Goal: Information Seeking & Learning: Learn about a topic

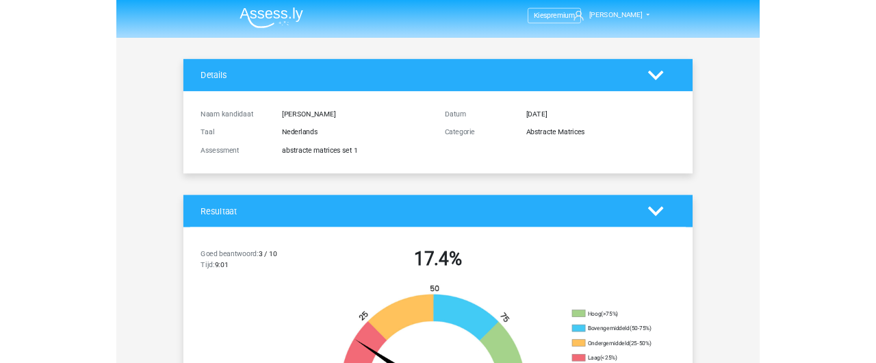
scroll to position [3995, 0]
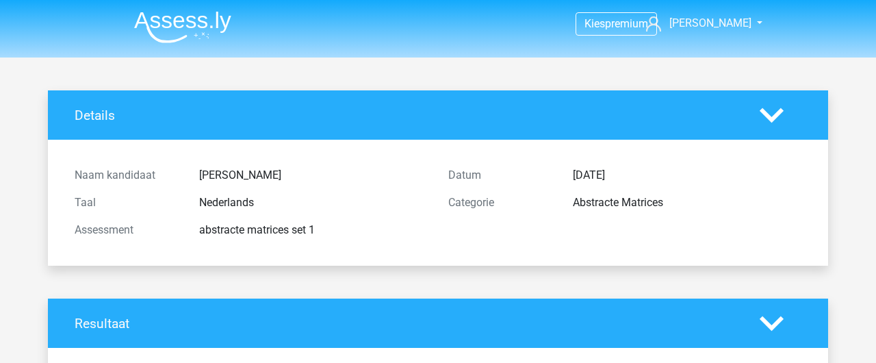
click at [727, 34] on nav "Kies premium Tamara tvanhuenen@gmail.com" at bounding box center [438, 24] width 630 height 44
click at [727, 31] on link "[PERSON_NAME]" at bounding box center [696, 23] width 112 height 16
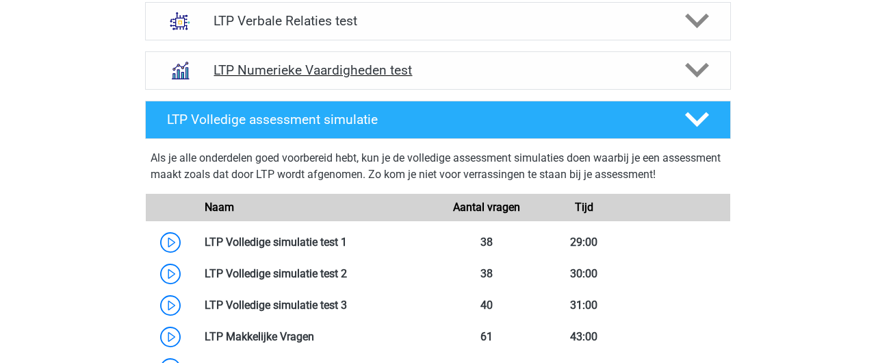
scroll to position [1052, 0]
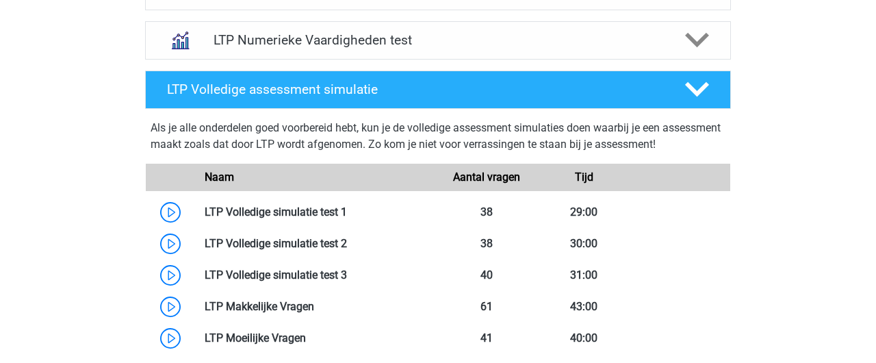
click at [809, 95] on div "Kies premium Tamara tvanhuenen@gmail.com" at bounding box center [438, 12] width 876 height 2129
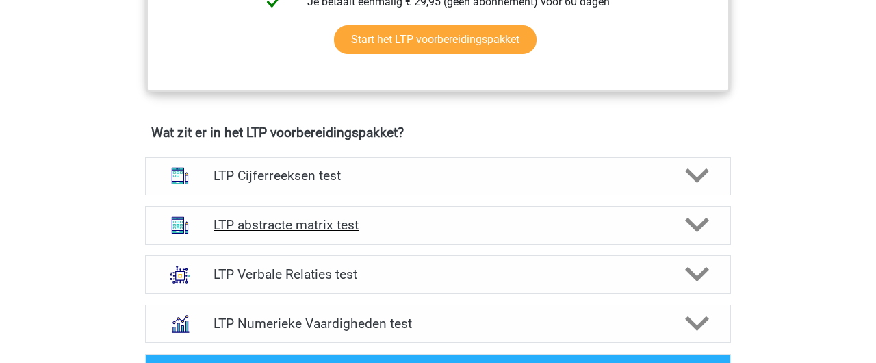
scroll to position [758, 0]
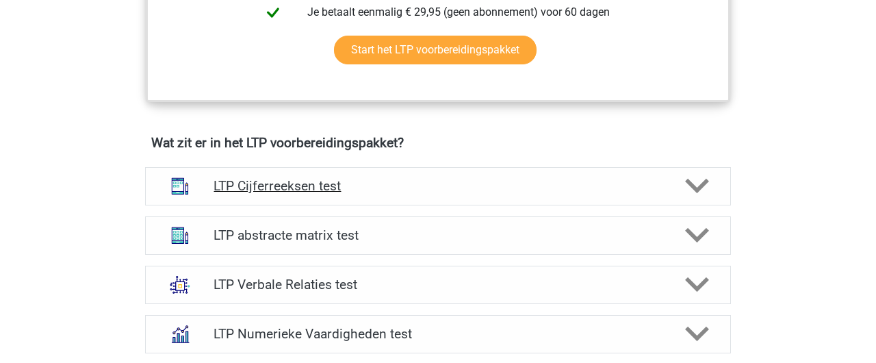
click at [322, 181] on h4 "LTP Cijferreeksen test" at bounding box center [437, 186] width 448 height 16
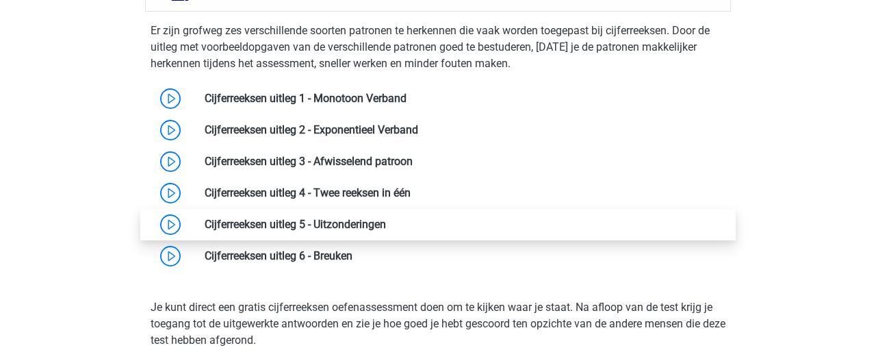
scroll to position [955, 0]
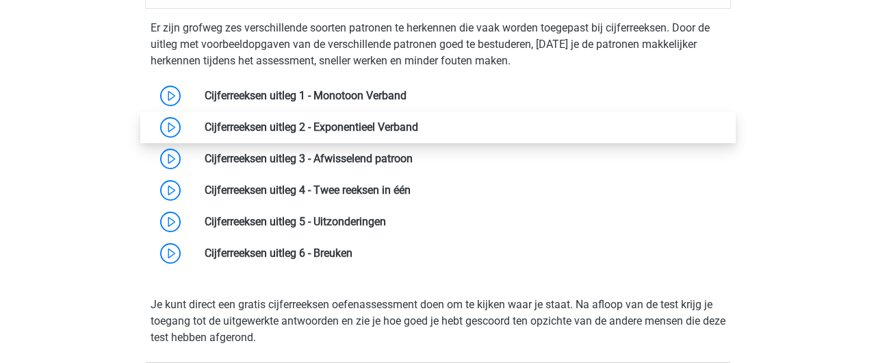
click at [418, 127] on link at bounding box center [418, 126] width 0 height 13
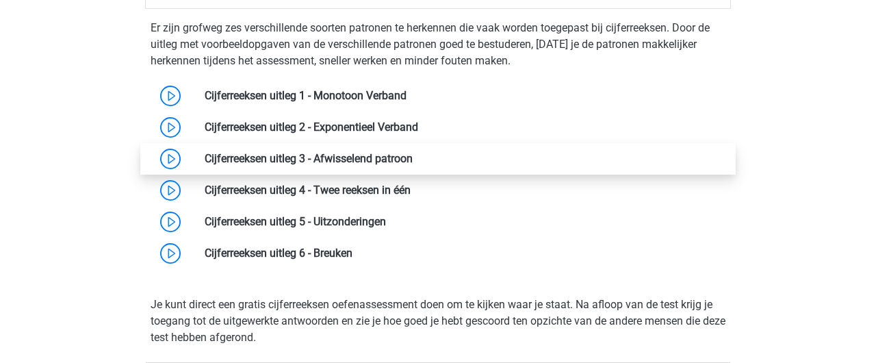
click at [413, 157] on link at bounding box center [413, 158] width 0 height 13
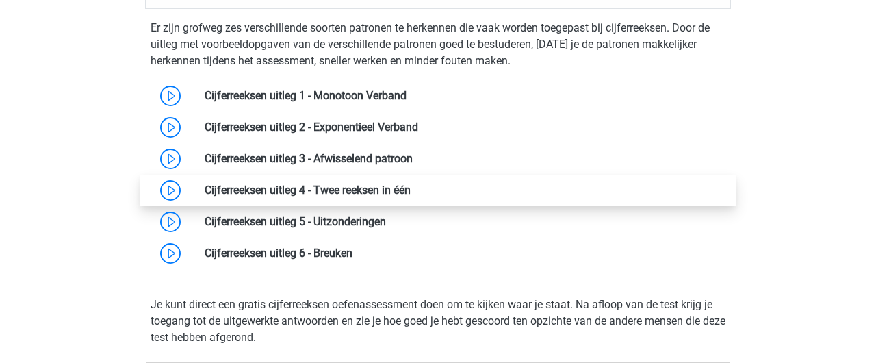
click at [411, 187] on link at bounding box center [411, 189] width 0 height 13
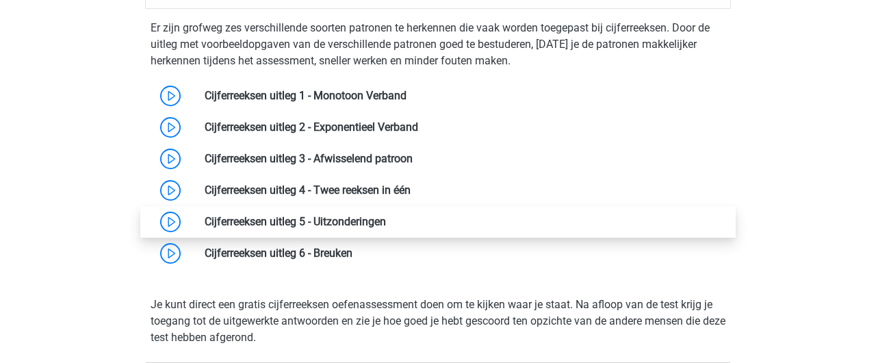
click at [386, 216] on link at bounding box center [386, 221] width 0 height 13
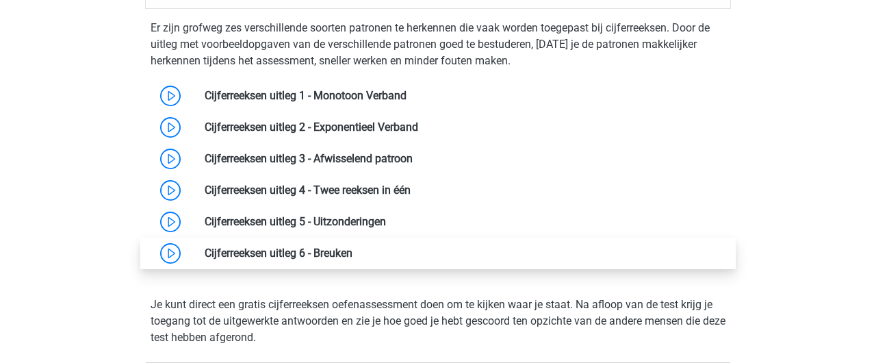
click at [352, 249] on link at bounding box center [352, 252] width 0 height 13
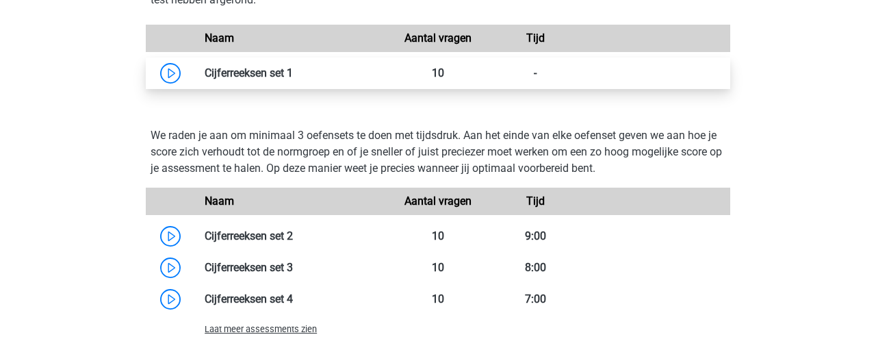
scroll to position [1264, 0]
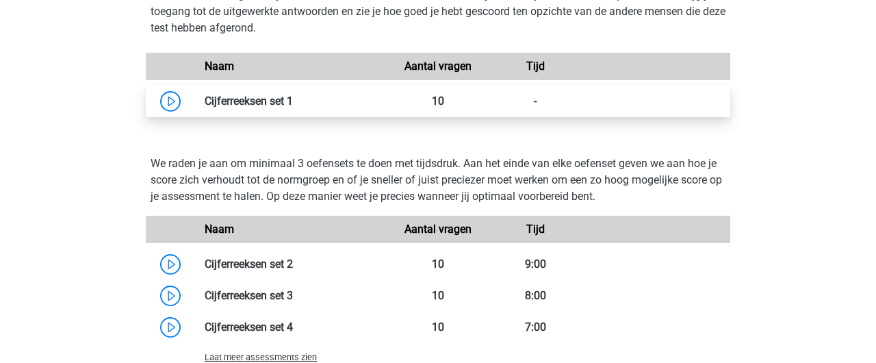
click at [293, 104] on link at bounding box center [293, 100] width 0 height 13
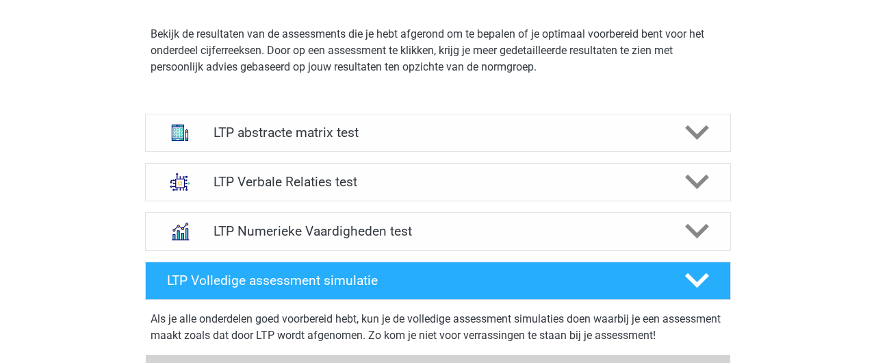
scroll to position [1637, 0]
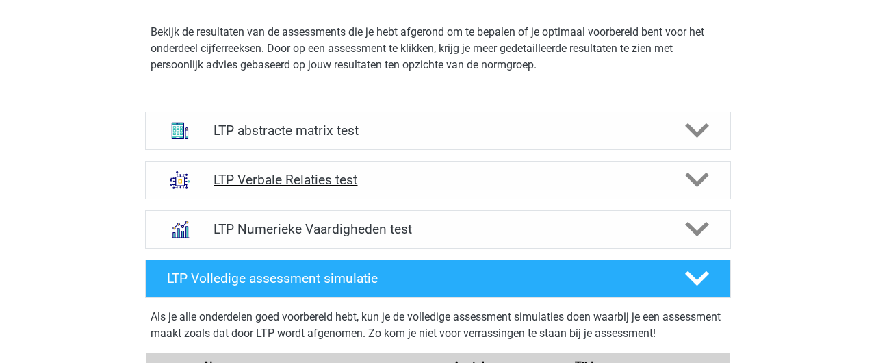
click at [248, 182] on h4 "LTP Verbale Relaties test" at bounding box center [437, 180] width 448 height 16
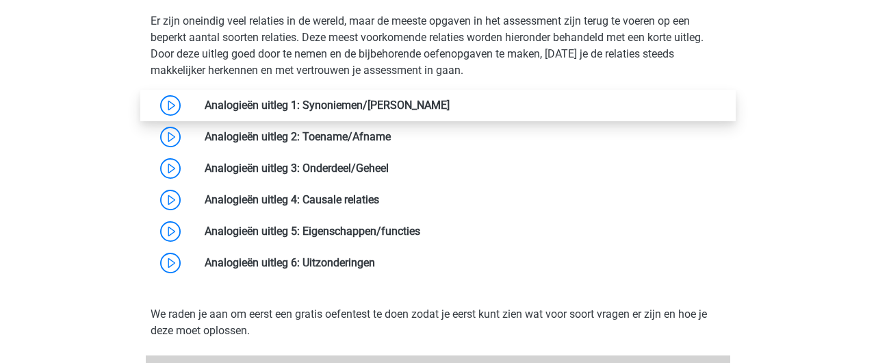
scroll to position [1967, 0]
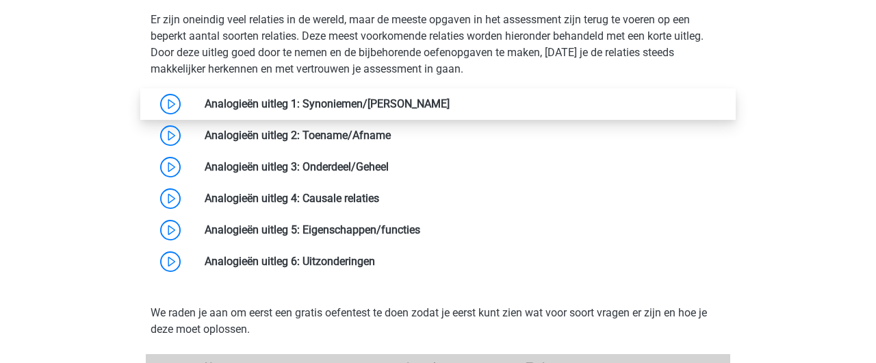
click at [450, 103] on link at bounding box center [450, 103] width 0 height 13
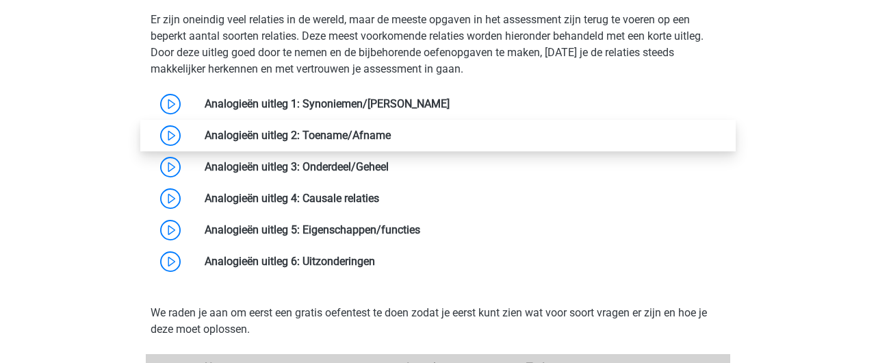
click at [391, 134] on link at bounding box center [391, 135] width 0 height 13
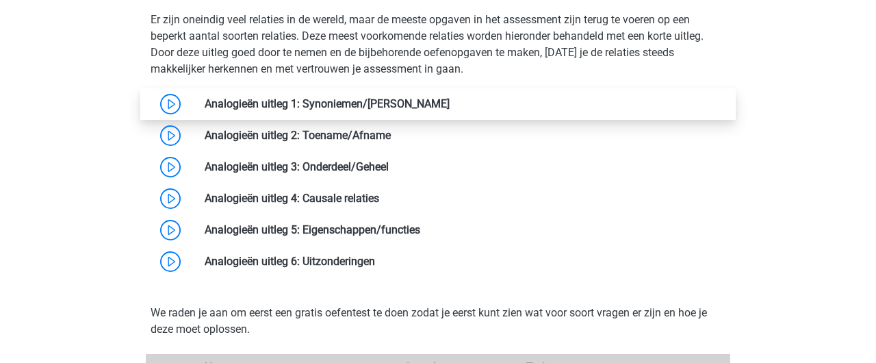
click at [450, 101] on link at bounding box center [450, 103] width 0 height 13
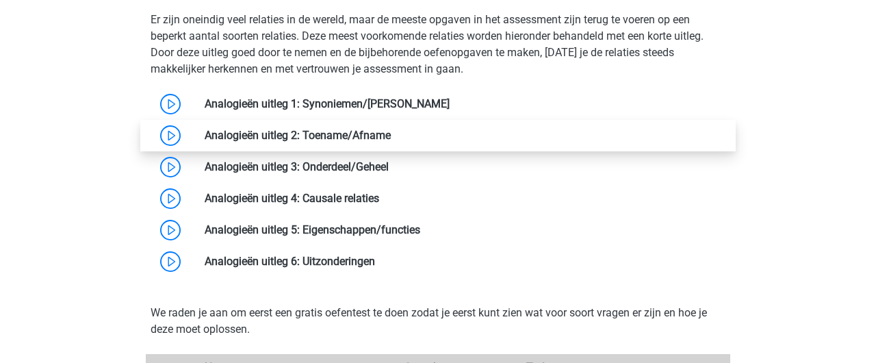
click at [391, 135] on link at bounding box center [391, 135] width 0 height 13
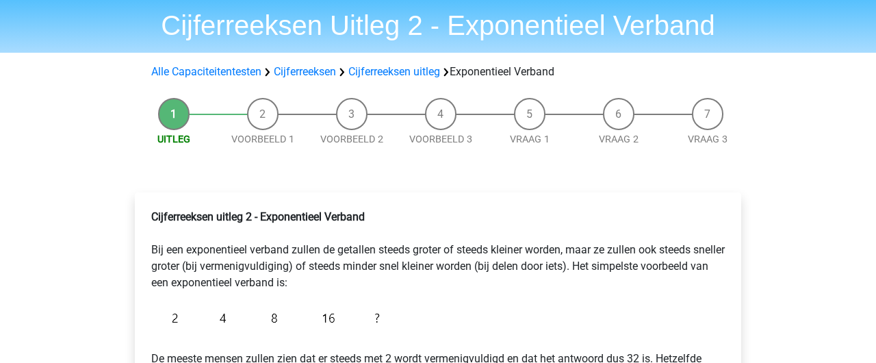
scroll to position [50, 0]
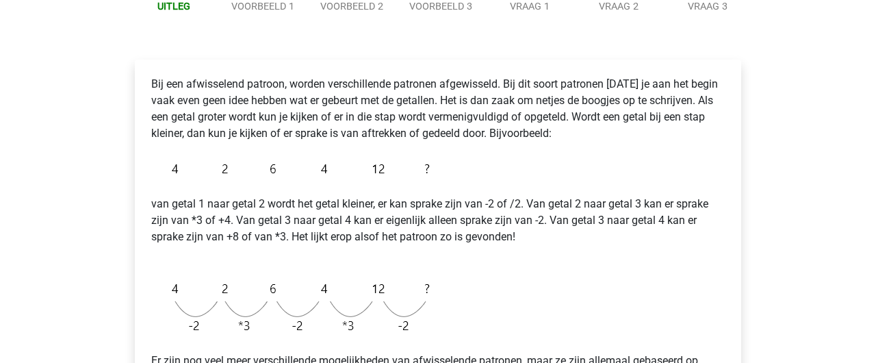
scroll to position [133, 0]
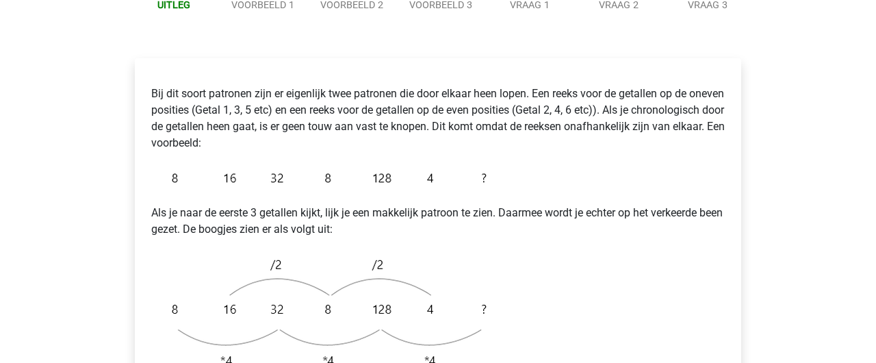
scroll to position [223, 0]
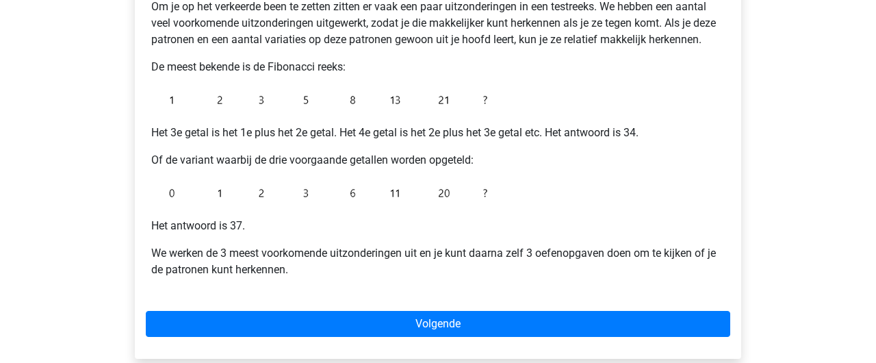
scroll to position [264, 0]
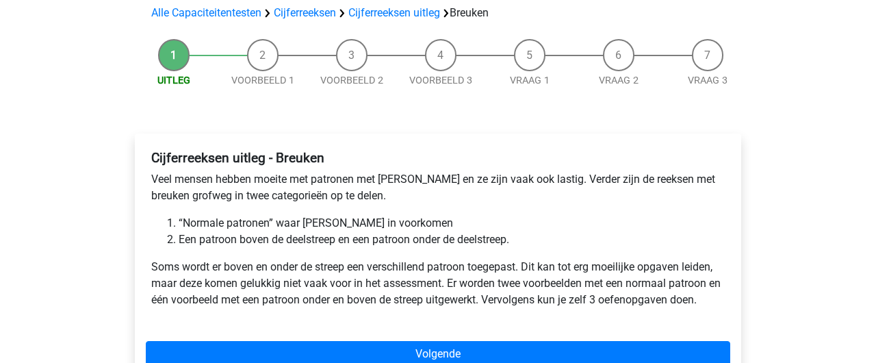
scroll to position [95, 0]
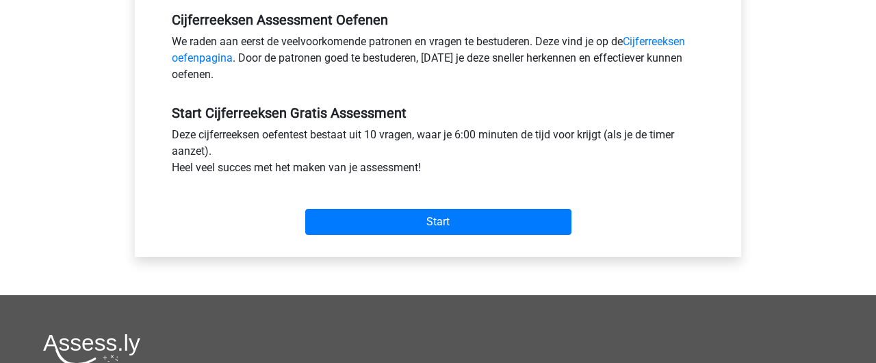
scroll to position [438, 0]
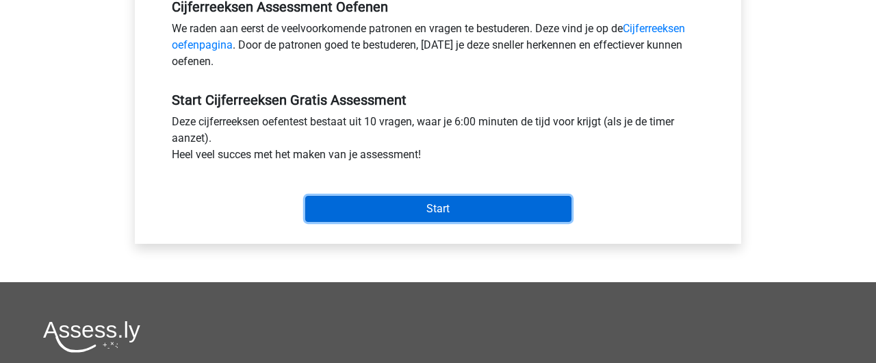
click at [422, 211] on input "Start" at bounding box center [438, 209] width 266 height 26
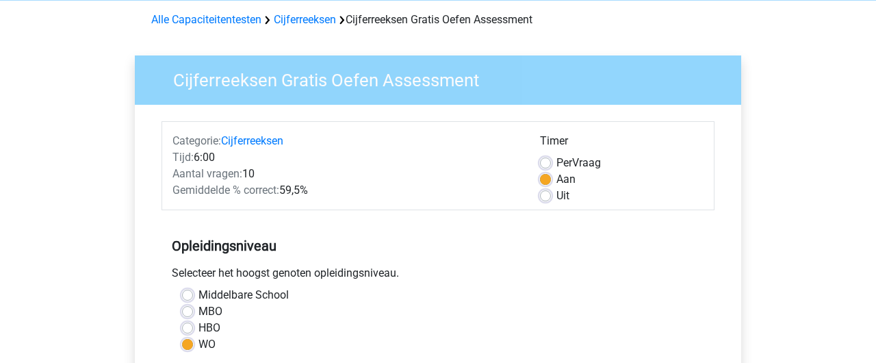
scroll to position [53, 0]
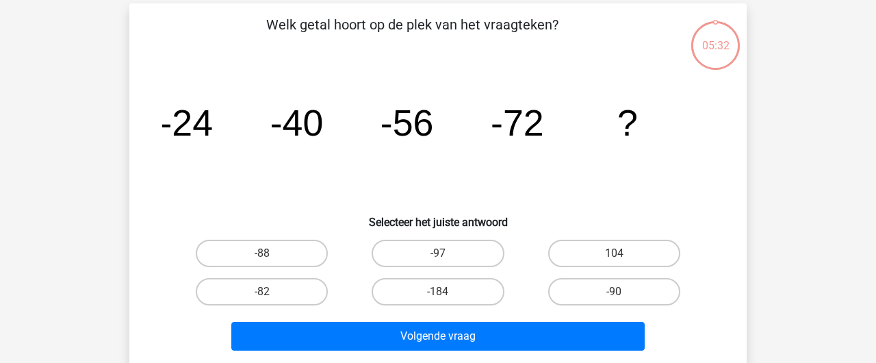
scroll to position [60, 0]
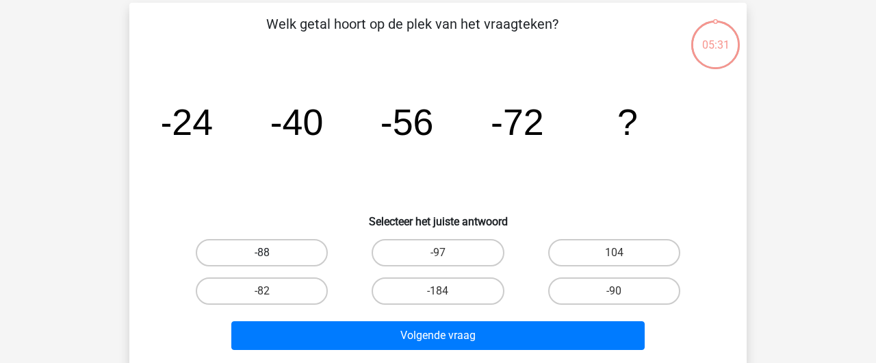
click at [301, 253] on label "-88" at bounding box center [262, 252] width 132 height 27
click at [271, 253] on input "-88" at bounding box center [266, 256] width 9 height 9
radio input "true"
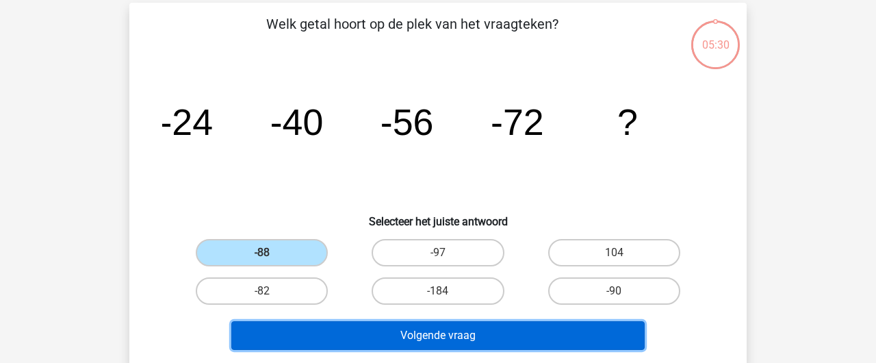
click at [404, 333] on button "Volgende vraag" at bounding box center [438, 335] width 414 height 29
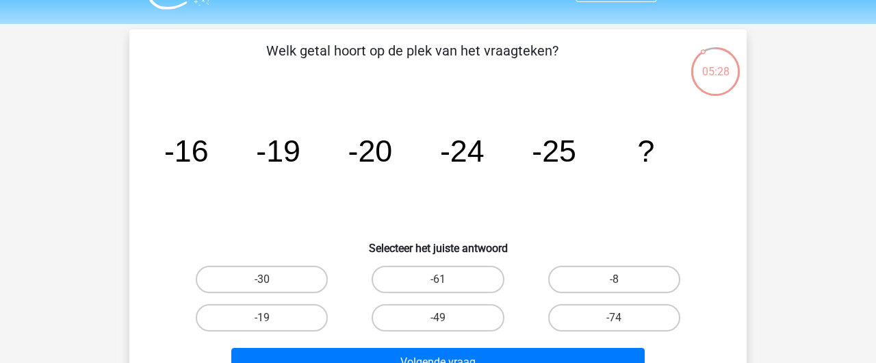
scroll to position [19, 0]
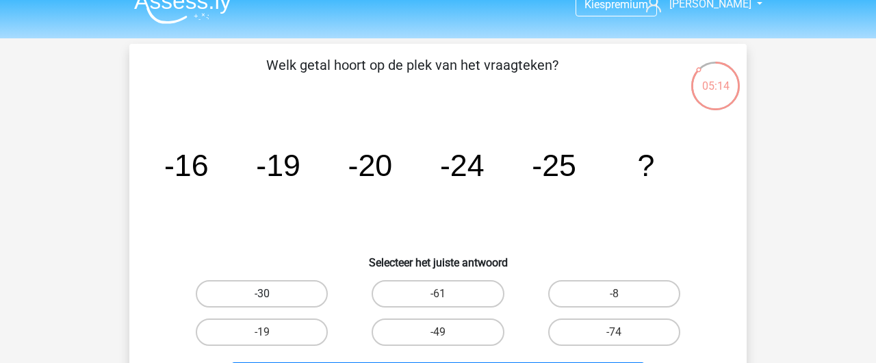
click at [300, 287] on label "-30" at bounding box center [262, 293] width 132 height 27
click at [271, 294] on input "-30" at bounding box center [266, 298] width 9 height 9
radio input "true"
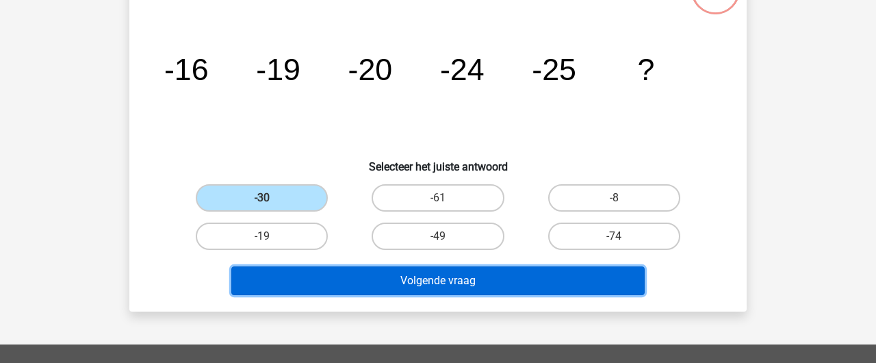
click at [359, 284] on button "Volgende vraag" at bounding box center [438, 280] width 414 height 29
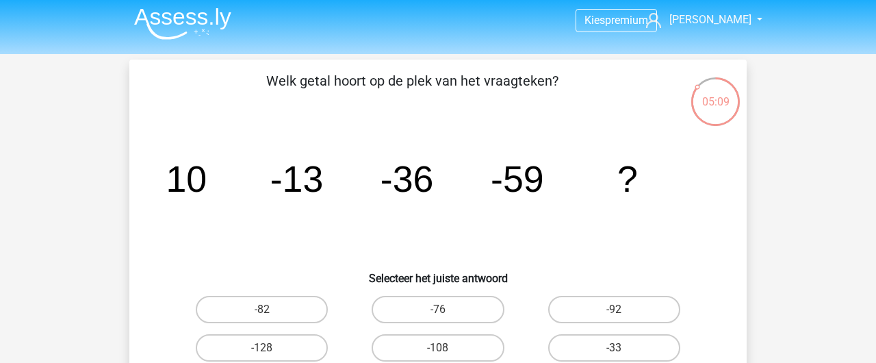
scroll to position [0, 0]
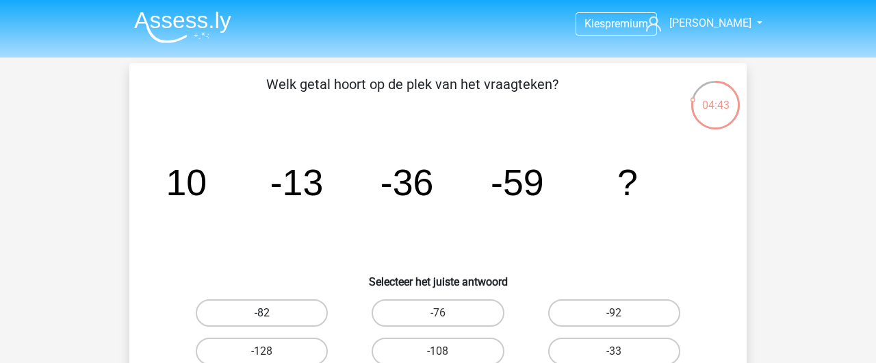
click at [270, 309] on label "-82" at bounding box center [262, 312] width 132 height 27
click at [270, 313] on input "-82" at bounding box center [266, 317] width 9 height 9
radio input "true"
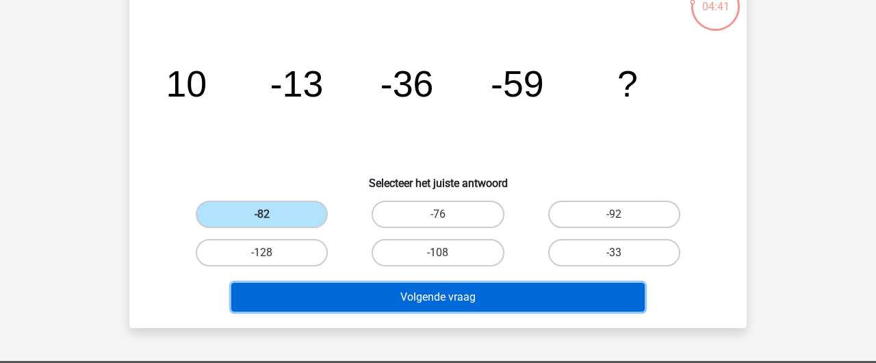
click at [391, 306] on button "Volgende vraag" at bounding box center [438, 297] width 414 height 29
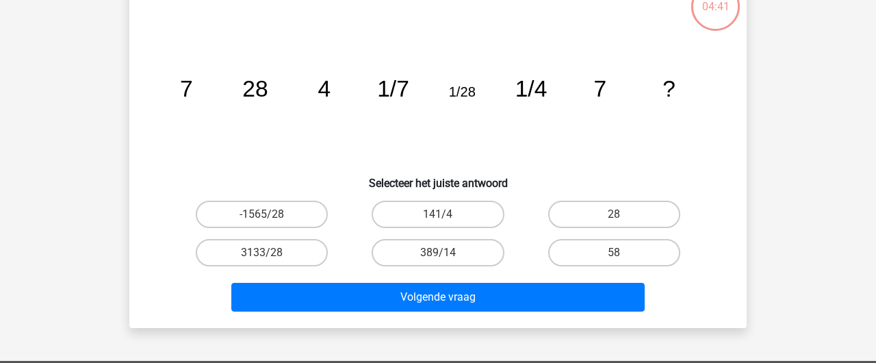
scroll to position [63, 0]
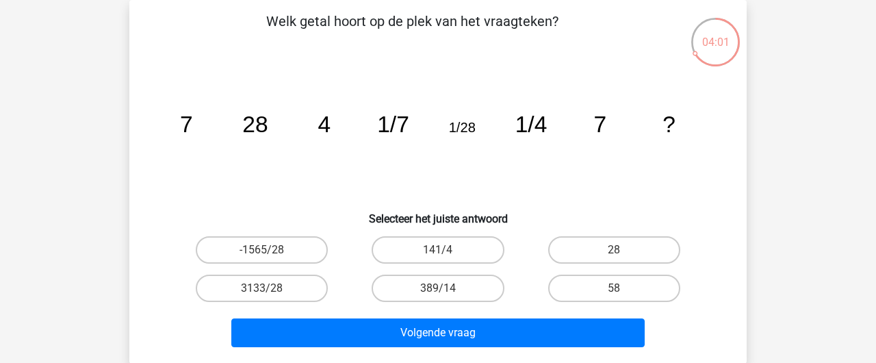
click at [443, 291] on input "389/14" at bounding box center [442, 292] width 9 height 9
radio input "true"
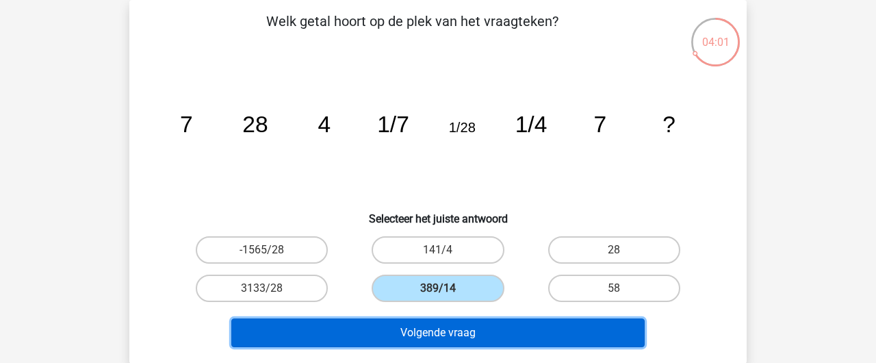
click at [435, 333] on button "Volgende vraag" at bounding box center [438, 332] width 414 height 29
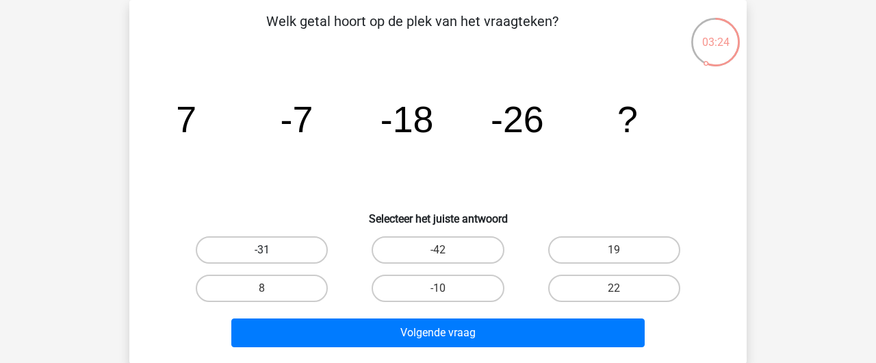
click at [278, 239] on label "-31" at bounding box center [262, 249] width 132 height 27
click at [271, 250] on input "-31" at bounding box center [266, 254] width 9 height 9
radio input "true"
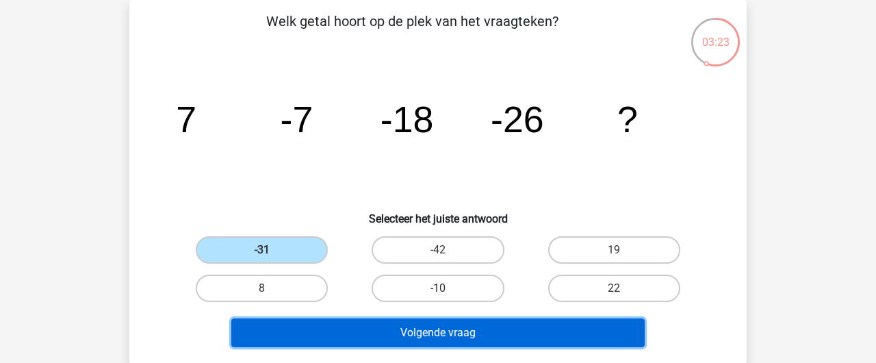
click at [400, 330] on button "Volgende vraag" at bounding box center [438, 332] width 414 height 29
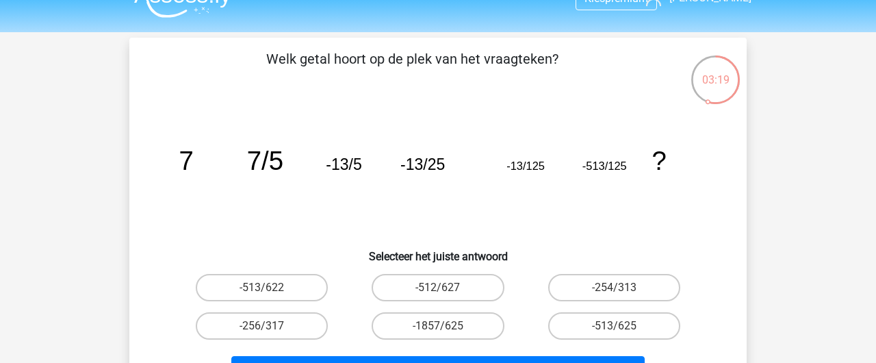
scroll to position [26, 0]
click at [444, 311] on label "-1857/625" at bounding box center [438, 324] width 132 height 27
click at [444, 325] on input "-1857/625" at bounding box center [442, 329] width 9 height 9
radio input "true"
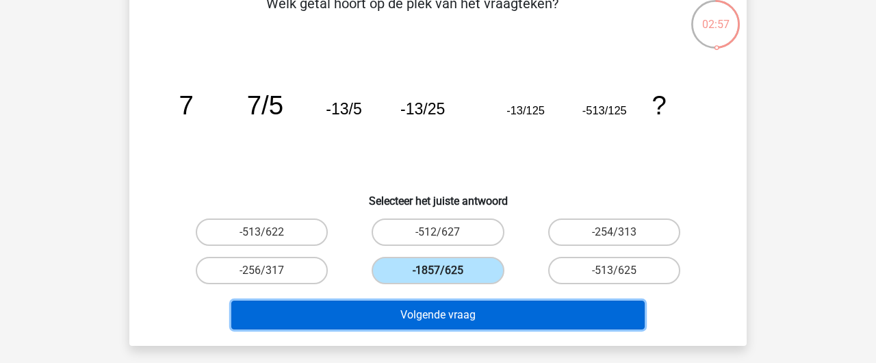
click at [402, 324] on button "Volgende vraag" at bounding box center [438, 314] width 414 height 29
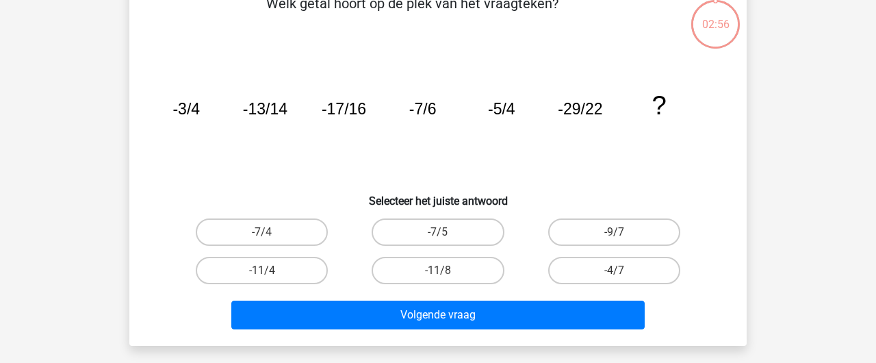
scroll to position [63, 0]
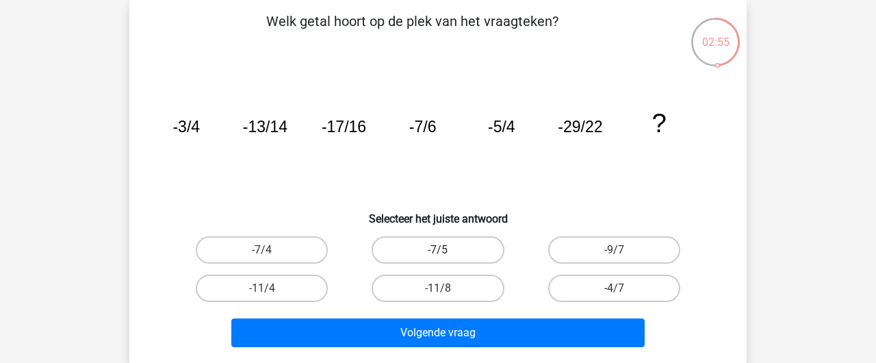
click at [398, 246] on label "-7/5" at bounding box center [438, 249] width 132 height 27
click at [438, 250] on input "-7/5" at bounding box center [442, 254] width 9 height 9
radio input "true"
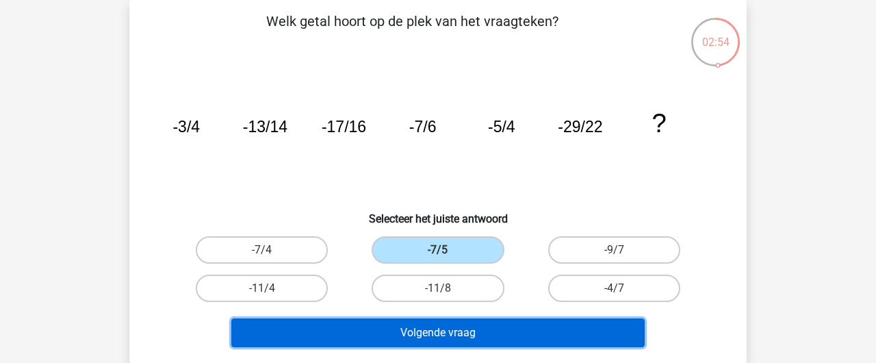
click at [375, 331] on button "Volgende vraag" at bounding box center [438, 332] width 414 height 29
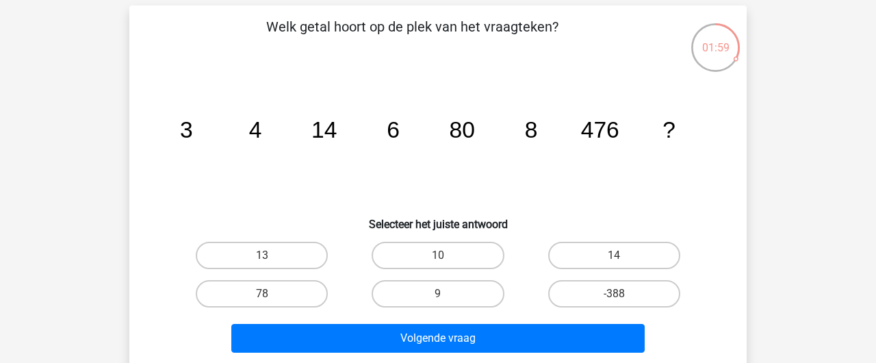
scroll to position [58, 0]
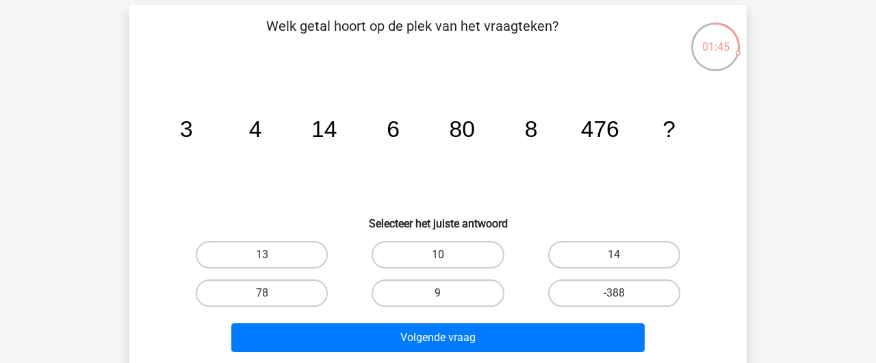
click at [424, 253] on label "10" at bounding box center [438, 254] width 132 height 27
click at [438, 255] on input "10" at bounding box center [442, 259] width 9 height 9
radio input "true"
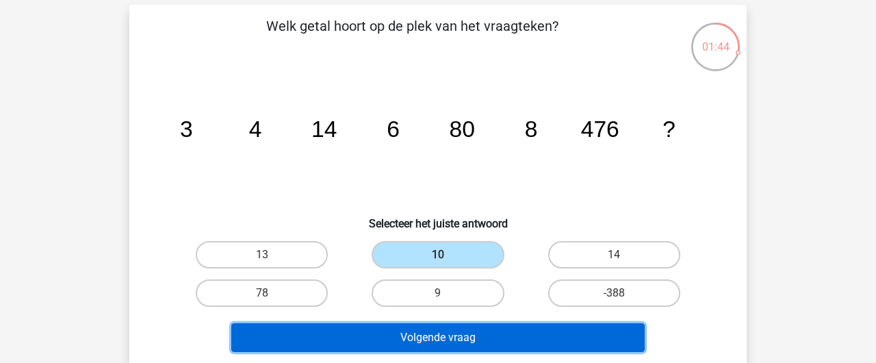
click at [462, 346] on button "Volgende vraag" at bounding box center [438, 337] width 414 height 29
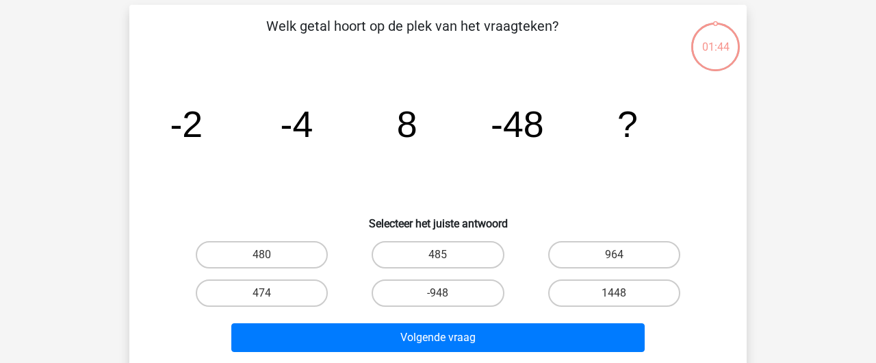
scroll to position [63, 0]
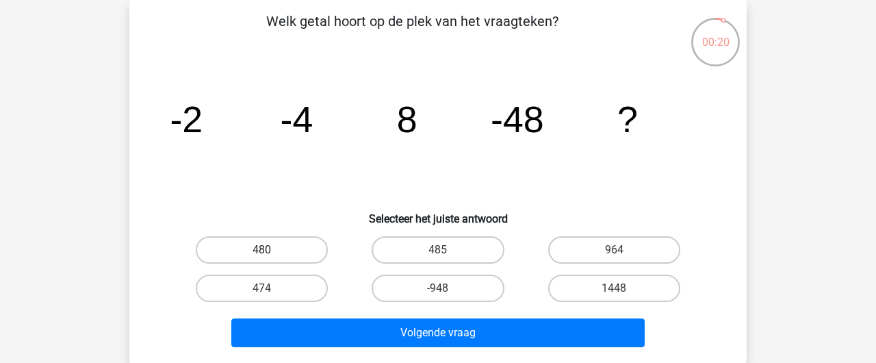
click at [274, 251] on label "480" at bounding box center [262, 249] width 132 height 27
click at [271, 251] on input "480" at bounding box center [266, 254] width 9 height 9
radio input "true"
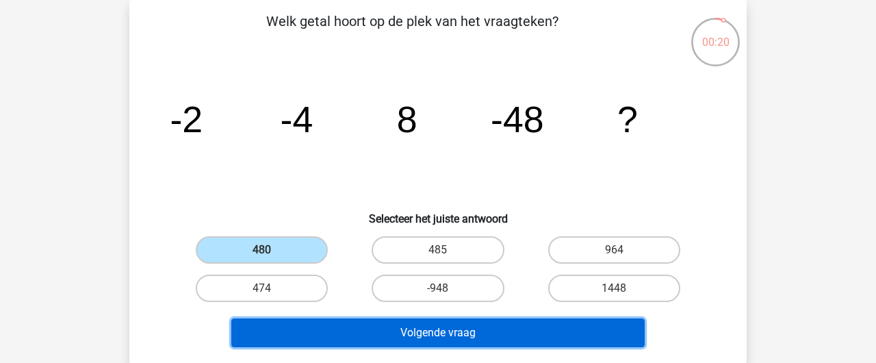
click at [395, 336] on button "Volgende vraag" at bounding box center [438, 332] width 414 height 29
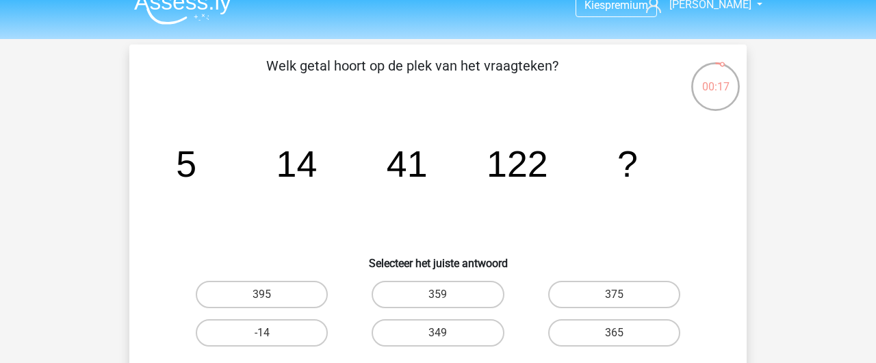
scroll to position [18, 0]
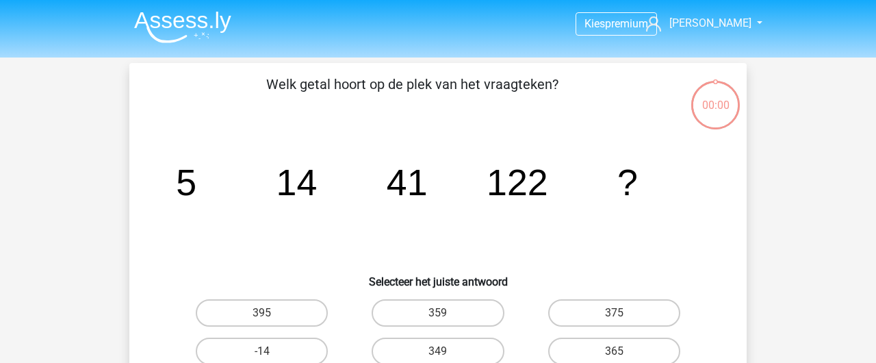
scroll to position [18, 0]
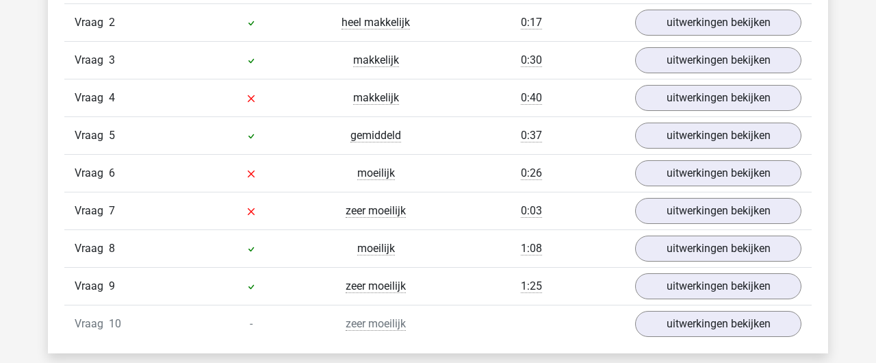
scroll to position [1206, 0]
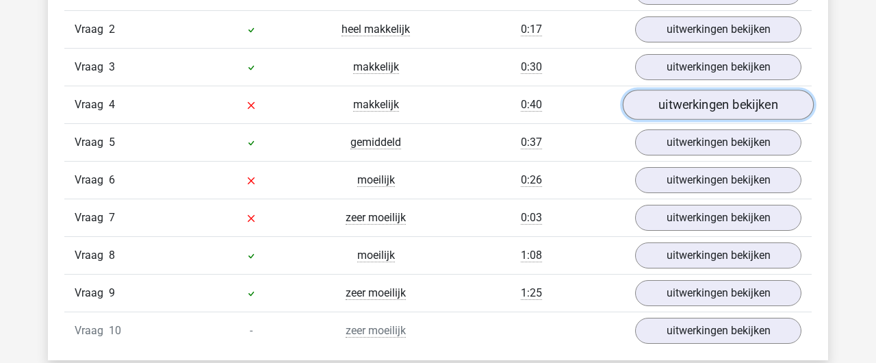
click at [722, 120] on link "uitwerkingen bekijken" at bounding box center [718, 105] width 191 height 30
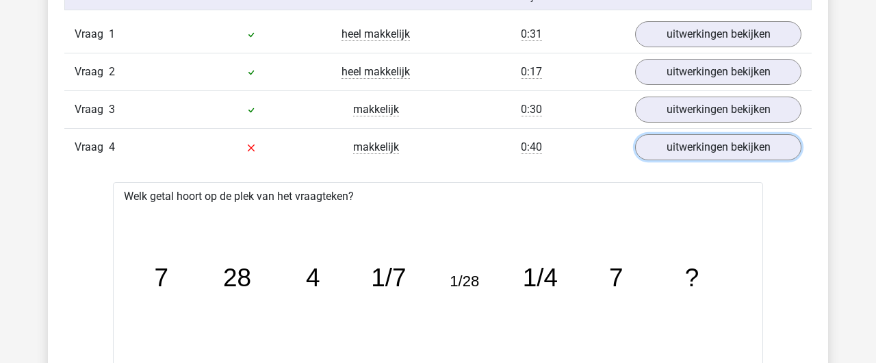
scroll to position [1082, 0]
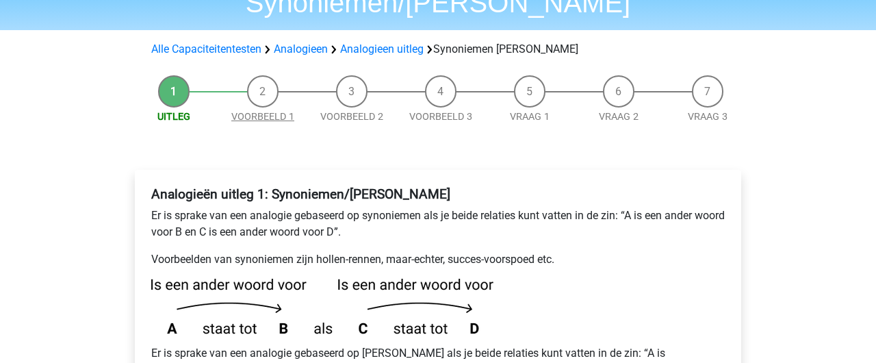
scroll to position [93, 0]
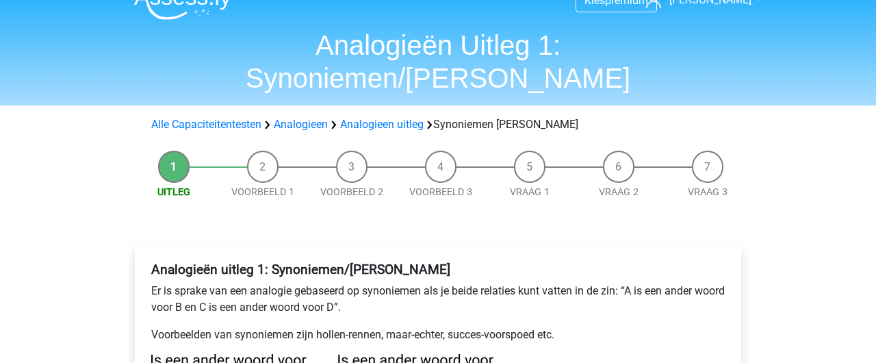
scroll to position [8, 0]
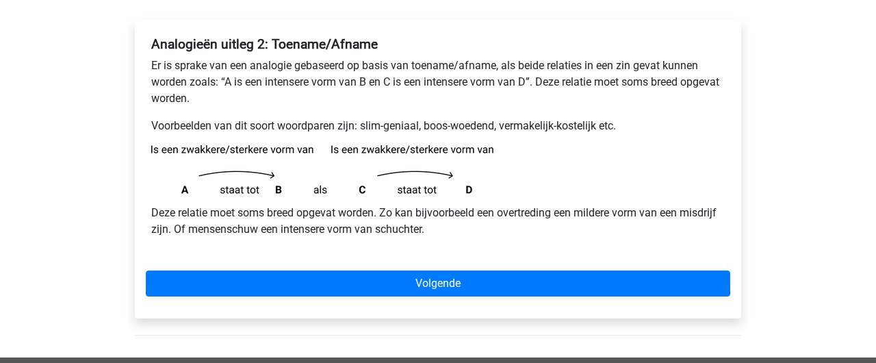
scroll to position [217, 0]
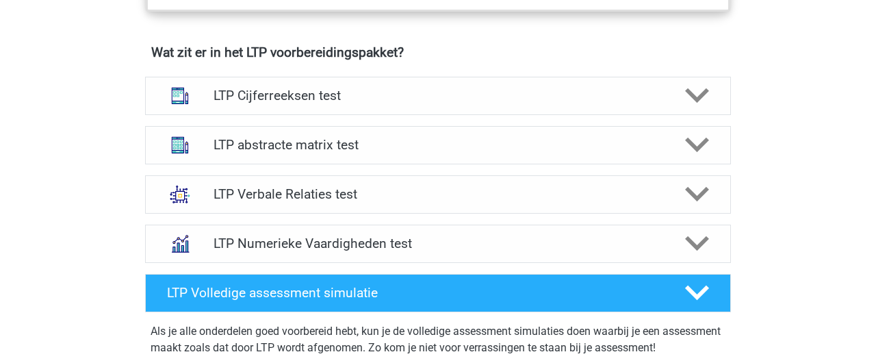
scroll to position [848, 0]
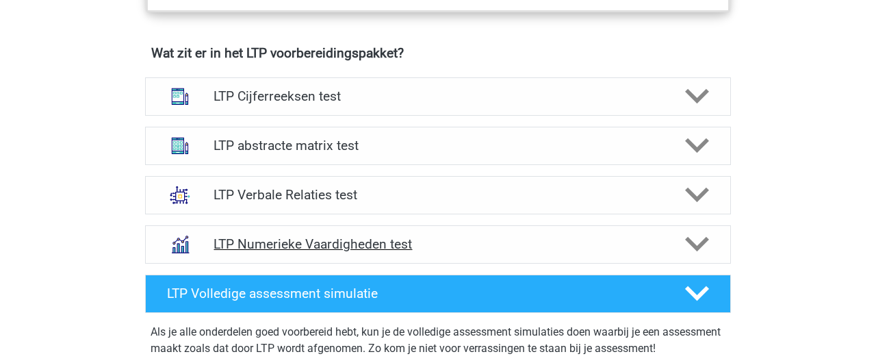
click at [703, 235] on icon at bounding box center [697, 244] width 24 height 24
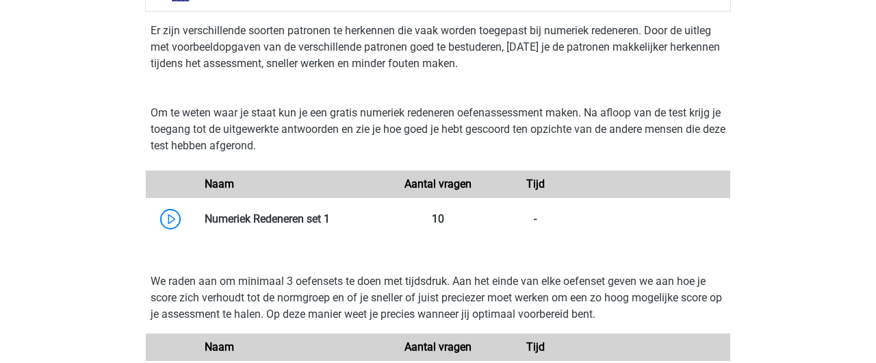
scroll to position [1102, 0]
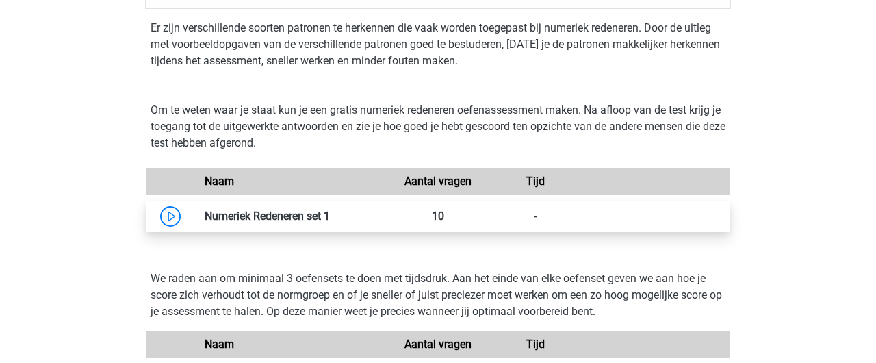
click at [330, 222] on link at bounding box center [330, 215] width 0 height 13
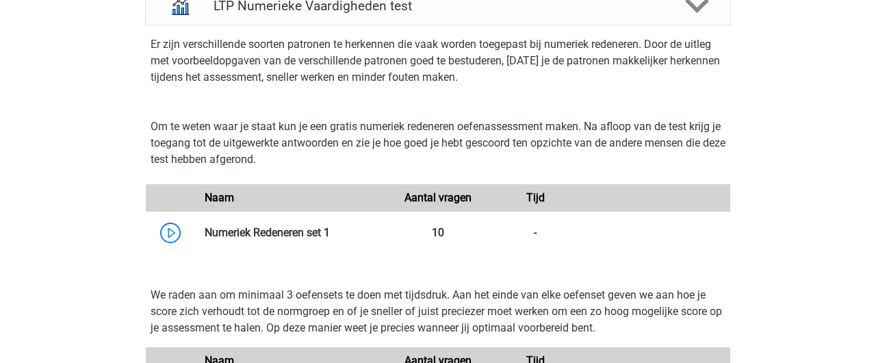
scroll to position [1094, 0]
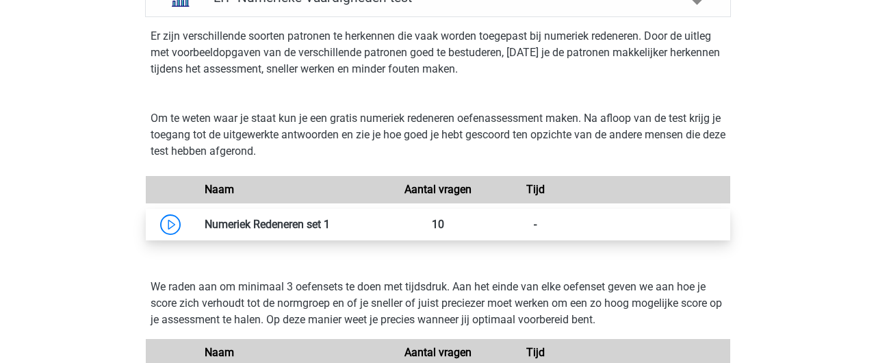
click at [330, 226] on link at bounding box center [330, 224] width 0 height 13
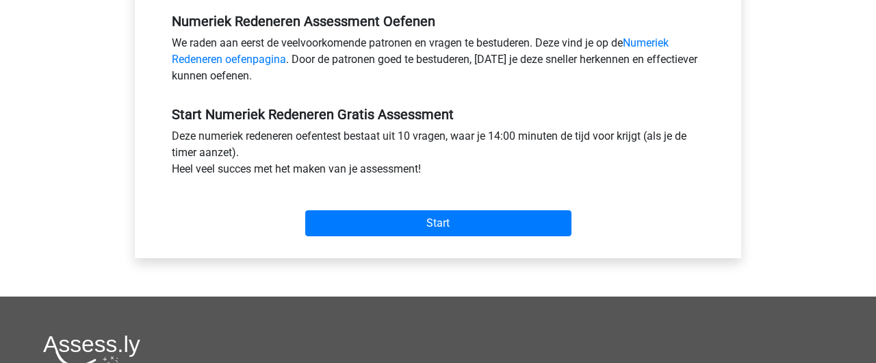
scroll to position [441, 0]
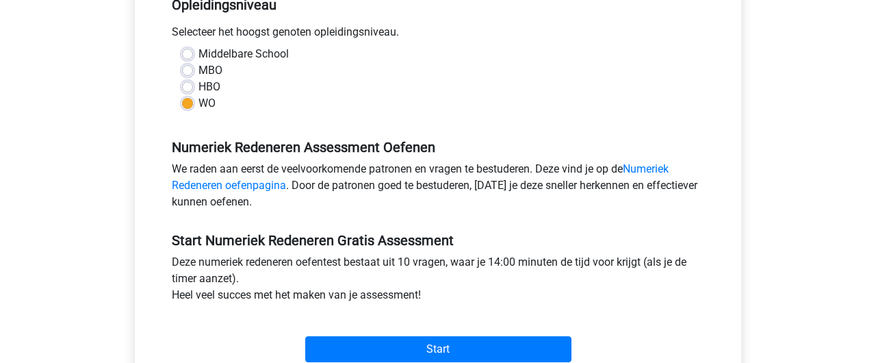
scroll to position [356, 0]
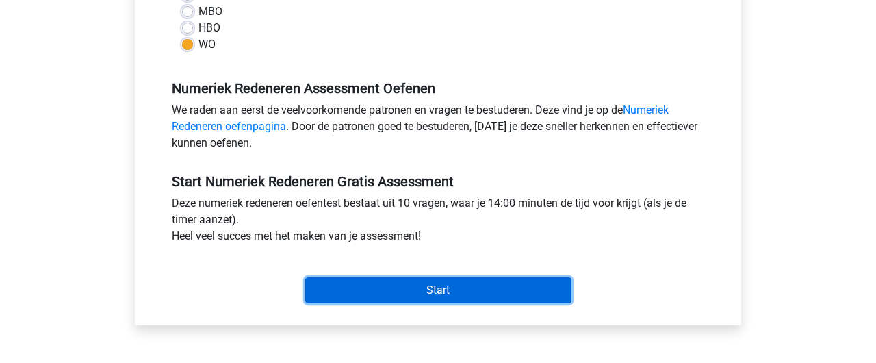
click at [330, 295] on input "Start" at bounding box center [438, 290] width 266 height 26
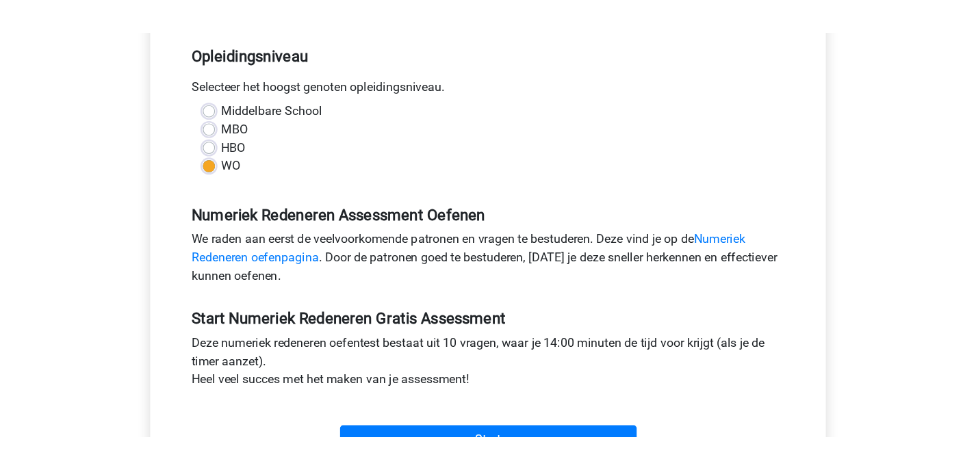
scroll to position [354, 0]
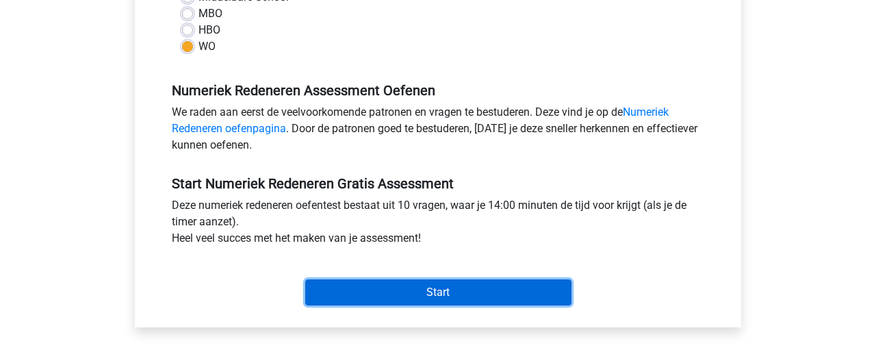
click at [391, 296] on input "Start" at bounding box center [438, 292] width 266 height 26
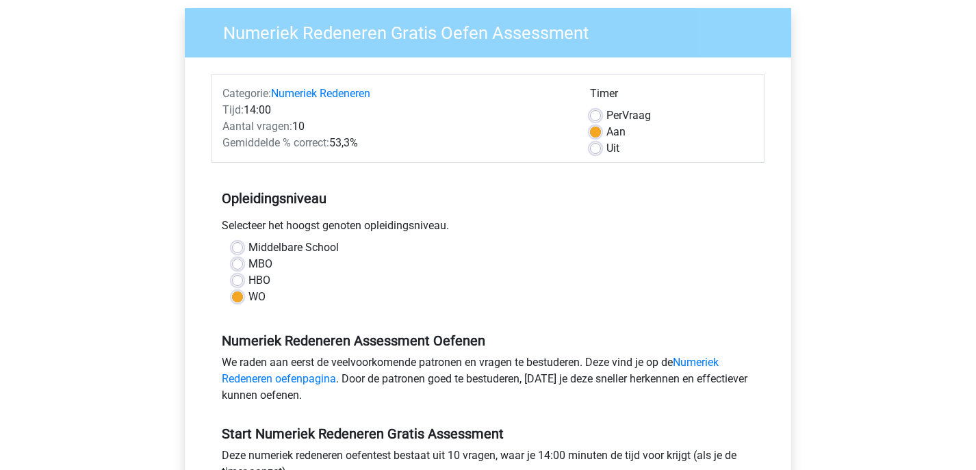
scroll to position [95, 0]
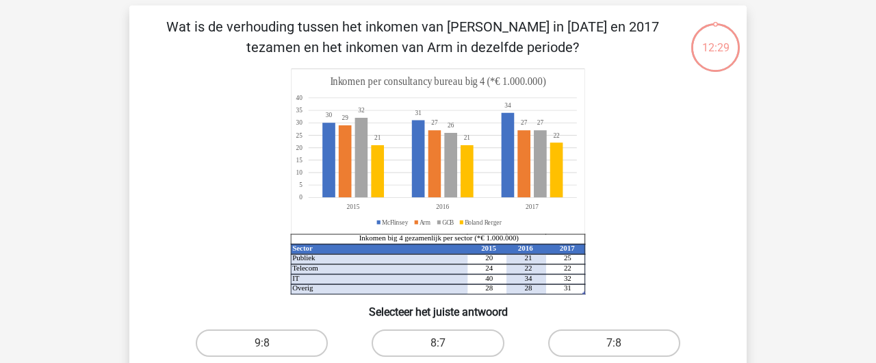
scroll to position [47, 0]
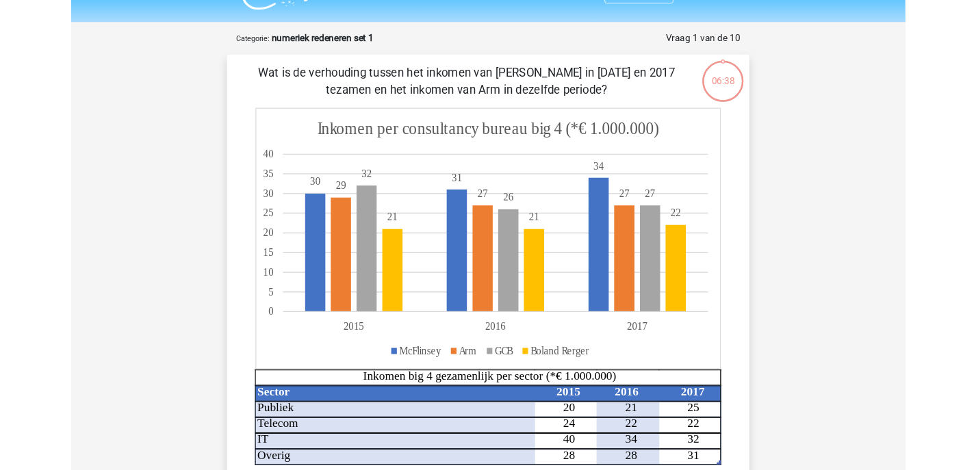
scroll to position [2, 0]
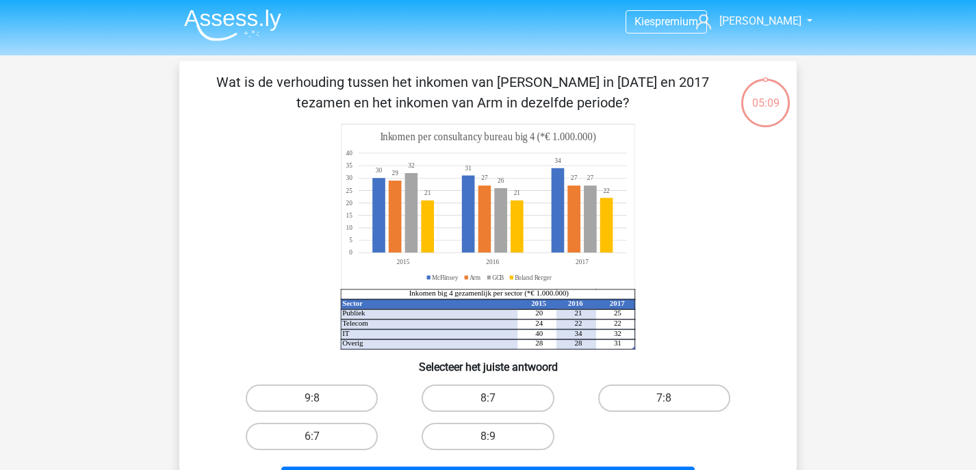
click at [493, 362] on input "8:7" at bounding box center [492, 402] width 9 height 9
radio input "true"
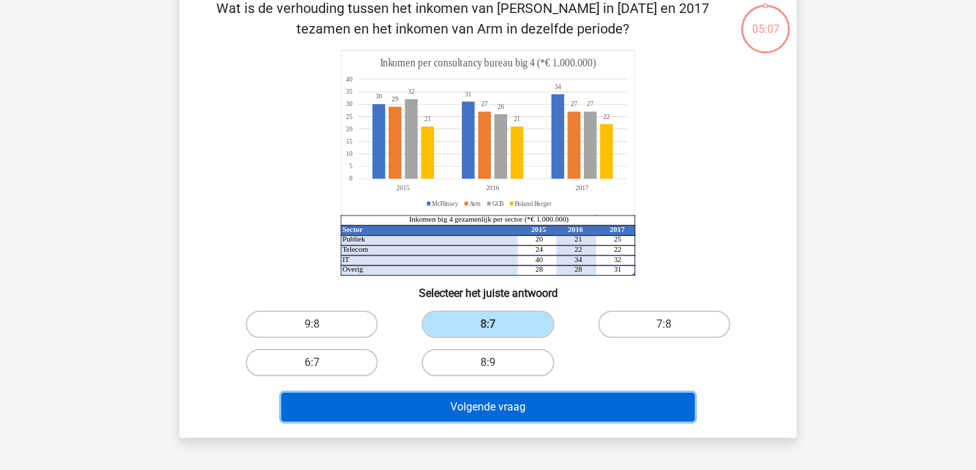
click at [493, 362] on button "Volgende vraag" at bounding box center [488, 407] width 414 height 29
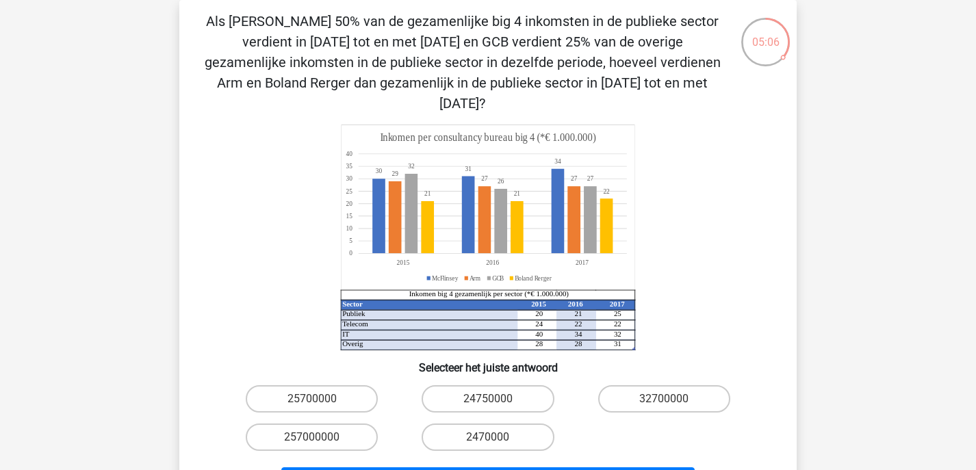
scroll to position [40, 0]
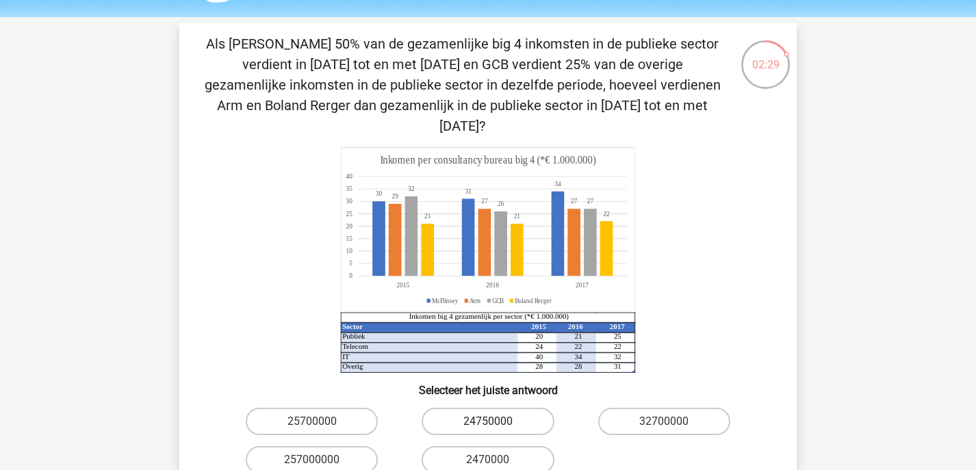
click at [458, 362] on label "24750000" at bounding box center [487, 421] width 132 height 27
click at [488, 362] on input "24750000" at bounding box center [492, 425] width 9 height 9
radio input "true"
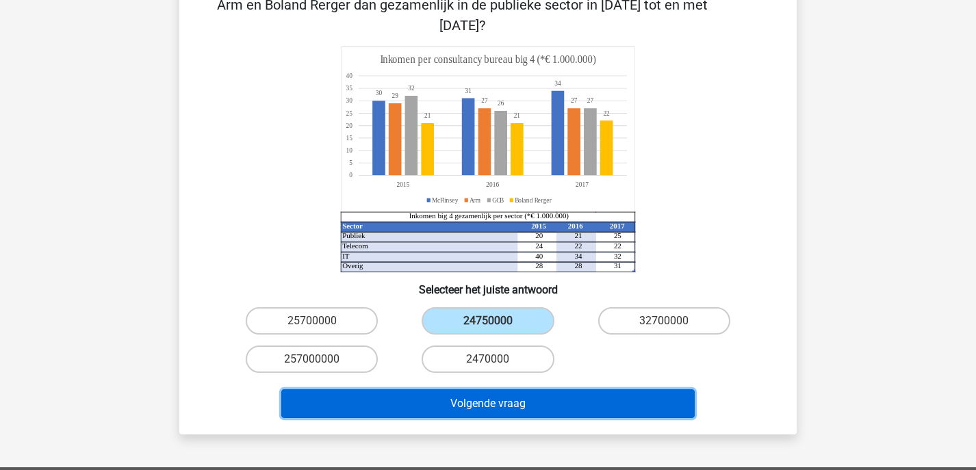
click at [469, 362] on button "Volgende vraag" at bounding box center [488, 403] width 414 height 29
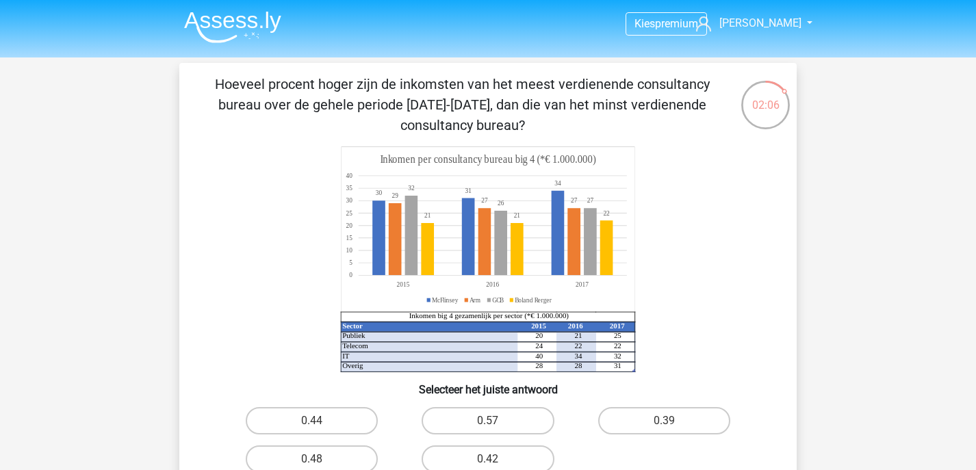
scroll to position [10, 0]
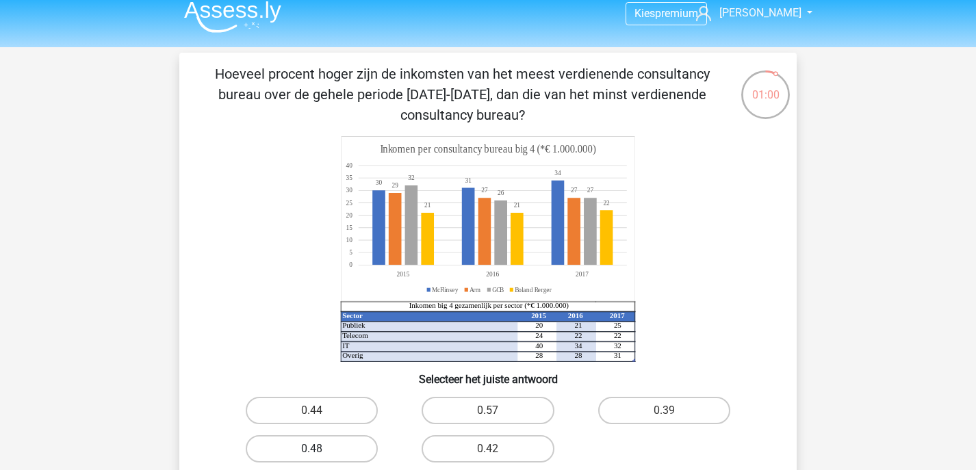
click at [351, 362] on label "0.48" at bounding box center [312, 448] width 132 height 27
click at [321, 362] on input "0.48" at bounding box center [316, 453] width 9 height 9
radio input "true"
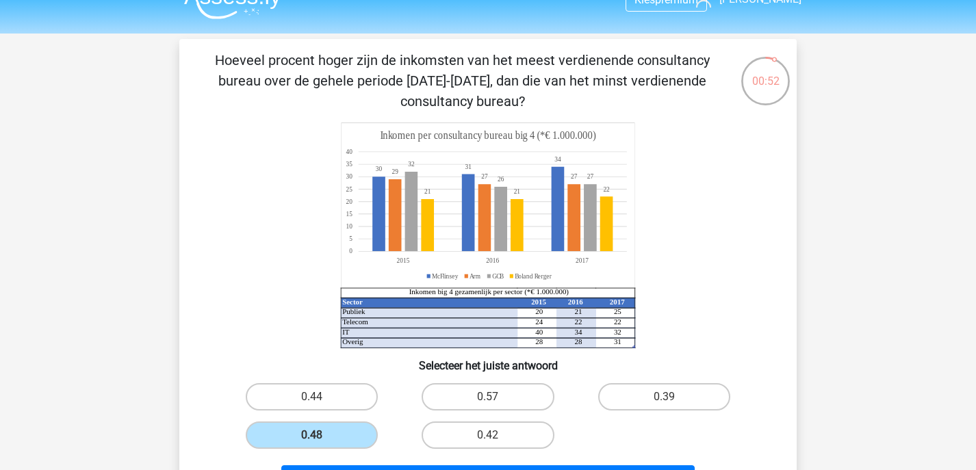
scroll to position [89, 0]
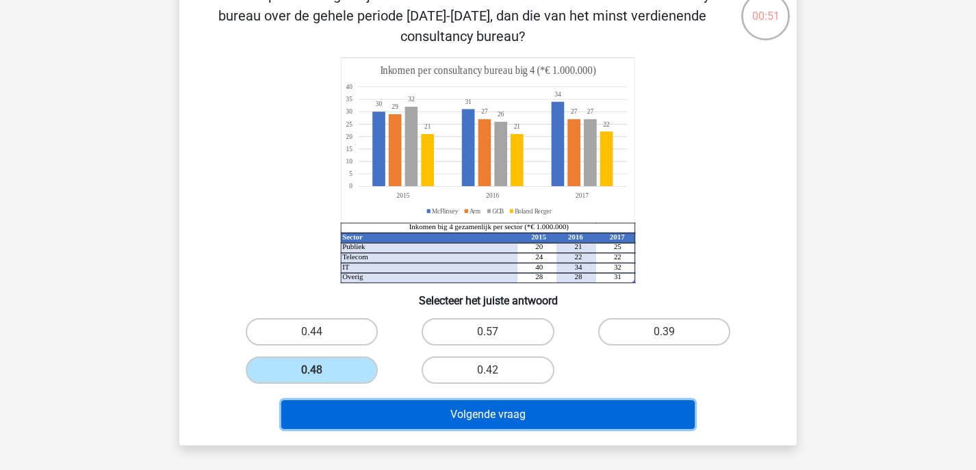
click at [460, 362] on button "Volgende vraag" at bounding box center [488, 414] width 414 height 29
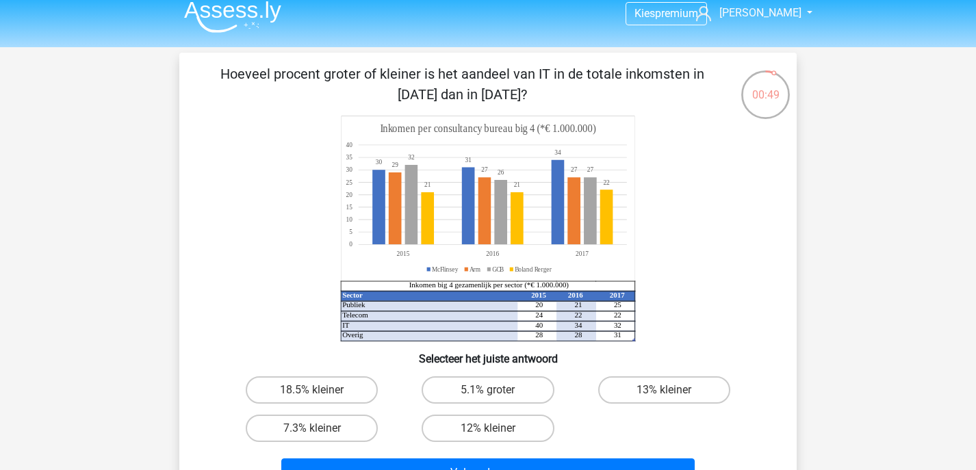
scroll to position [8, 0]
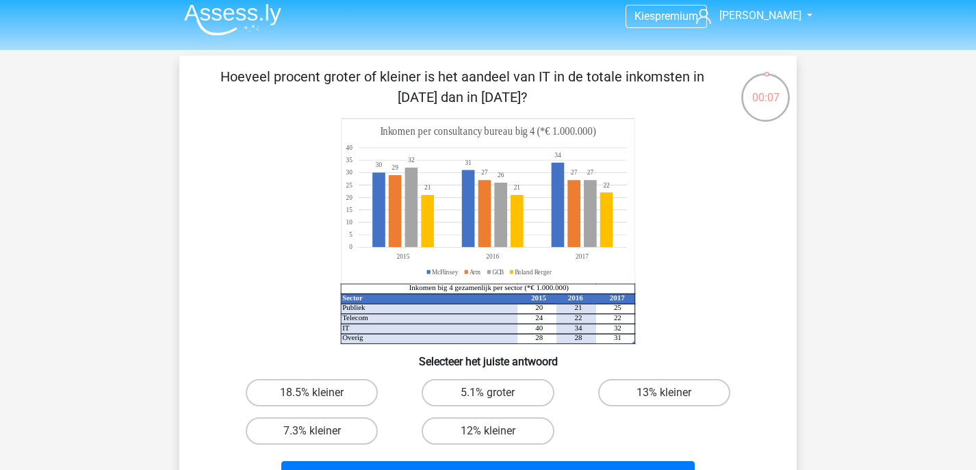
click at [320, 362] on input "18.5% kleiner" at bounding box center [316, 397] width 9 height 9
radio input "true"
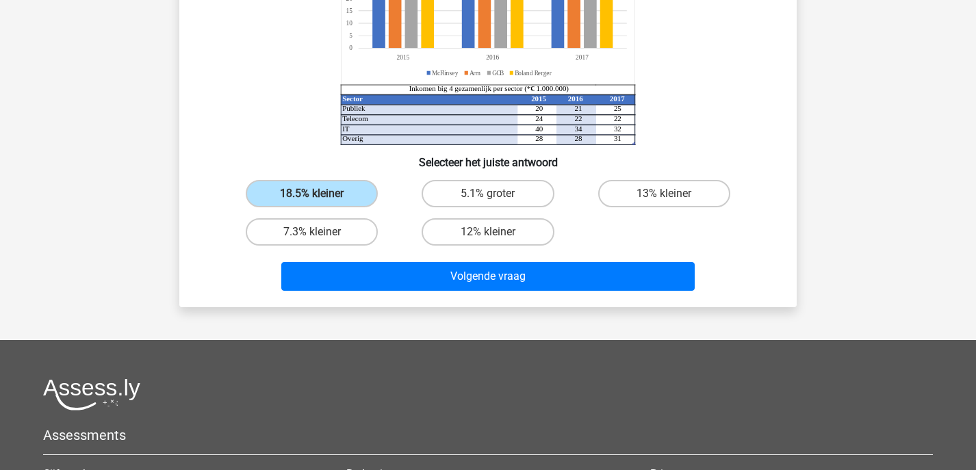
scroll to position [226, 0]
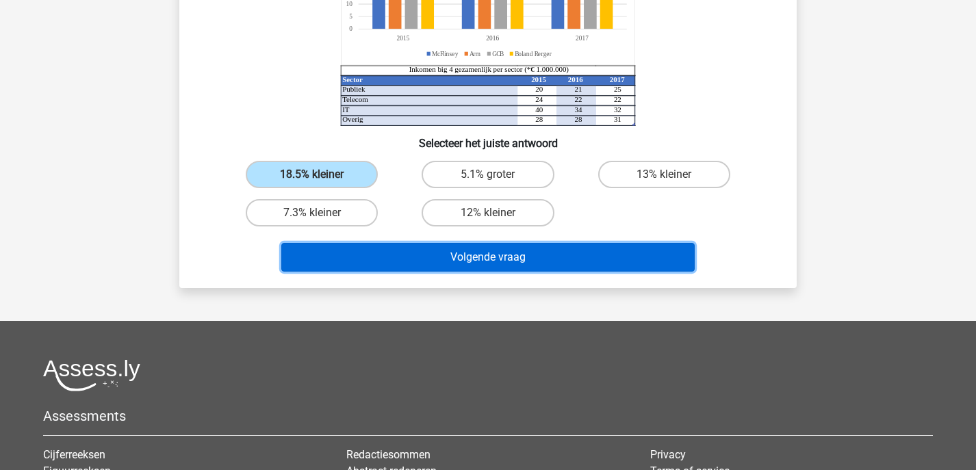
click at [353, 264] on button "Volgende vraag" at bounding box center [488, 257] width 414 height 29
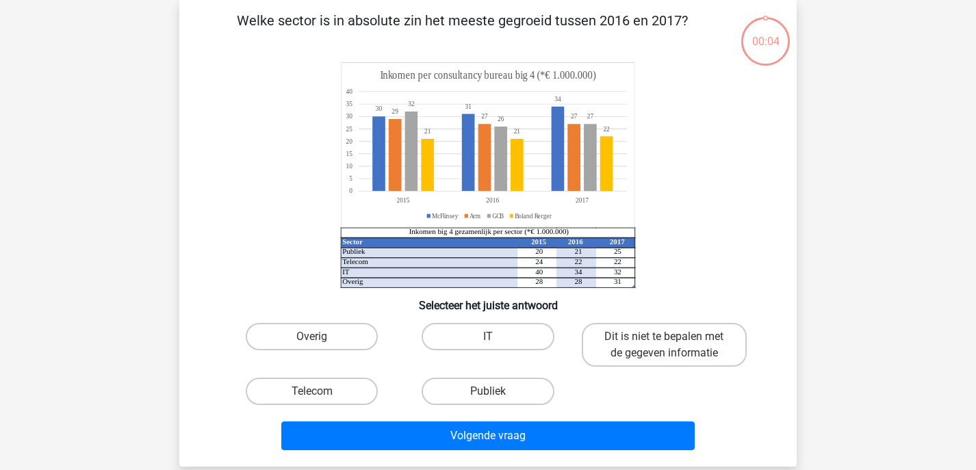
scroll to position [63, 0]
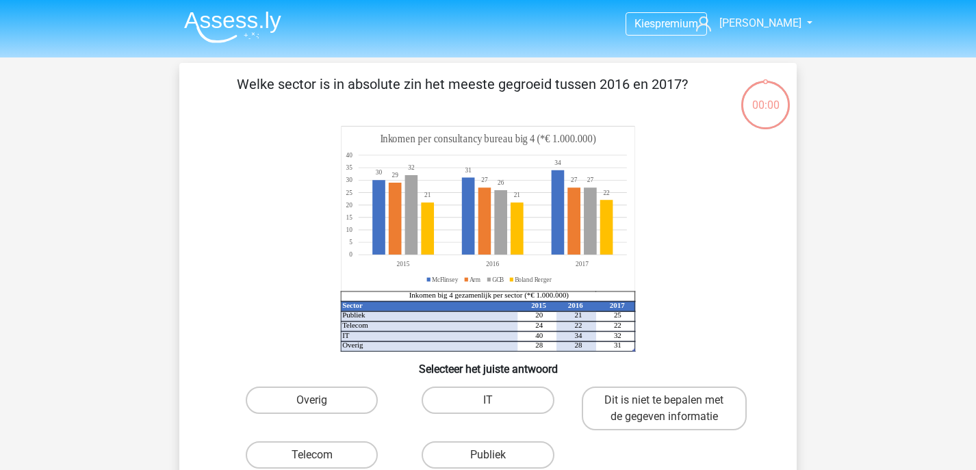
scroll to position [63, 0]
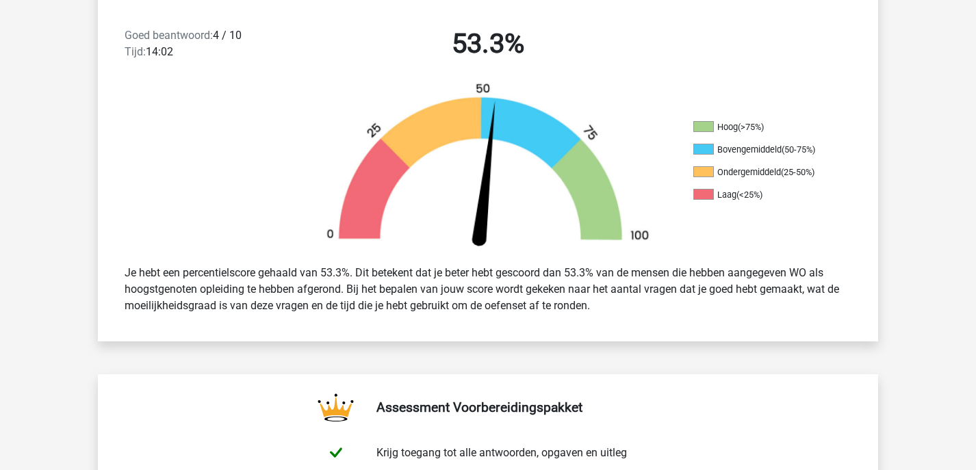
scroll to position [352, 0]
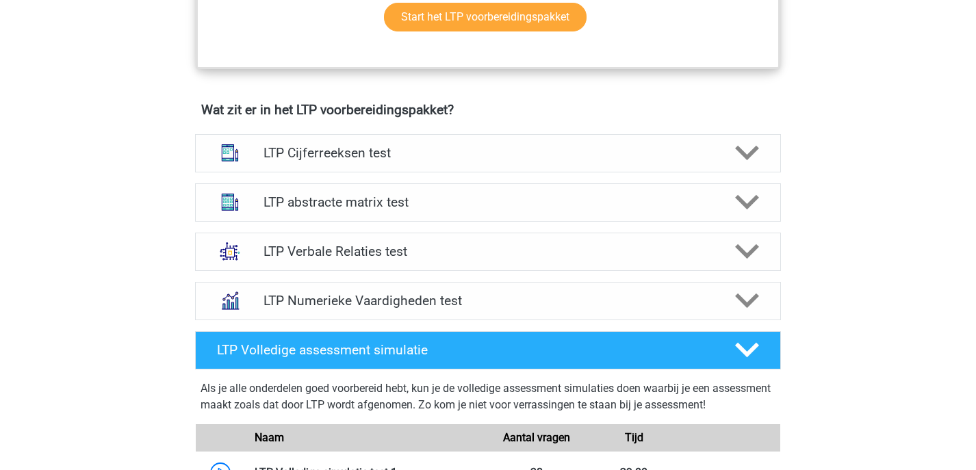
scroll to position [790, 0]
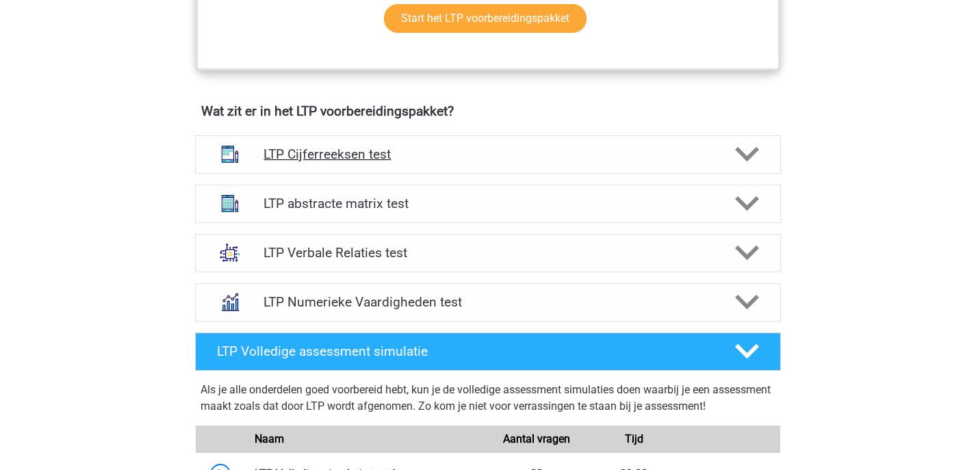
click at [385, 159] on h4 "LTP Cijferreeksen test" at bounding box center [487, 154] width 448 height 16
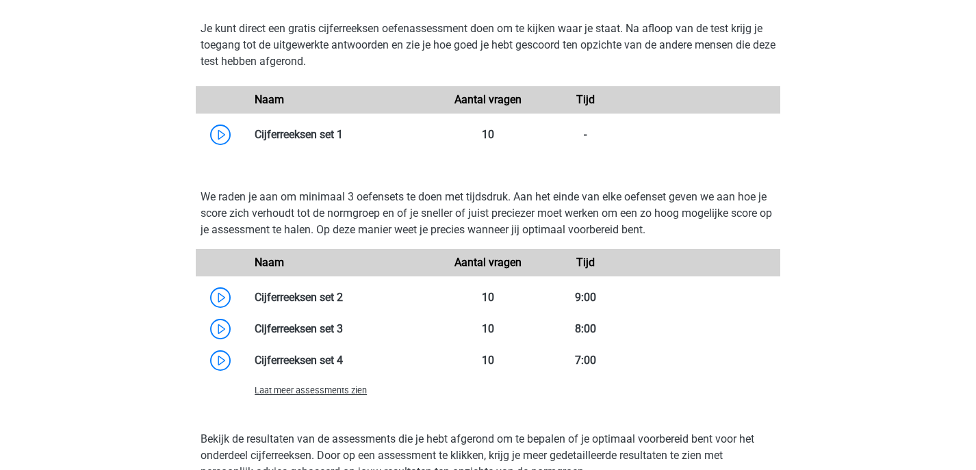
scroll to position [1253, 0]
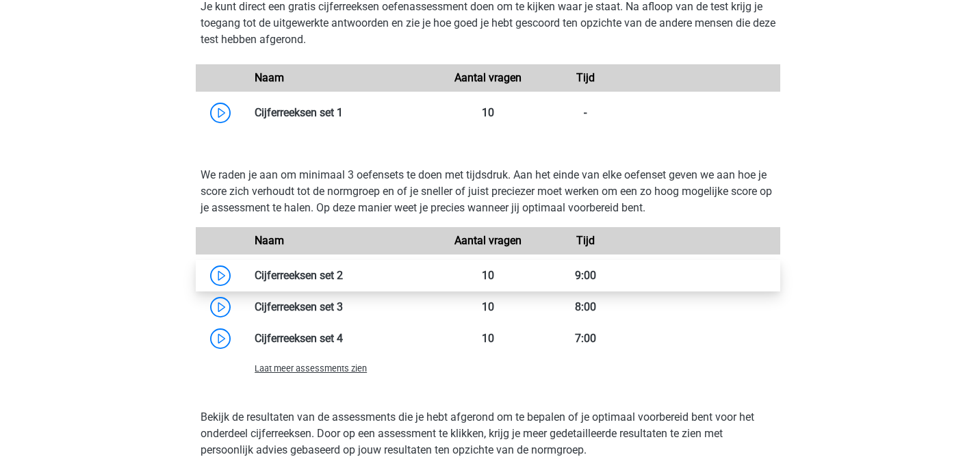
click at [343, 274] on link at bounding box center [343, 275] width 0 height 13
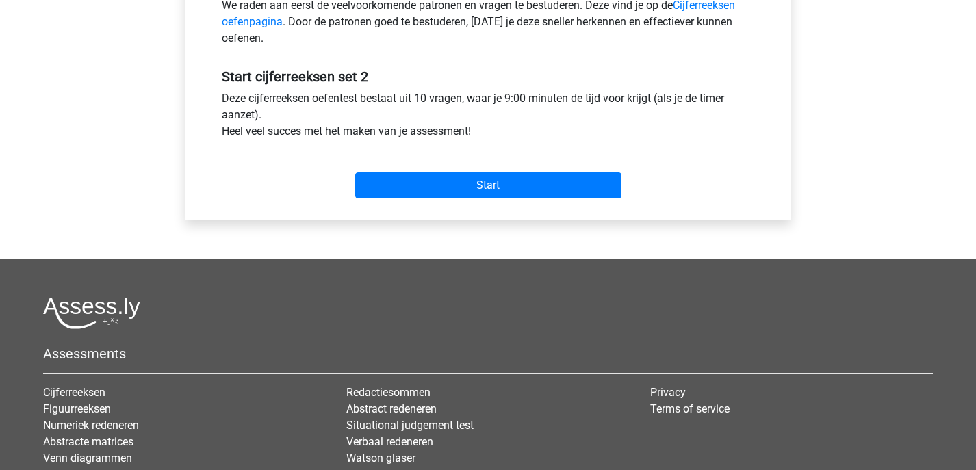
scroll to position [462, 0]
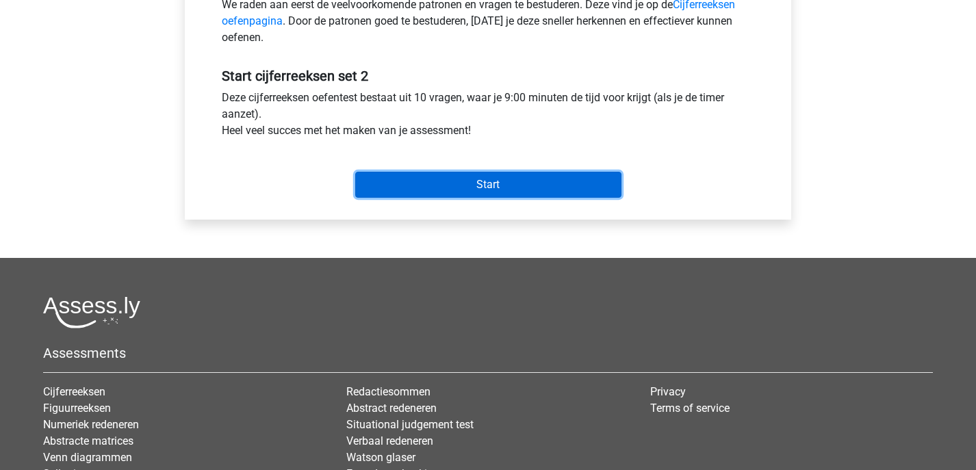
click at [476, 183] on input "Start" at bounding box center [488, 185] width 266 height 26
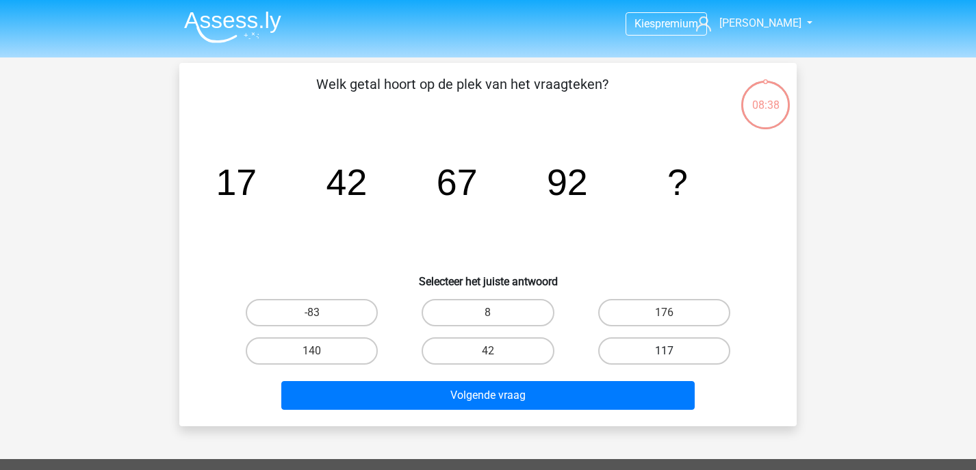
click at [624, 345] on label "117" at bounding box center [664, 350] width 132 height 27
click at [664, 351] on input "117" at bounding box center [668, 355] width 9 height 9
radio input "true"
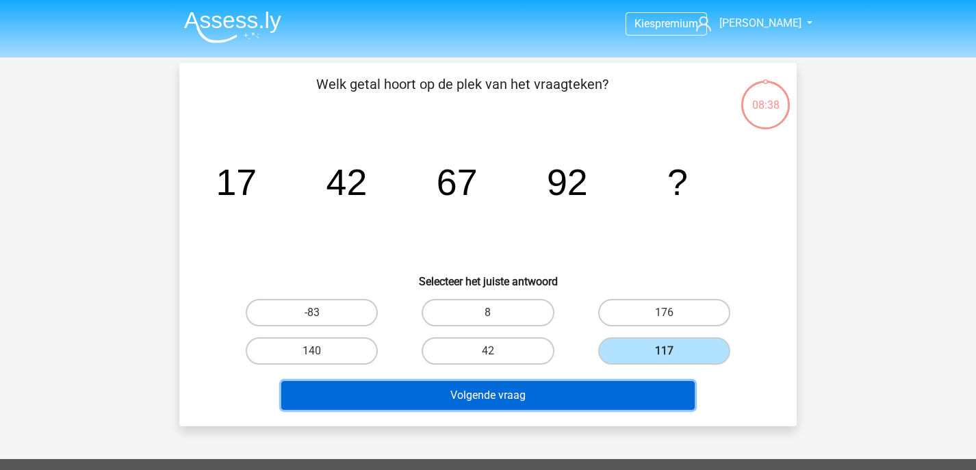
click at [595, 393] on button "Volgende vraag" at bounding box center [488, 395] width 414 height 29
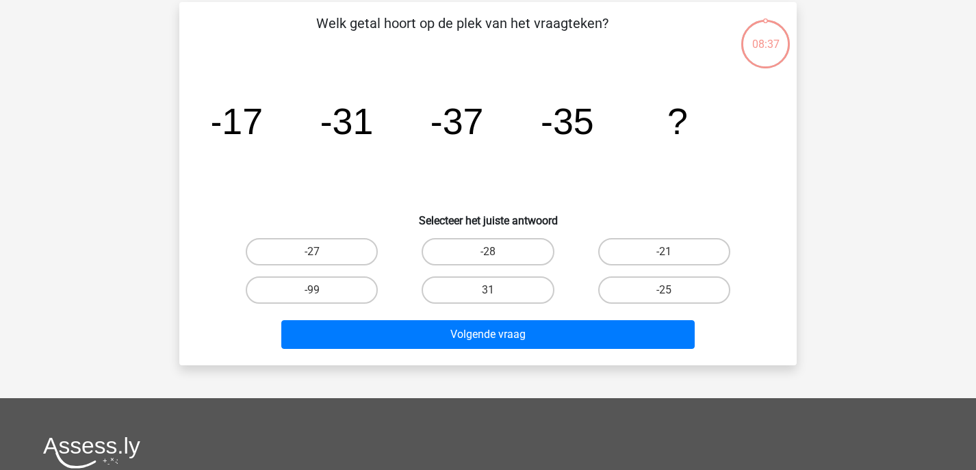
scroll to position [63, 0]
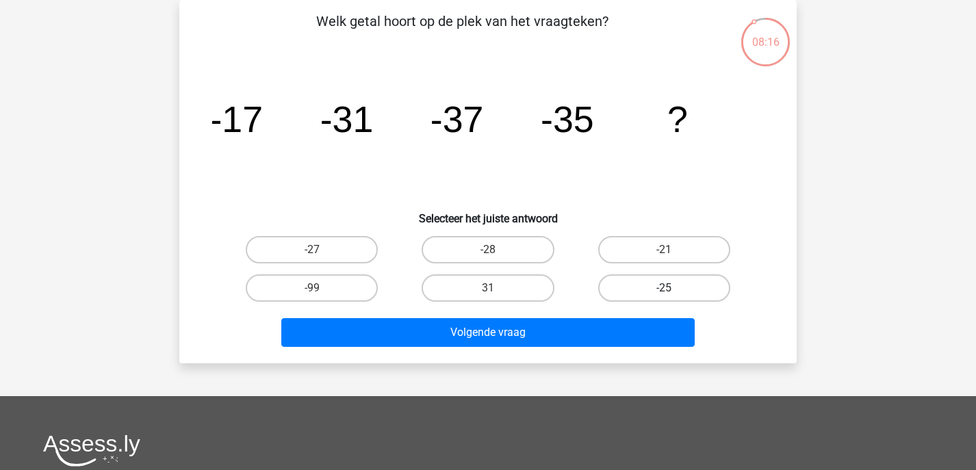
click at [623, 279] on label "-25" at bounding box center [664, 287] width 132 height 27
click at [664, 288] on input "-25" at bounding box center [668, 292] width 9 height 9
radio input "true"
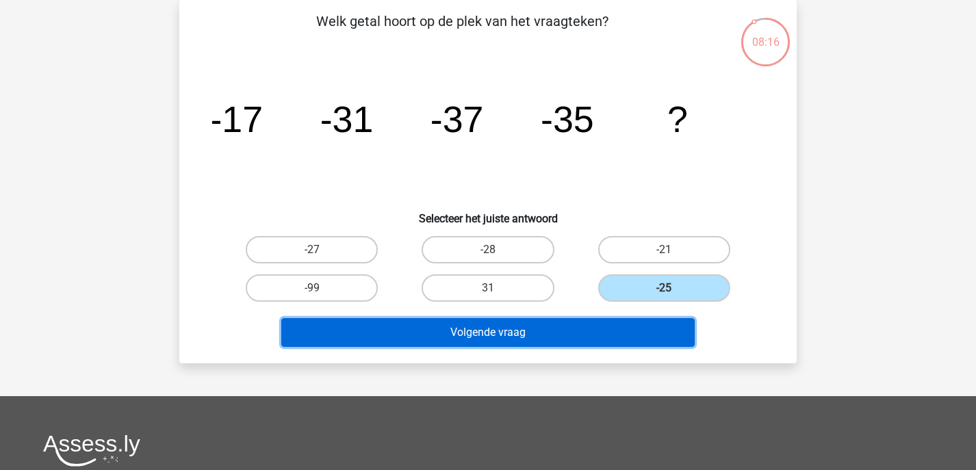
click at [590, 327] on button "Volgende vraag" at bounding box center [488, 332] width 414 height 29
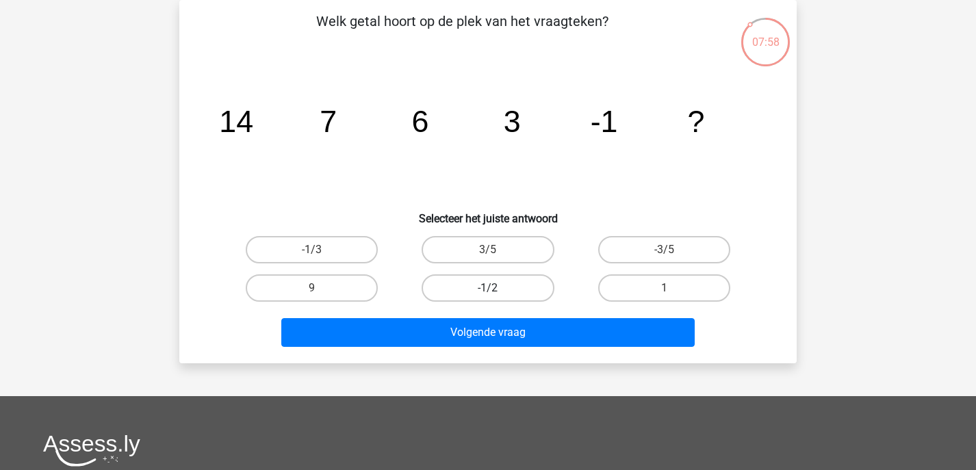
click at [507, 285] on label "-1/2" at bounding box center [487, 287] width 132 height 27
click at [497, 288] on input "-1/2" at bounding box center [492, 292] width 9 height 9
radio input "true"
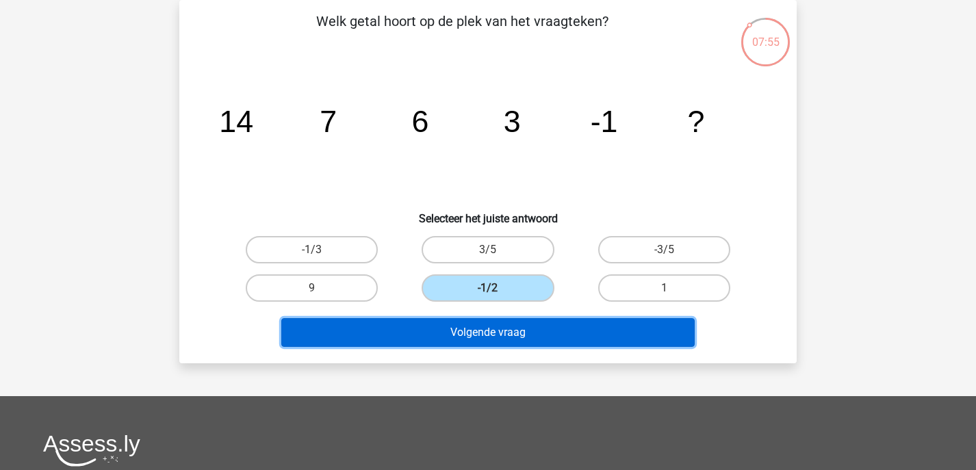
click at [519, 333] on button "Volgende vraag" at bounding box center [488, 332] width 414 height 29
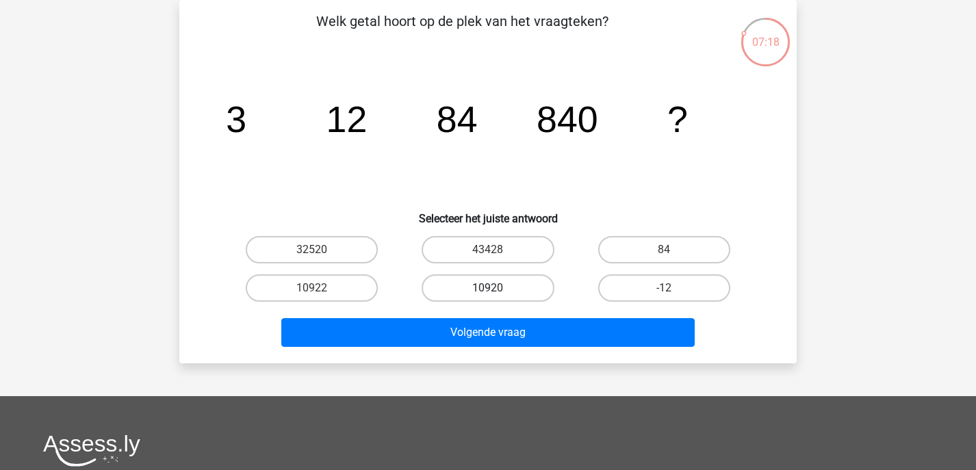
click at [510, 294] on label "10920" at bounding box center [487, 287] width 132 height 27
click at [497, 294] on input "10920" at bounding box center [492, 292] width 9 height 9
radio input "true"
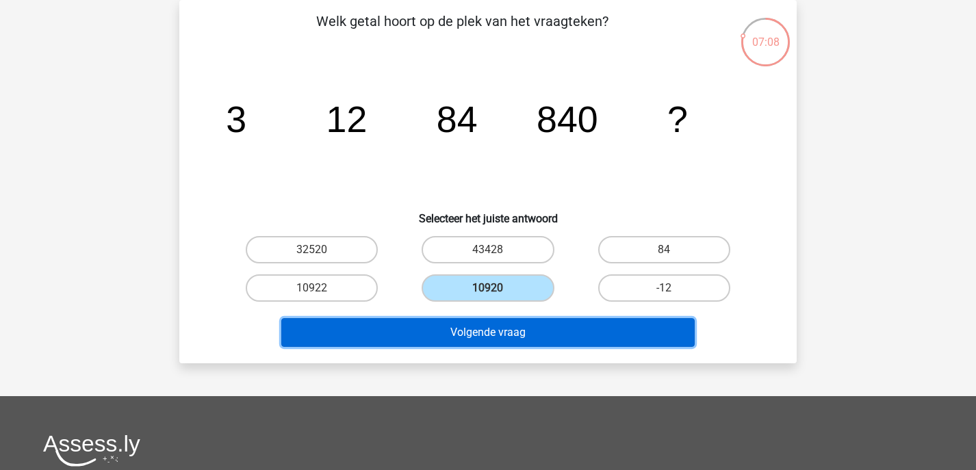
click at [529, 341] on button "Volgende vraag" at bounding box center [488, 332] width 414 height 29
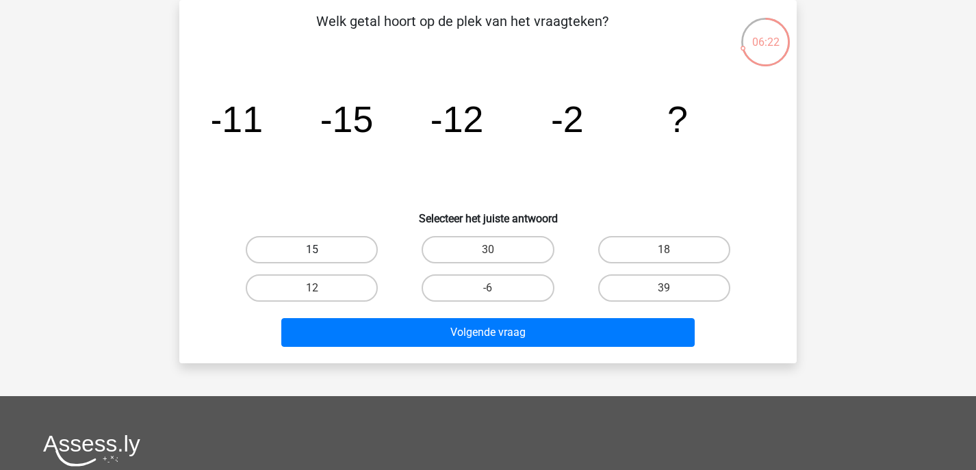
click at [282, 255] on label "15" at bounding box center [312, 249] width 132 height 27
click at [312, 255] on input "15" at bounding box center [316, 254] width 9 height 9
radio input "true"
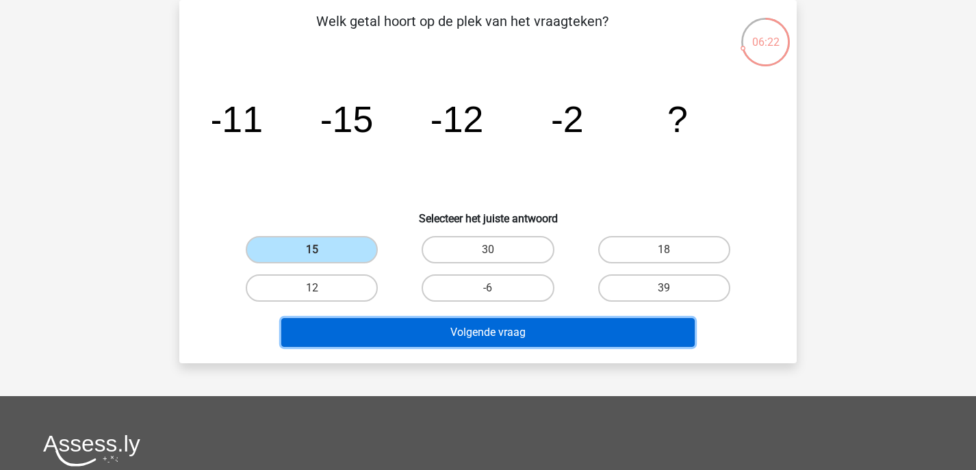
click at [444, 346] on button "Volgende vraag" at bounding box center [488, 332] width 414 height 29
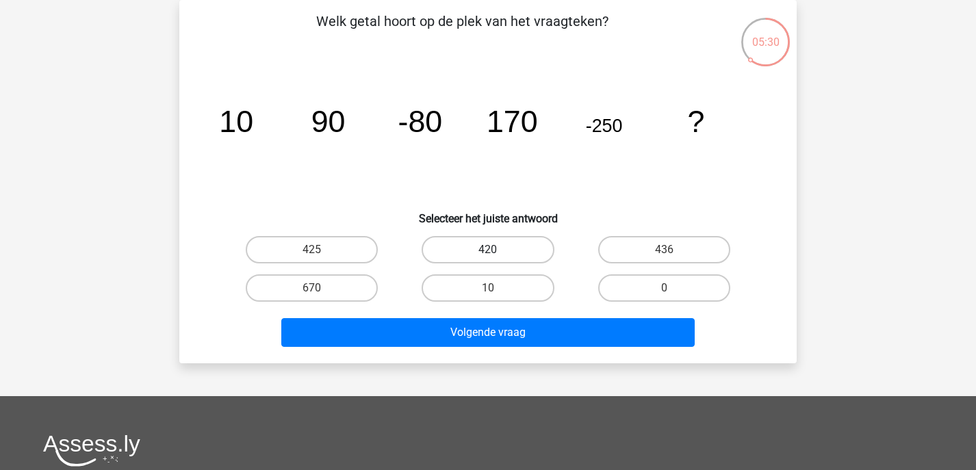
click at [497, 255] on label "420" at bounding box center [487, 249] width 132 height 27
click at [497, 255] on input "420" at bounding box center [492, 254] width 9 height 9
radio input "true"
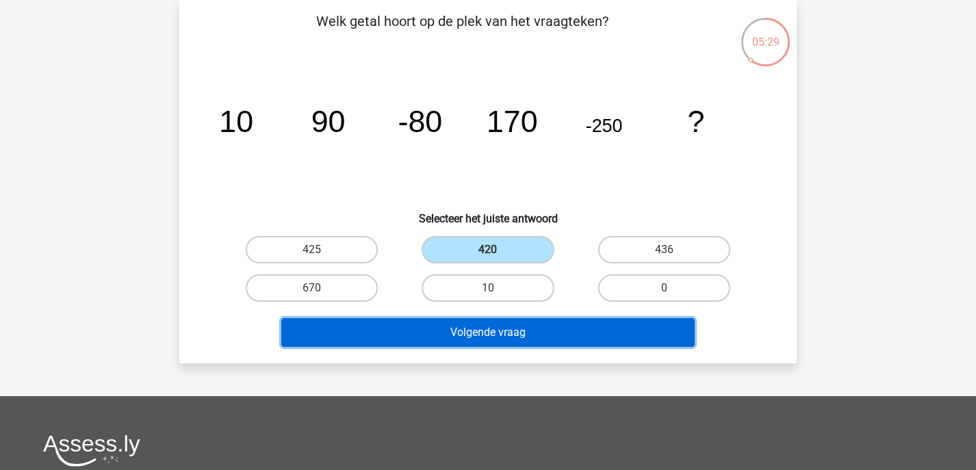
click at [493, 345] on button "Volgende vraag" at bounding box center [488, 332] width 414 height 29
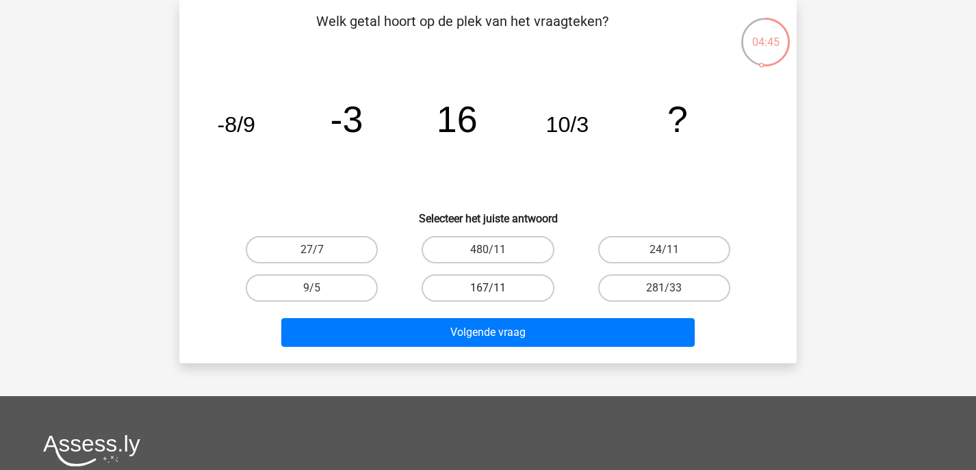
click at [450, 281] on label "167/11" at bounding box center [487, 287] width 132 height 27
click at [488, 288] on input "167/11" at bounding box center [492, 292] width 9 height 9
radio input "true"
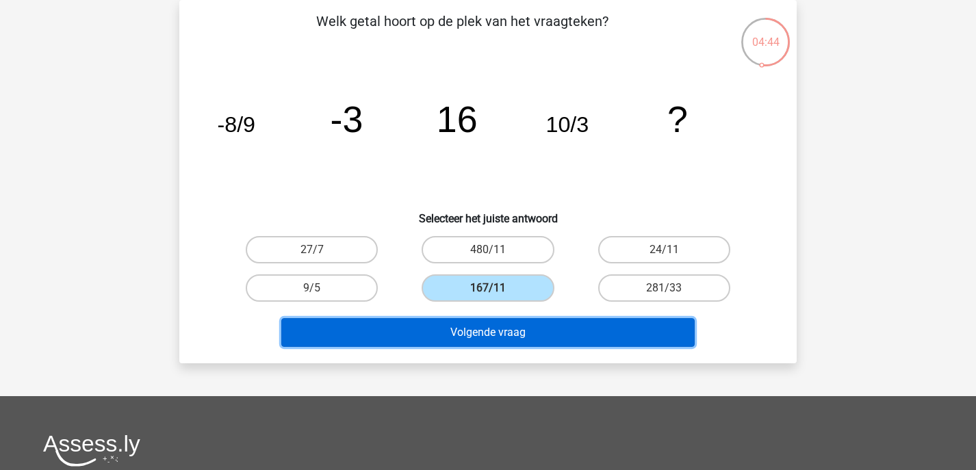
click at [424, 340] on button "Volgende vraag" at bounding box center [488, 332] width 414 height 29
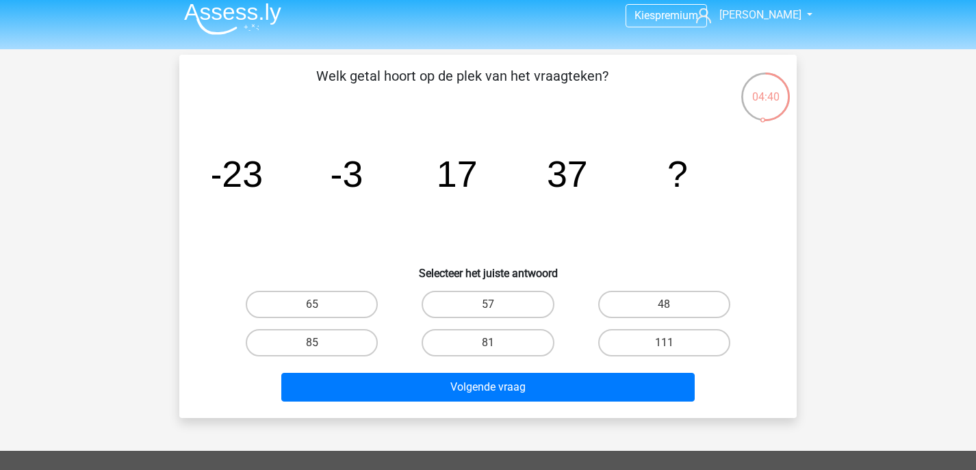
scroll to position [5, 0]
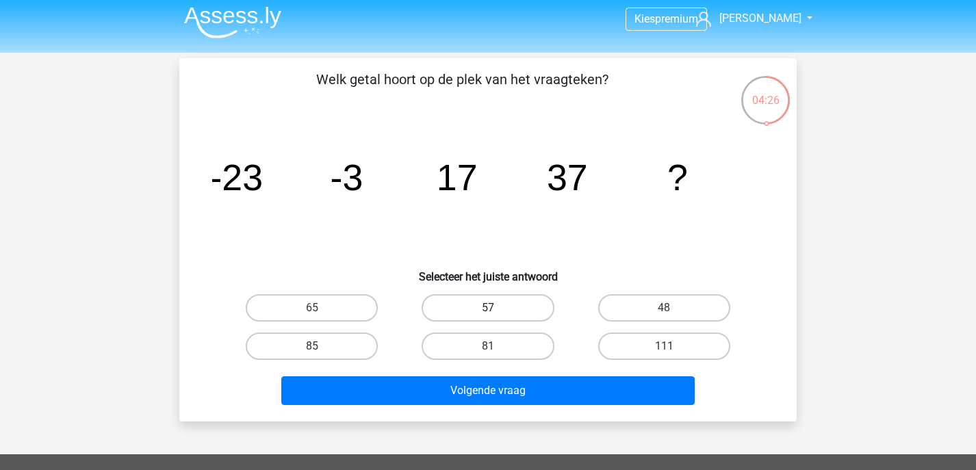
click at [468, 304] on label "57" at bounding box center [487, 307] width 132 height 27
click at [488, 308] on input "57" at bounding box center [492, 312] width 9 height 9
radio input "true"
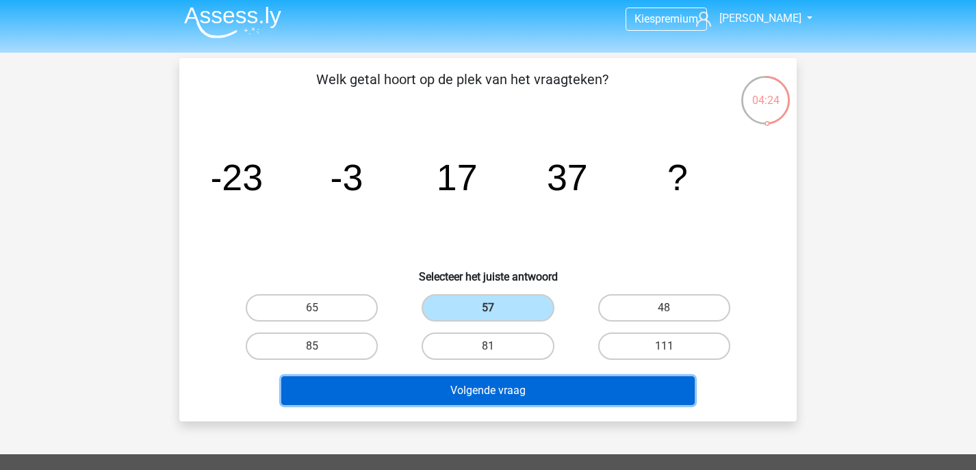
click at [445, 388] on button "Volgende vraag" at bounding box center [488, 390] width 414 height 29
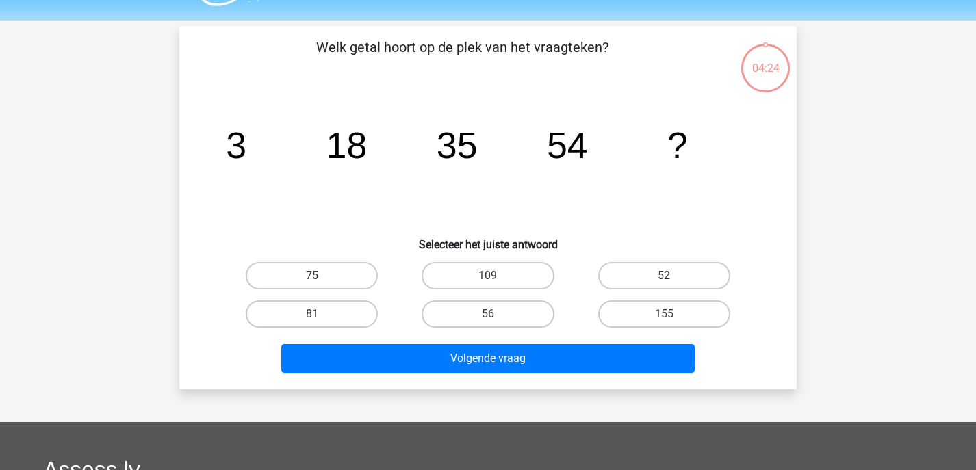
scroll to position [63, 0]
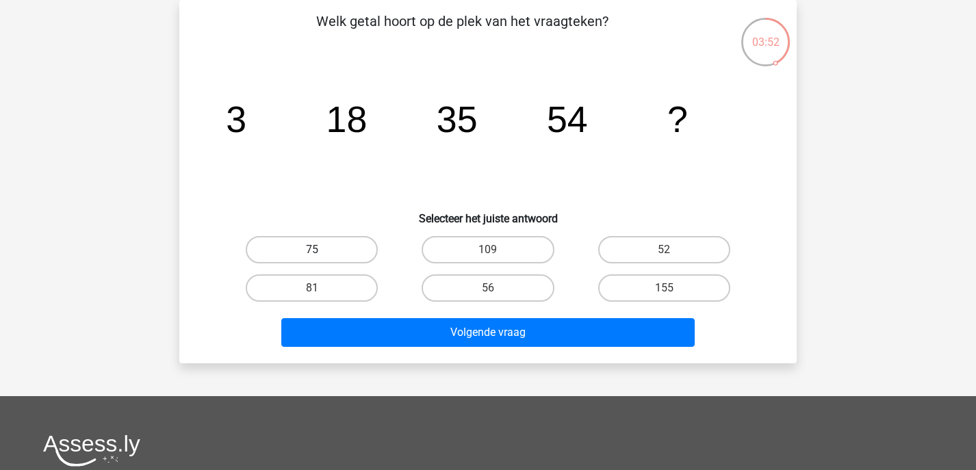
click at [329, 242] on label "75" at bounding box center [312, 249] width 132 height 27
click at [321, 250] on input "75" at bounding box center [316, 254] width 9 height 9
radio input "true"
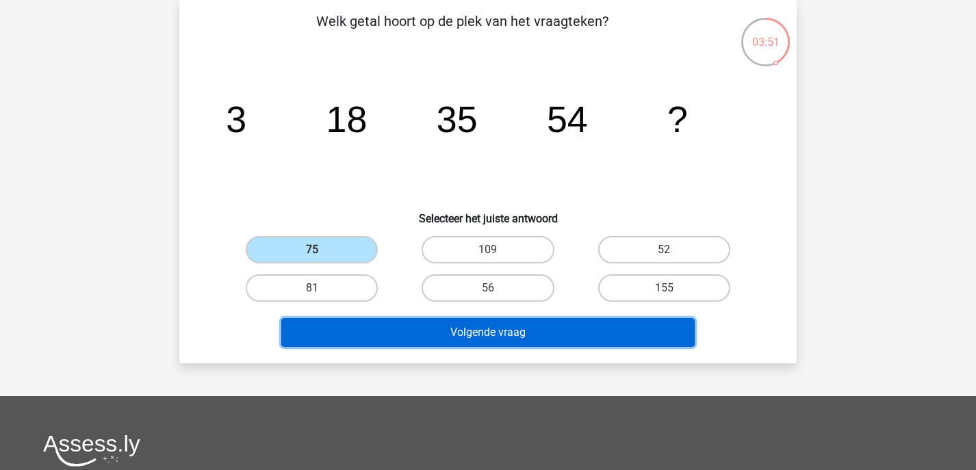
click at [404, 328] on button "Volgende vraag" at bounding box center [488, 332] width 414 height 29
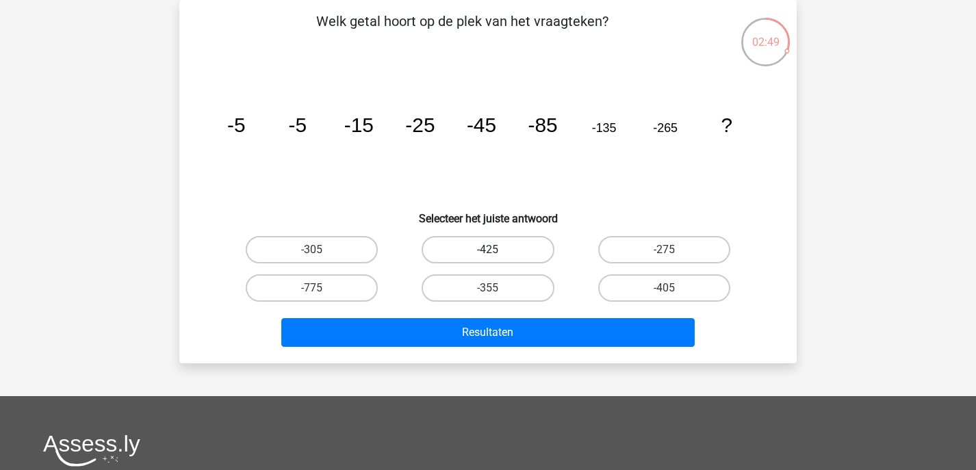
click at [513, 248] on label "-425" at bounding box center [487, 249] width 132 height 27
click at [497, 250] on input "-425" at bounding box center [492, 254] width 9 height 9
radio input "true"
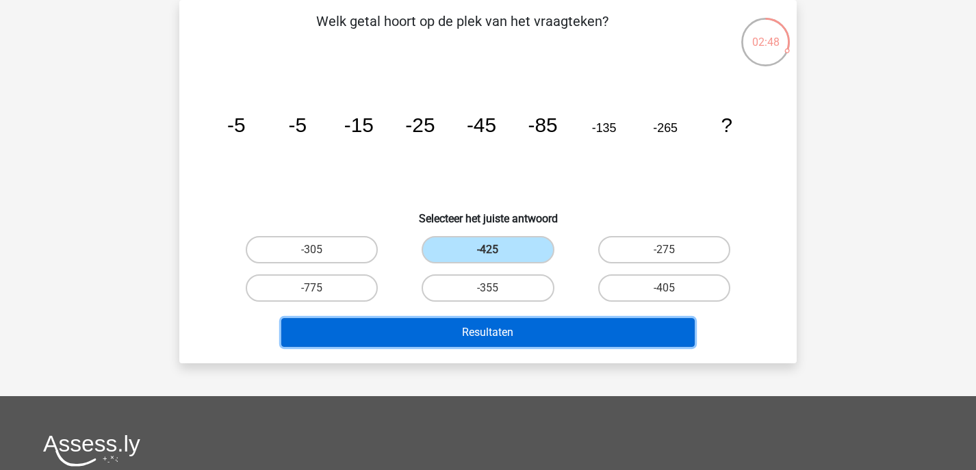
click at [518, 323] on button "Resultaten" at bounding box center [488, 332] width 414 height 29
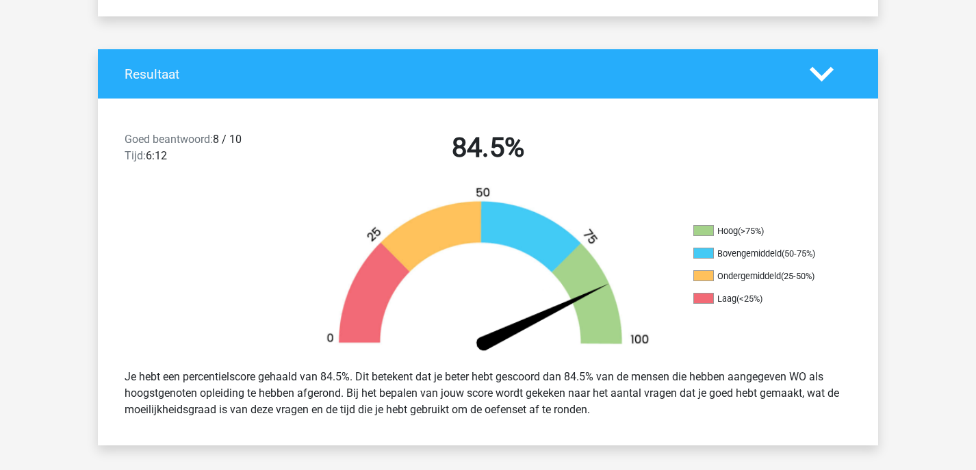
scroll to position [248, 0]
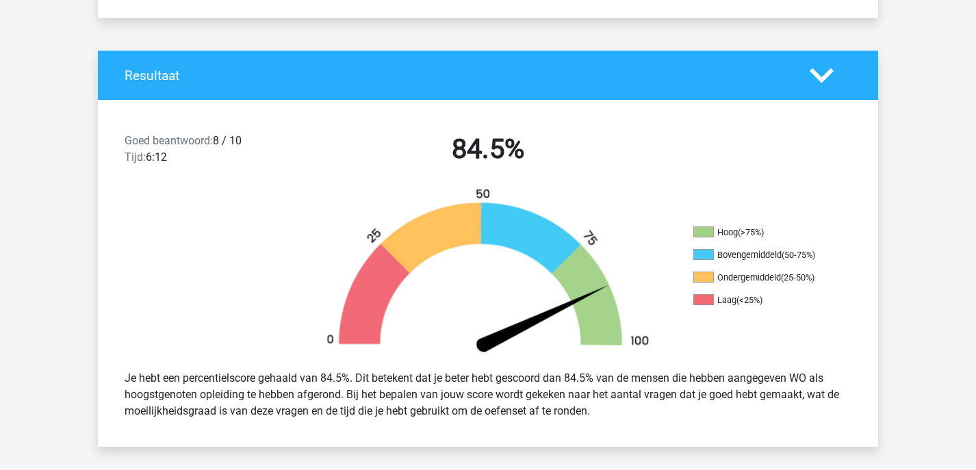
click at [827, 83] on icon at bounding box center [821, 76] width 24 height 24
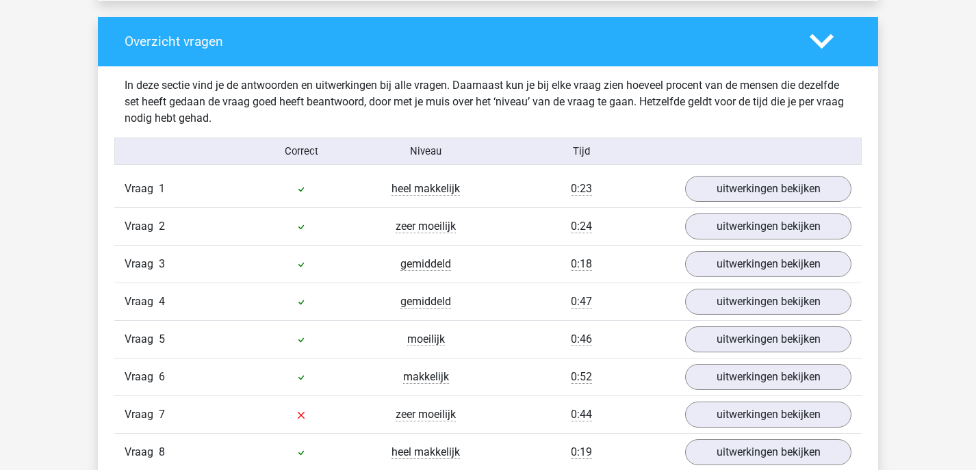
scroll to position [688, 0]
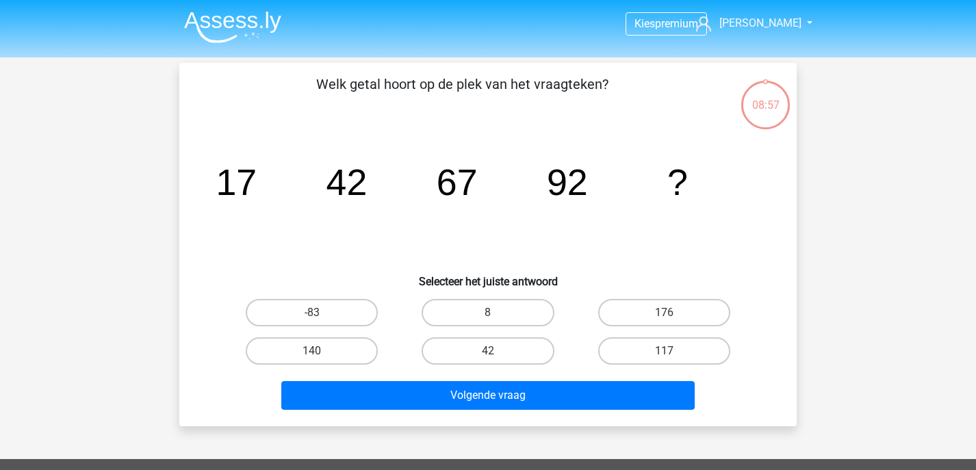
click at [759, 12] on nav "Kies premium [PERSON_NAME] [EMAIL_ADDRESS][DOMAIN_NAME]" at bounding box center [488, 24] width 630 height 44
click at [759, 21] on span "[PERSON_NAME]" at bounding box center [760, 22] width 82 height 13
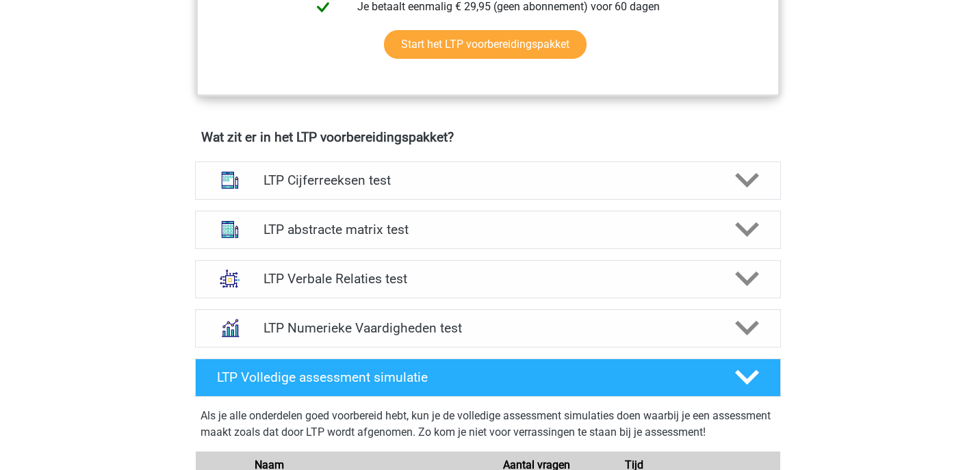
scroll to position [760, 0]
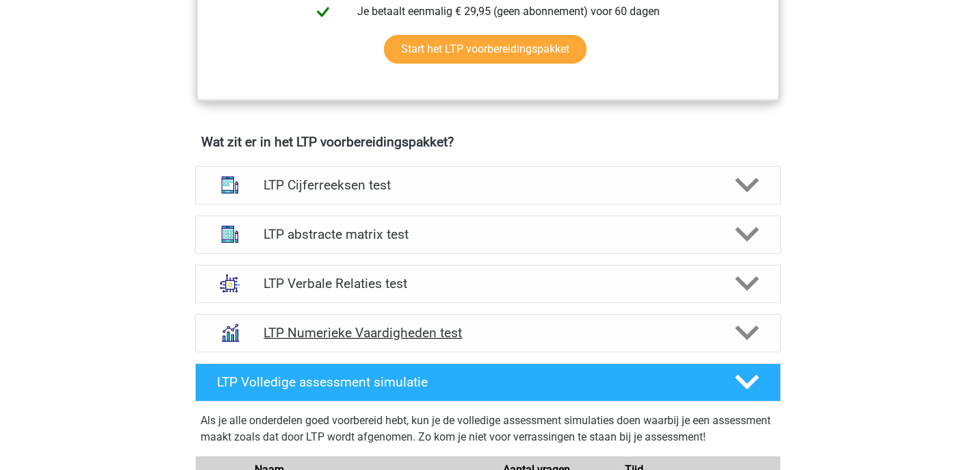
click at [361, 335] on h4 "LTP Numerieke Vaardigheden test" at bounding box center [487, 333] width 448 height 16
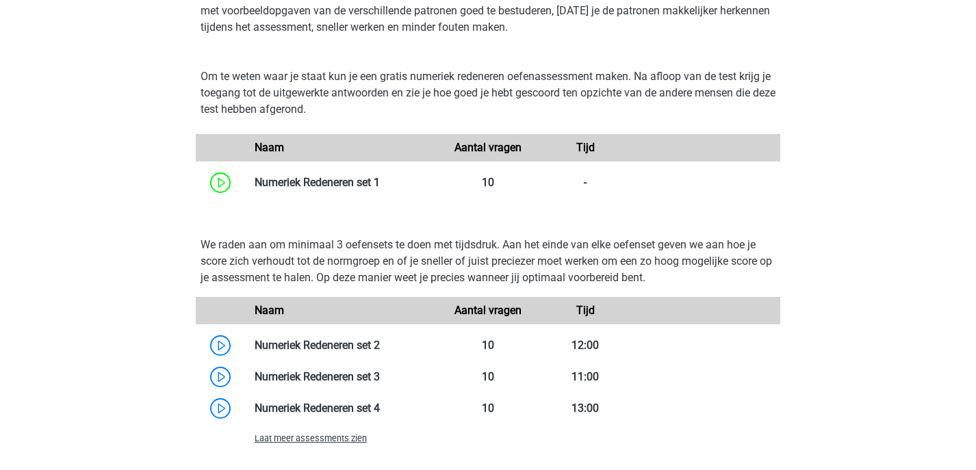
scroll to position [1139, 0]
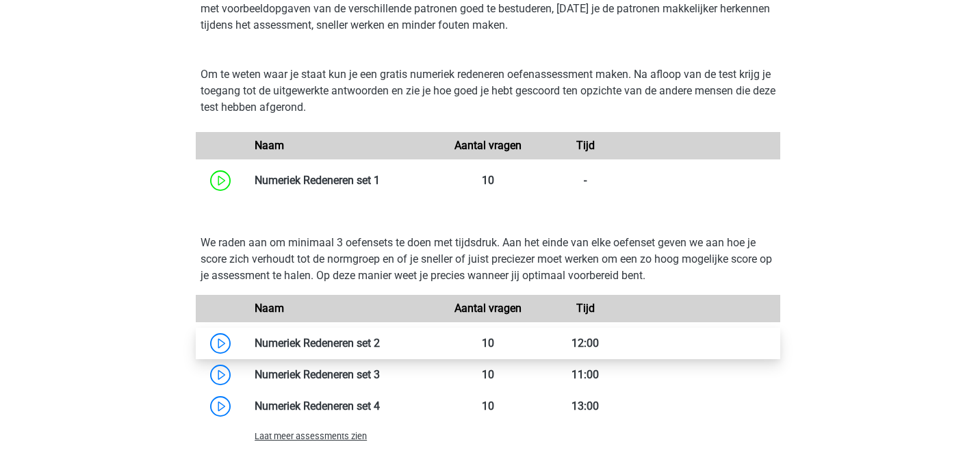
click at [380, 341] on link at bounding box center [380, 343] width 0 height 13
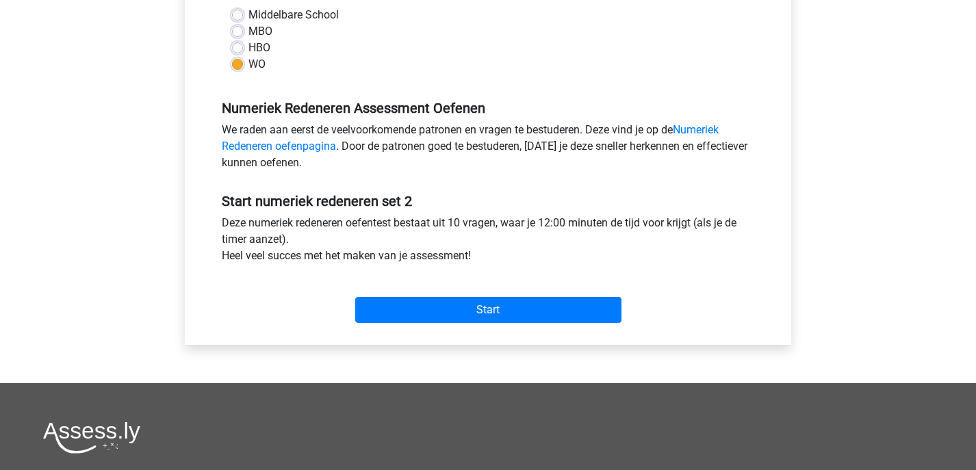
scroll to position [333, 0]
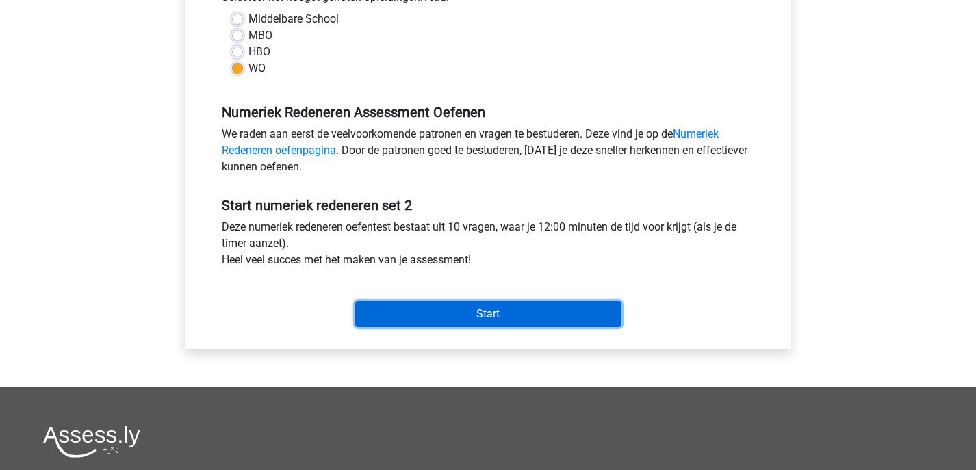
click at [439, 312] on input "Start" at bounding box center [488, 314] width 266 height 26
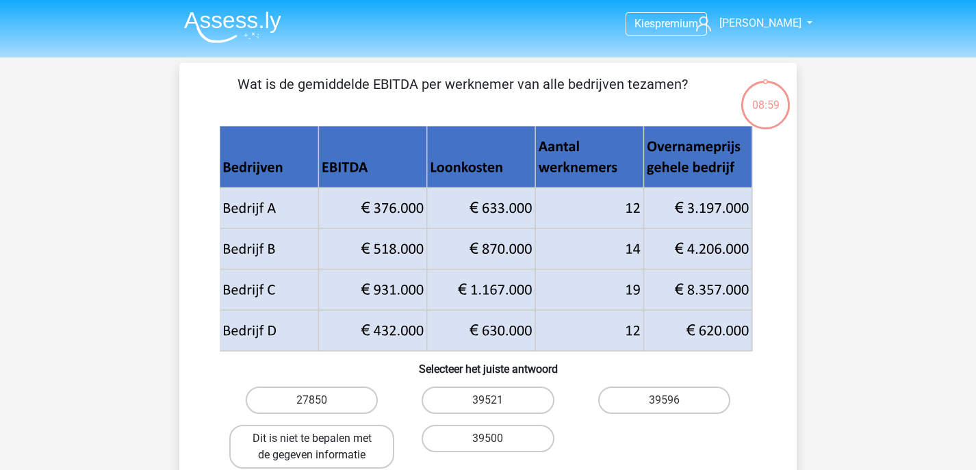
click at [352, 431] on label "Dit is niet te bepalen met de gegeven informatie" at bounding box center [311, 447] width 165 height 44
click at [321, 439] on input "Dit is niet te bepalen met de gegeven informatie" at bounding box center [316, 443] width 9 height 9
radio input "true"
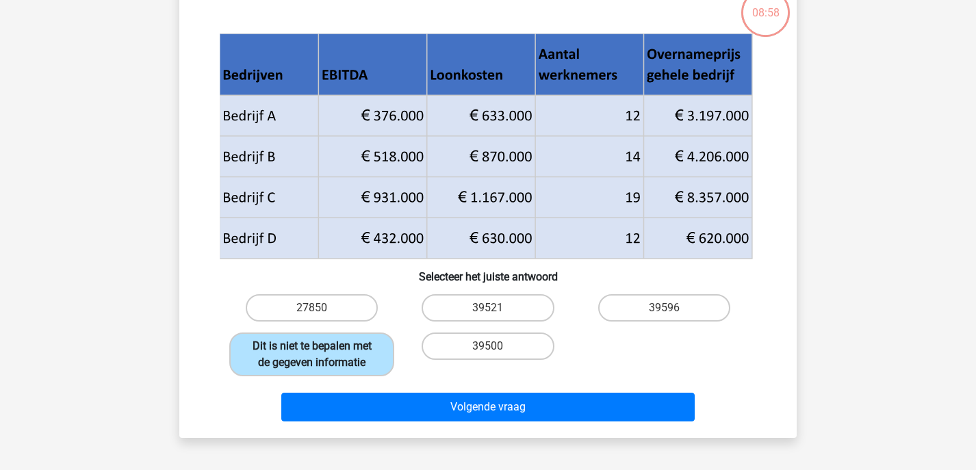
scroll to position [101, 0]
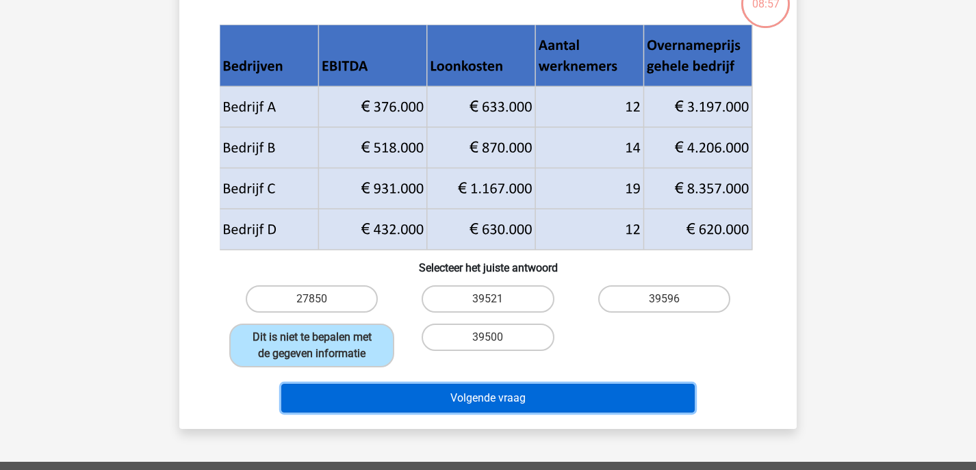
click at [396, 411] on button "Volgende vraag" at bounding box center [488, 398] width 414 height 29
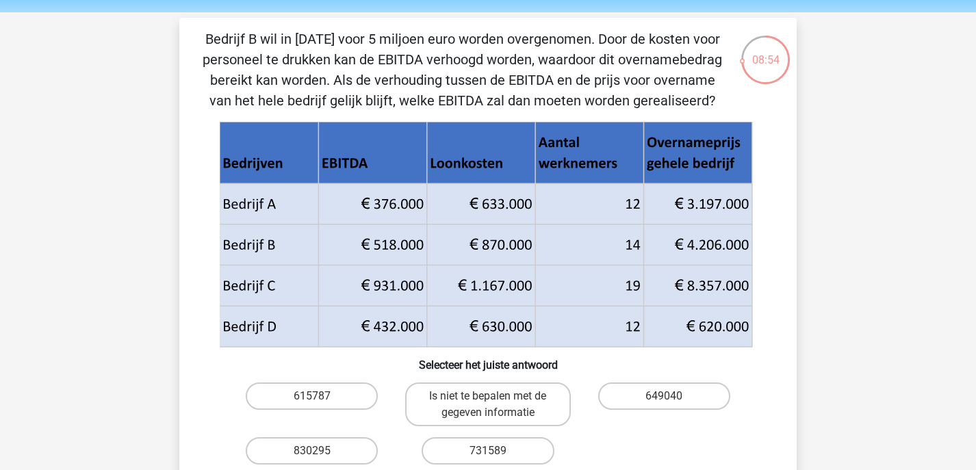
scroll to position [40, 0]
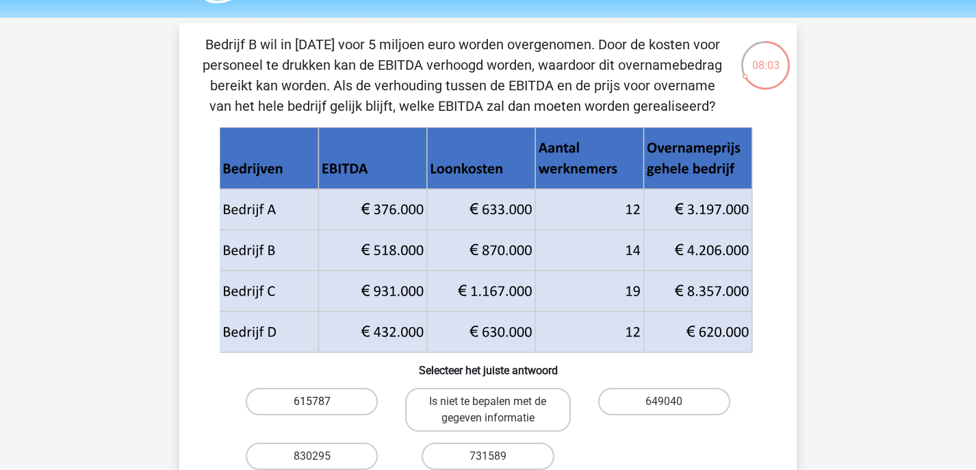
click at [309, 398] on label "615787" at bounding box center [312, 401] width 132 height 27
click at [312, 402] on input "615787" at bounding box center [316, 406] width 9 height 9
radio input "true"
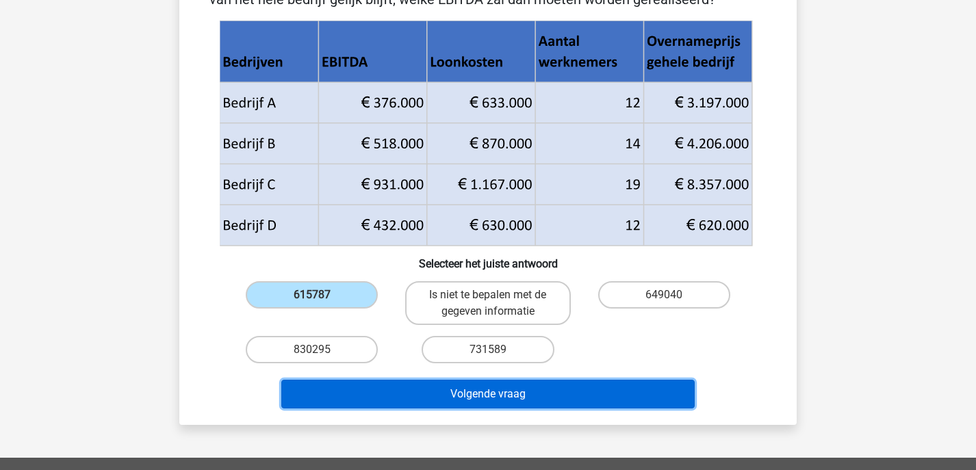
click at [371, 399] on button "Volgende vraag" at bounding box center [488, 394] width 414 height 29
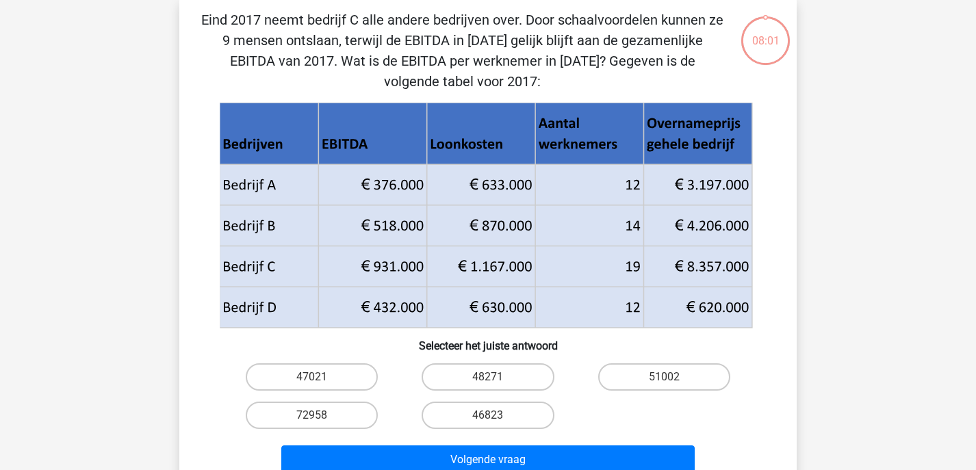
scroll to position [63, 0]
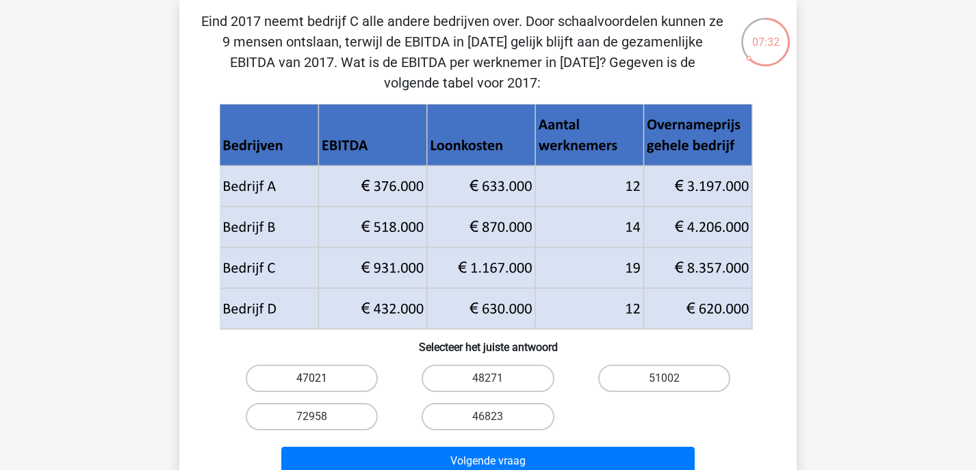
click at [339, 385] on label "47021" at bounding box center [312, 378] width 132 height 27
click at [321, 385] on input "47021" at bounding box center [316, 382] width 9 height 9
radio input "true"
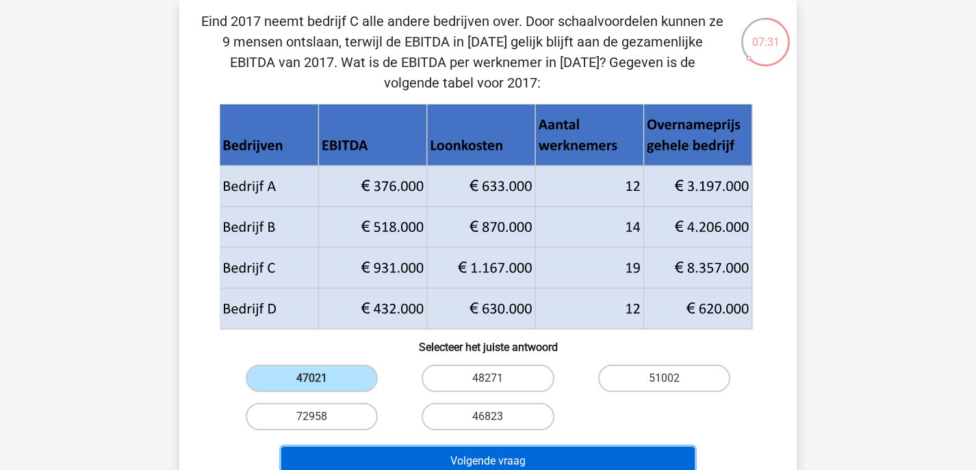
click at [363, 452] on button "Volgende vraag" at bounding box center [488, 461] width 414 height 29
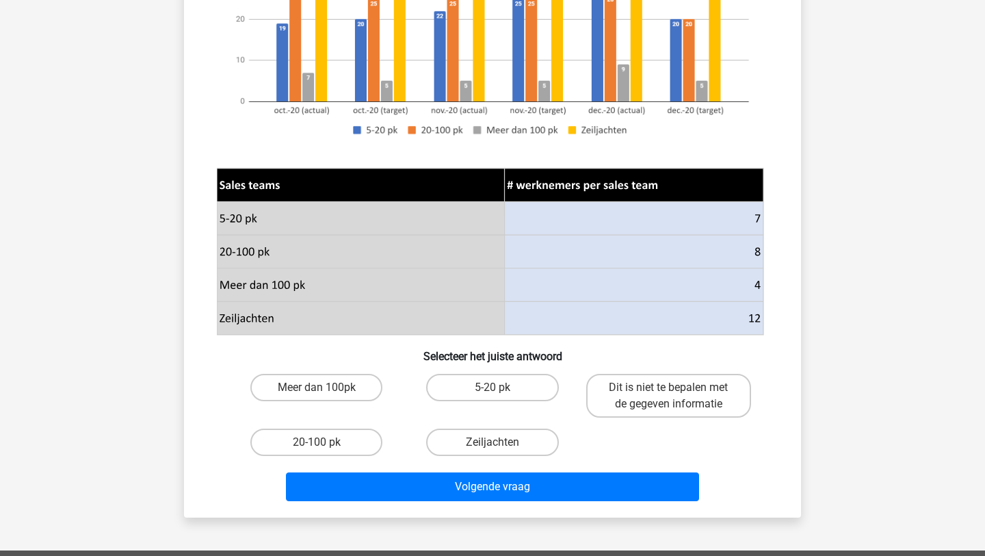
scroll to position [307, 0]
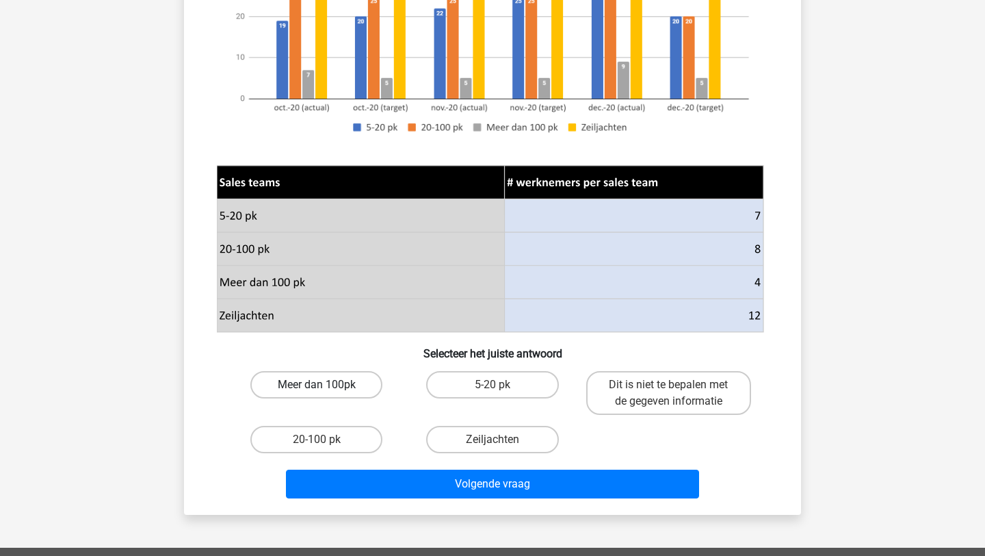
click at [341, 378] on label "Meer dan 100pk" at bounding box center [316, 384] width 132 height 27
click at [326, 385] on input "Meer dan 100pk" at bounding box center [321, 389] width 9 height 9
radio input "true"
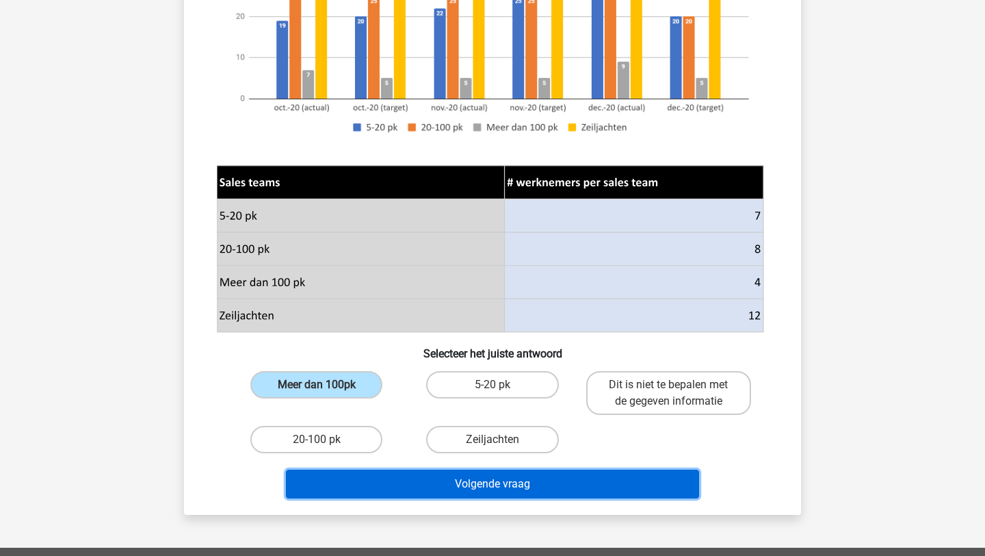
click at [436, 469] on button "Volgende vraag" at bounding box center [493, 483] width 414 height 29
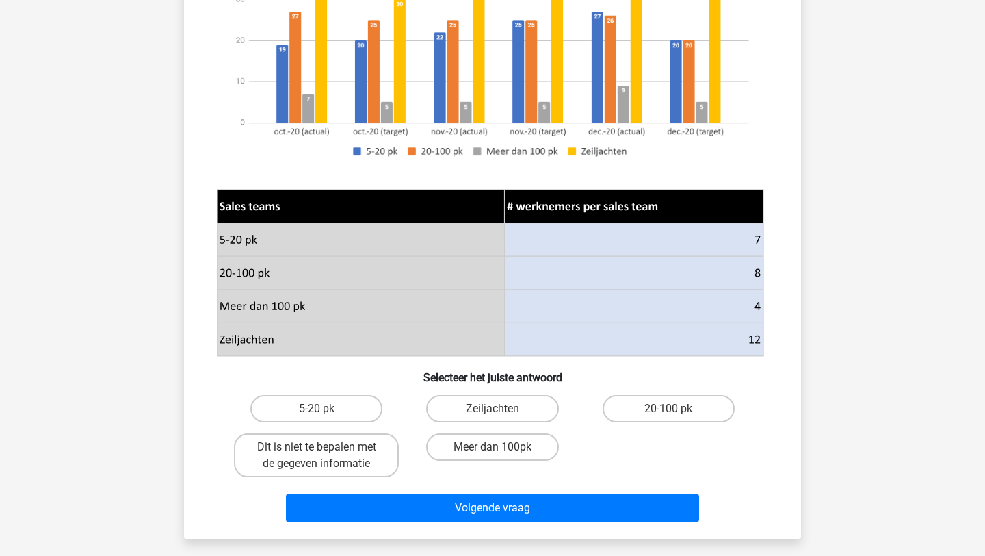
scroll to position [291, 0]
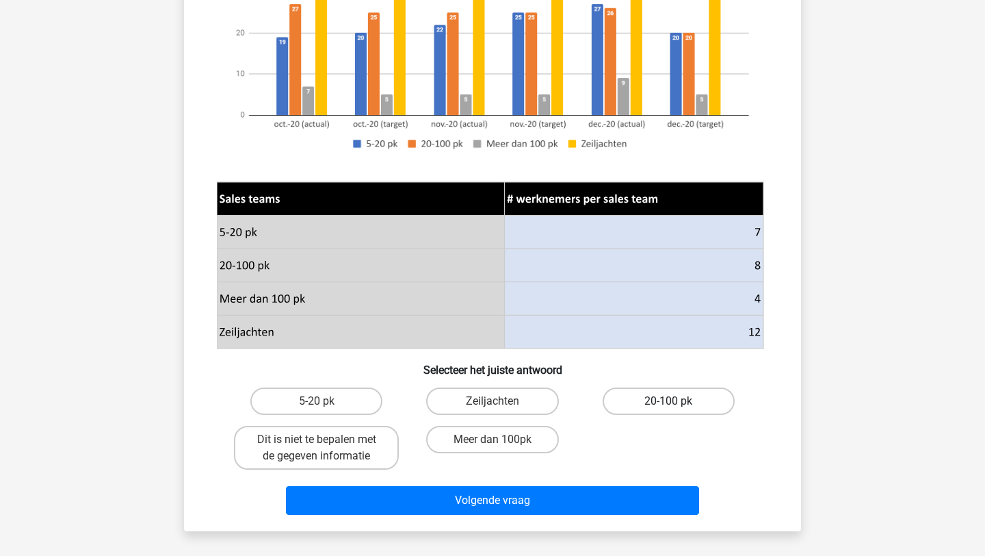
click at [625, 412] on label "20-100 pk" at bounding box center [669, 400] width 132 height 27
click at [669, 410] on input "20-100 pk" at bounding box center [673, 405] width 9 height 9
radio input "true"
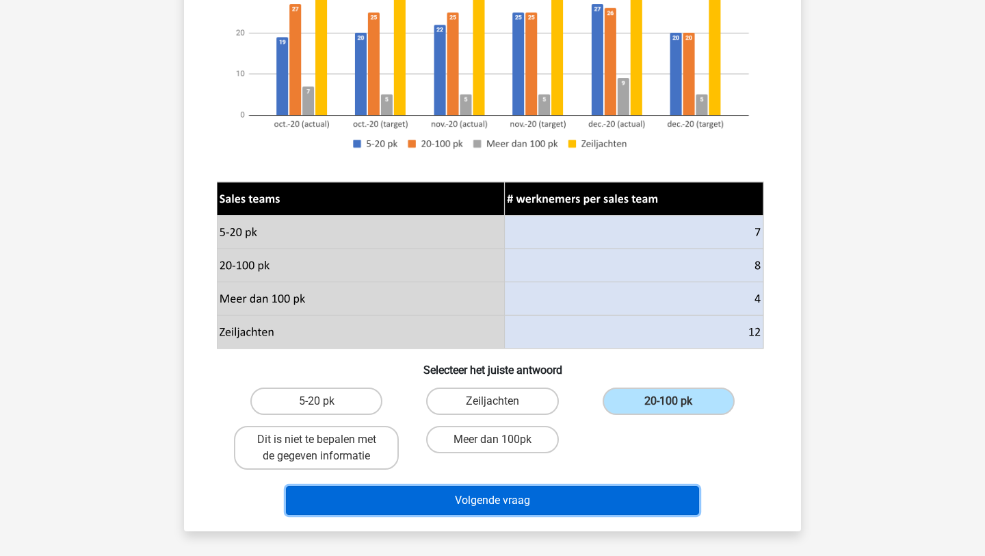
click at [538, 469] on button "Volgende vraag" at bounding box center [493, 500] width 414 height 29
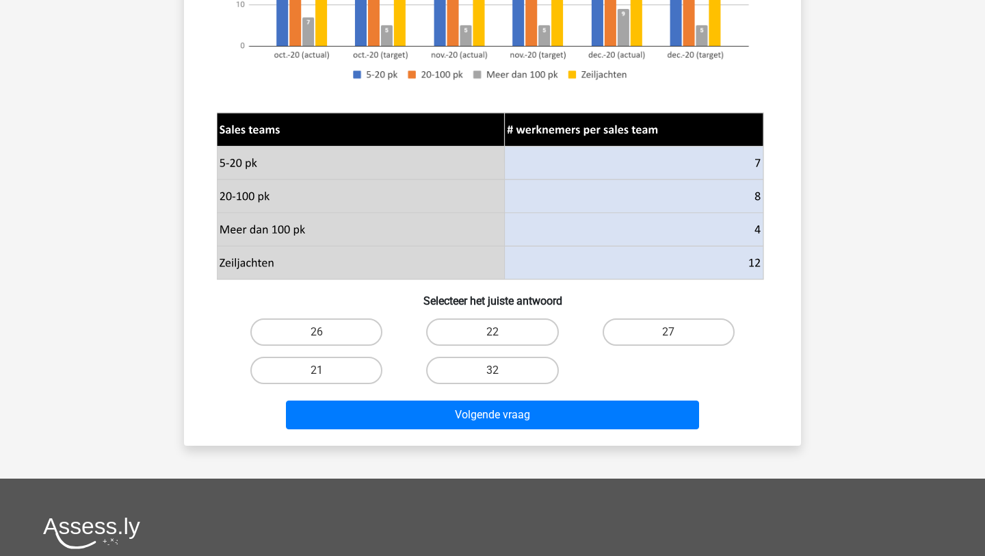
scroll to position [363, 0]
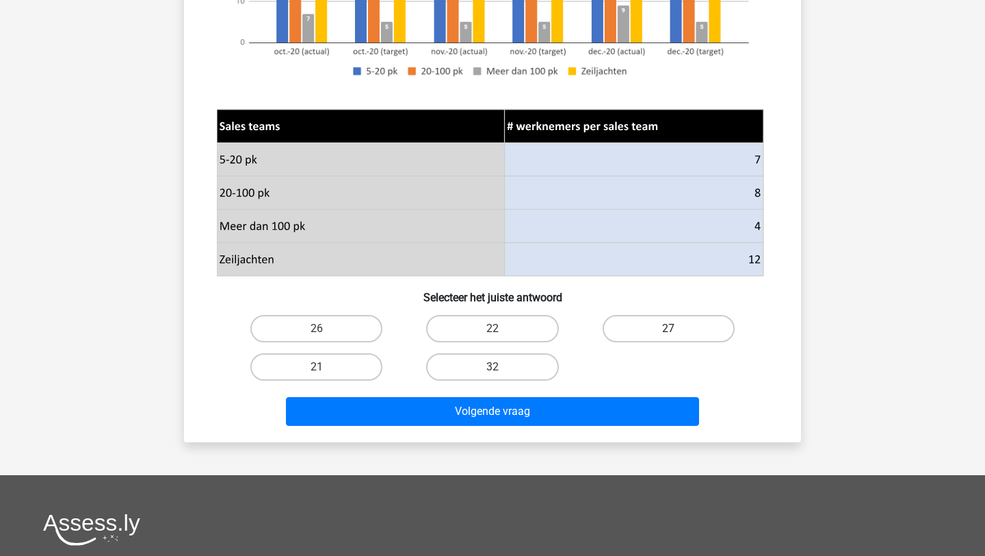
click at [651, 330] on label "27" at bounding box center [669, 328] width 132 height 27
click at [669, 330] on input "27" at bounding box center [673, 332] width 9 height 9
radio input "true"
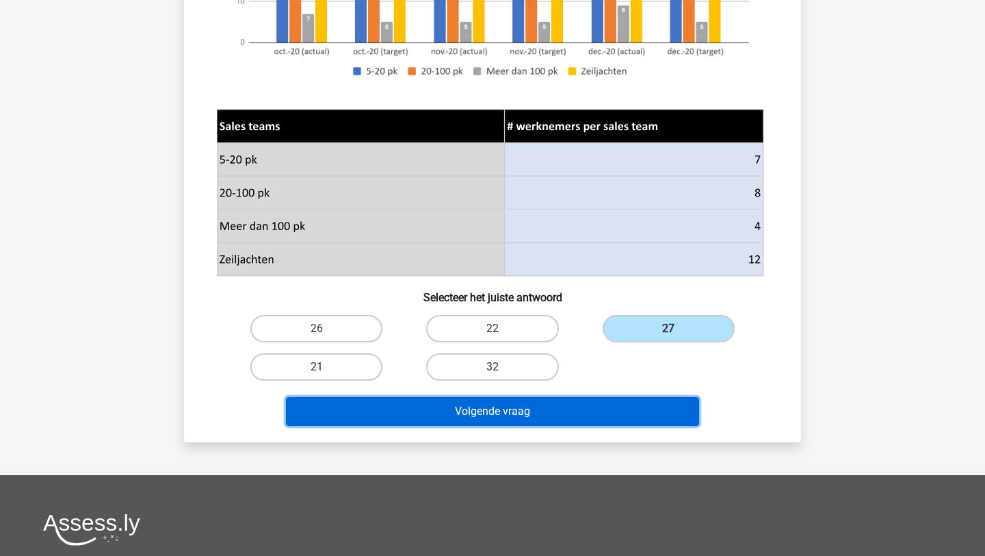
click at [600, 408] on button "Volgende vraag" at bounding box center [493, 411] width 414 height 29
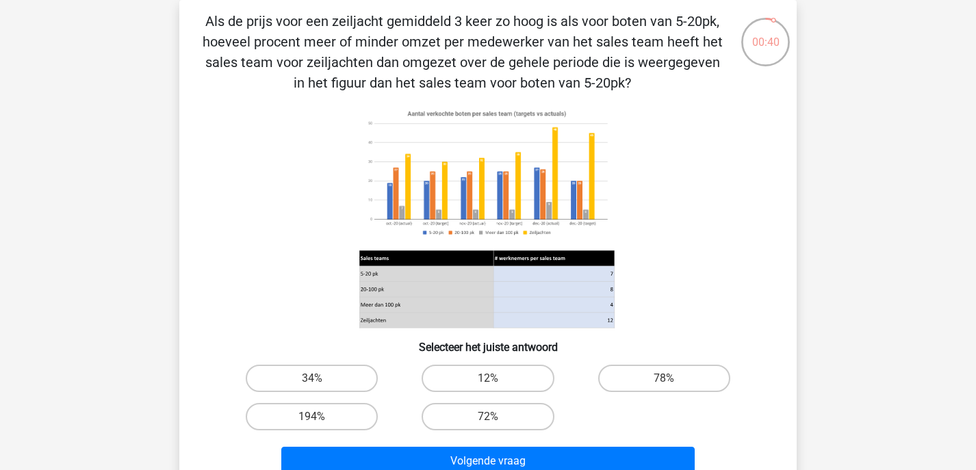
scroll to position [64, 0]
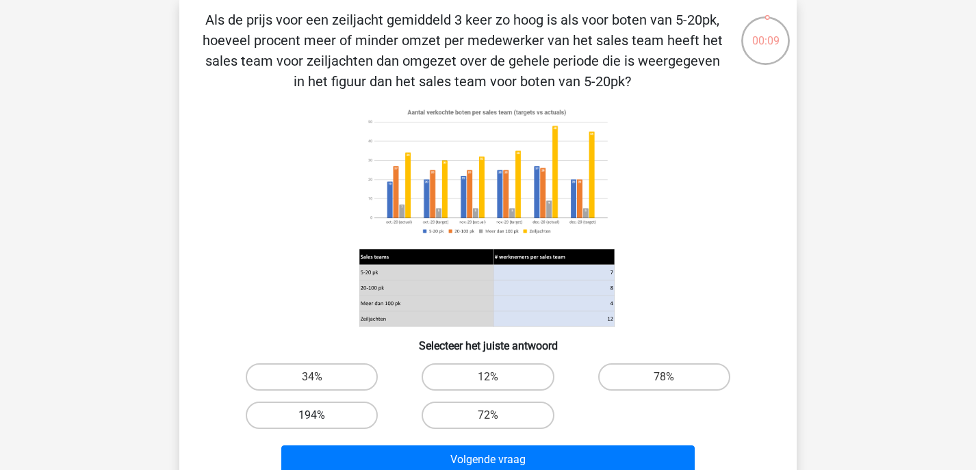
click at [327, 413] on label "194%" at bounding box center [312, 415] width 132 height 27
click at [321, 415] on input "194%" at bounding box center [316, 419] width 9 height 9
radio input "true"
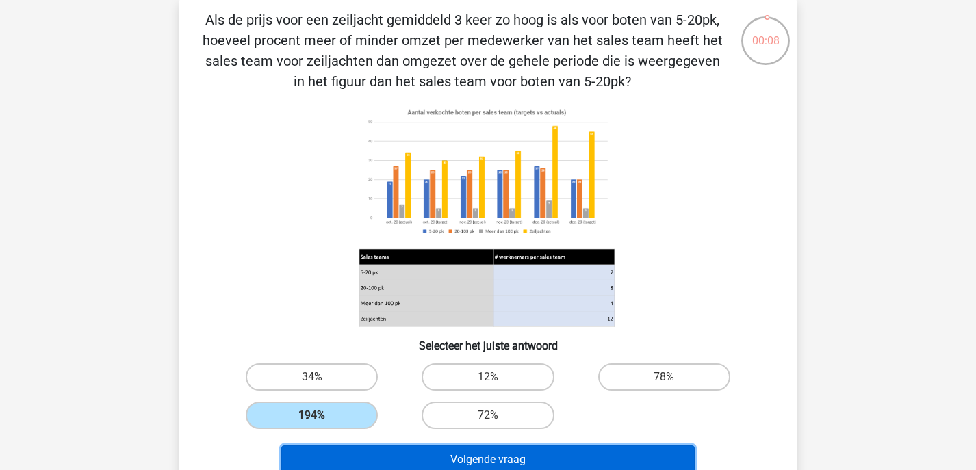
click at [384, 456] on button "Volgende vraag" at bounding box center [488, 459] width 414 height 29
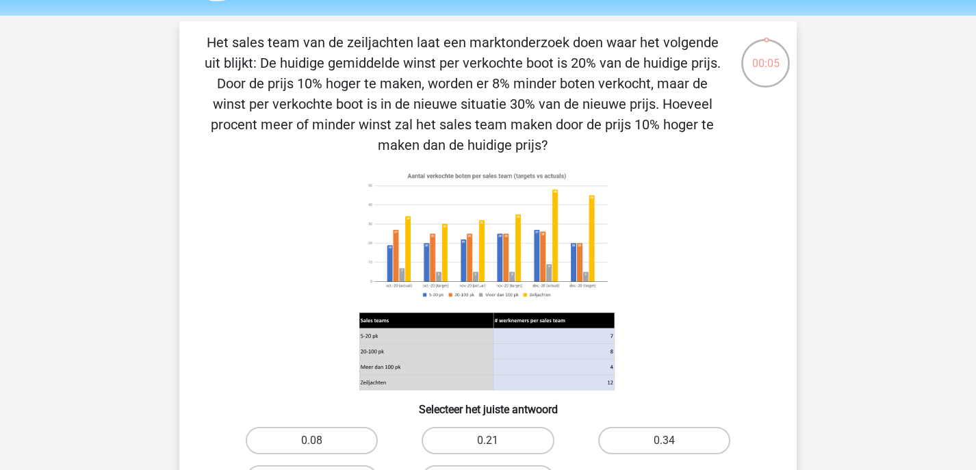
scroll to position [44, 0]
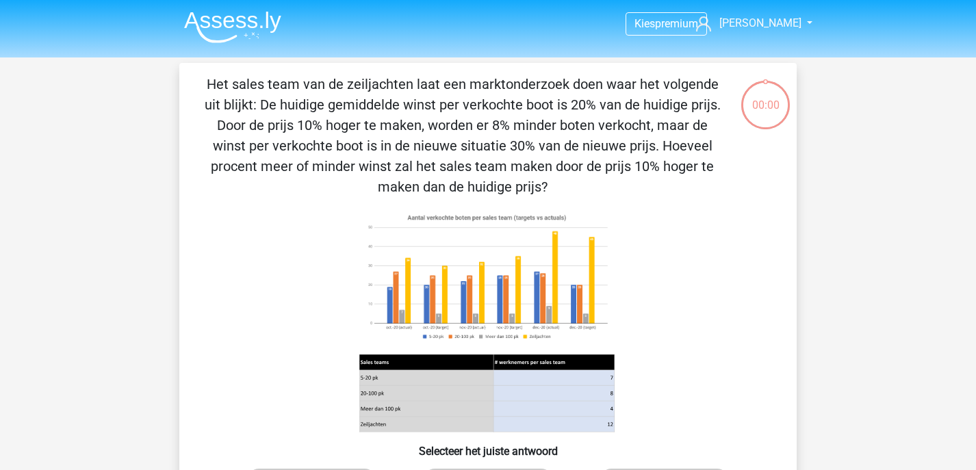
scroll to position [44, 0]
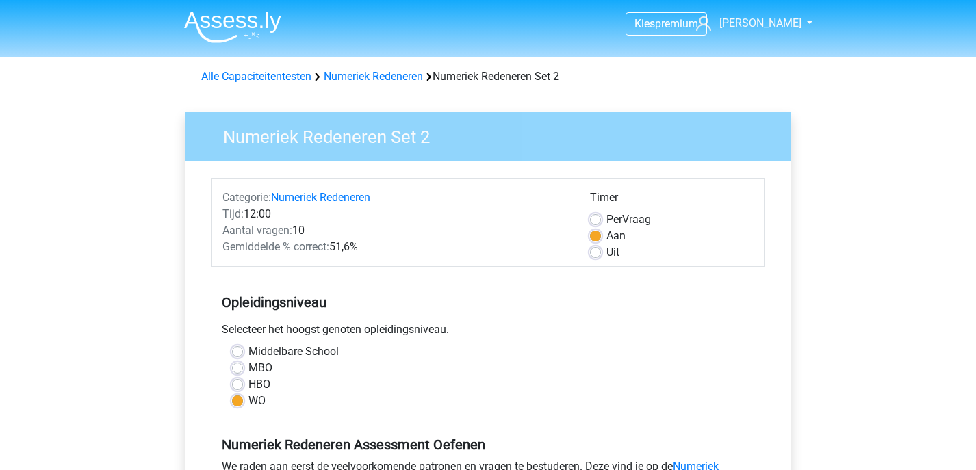
scroll to position [333, 0]
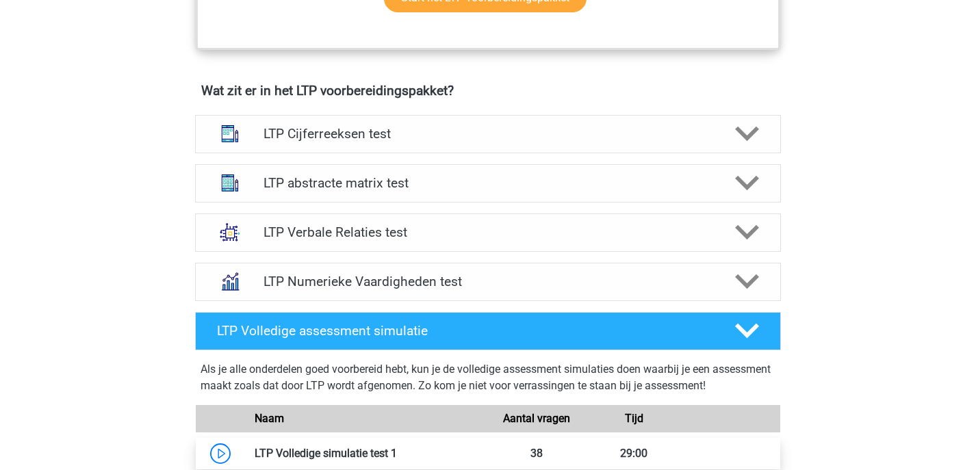
scroll to position [807, 0]
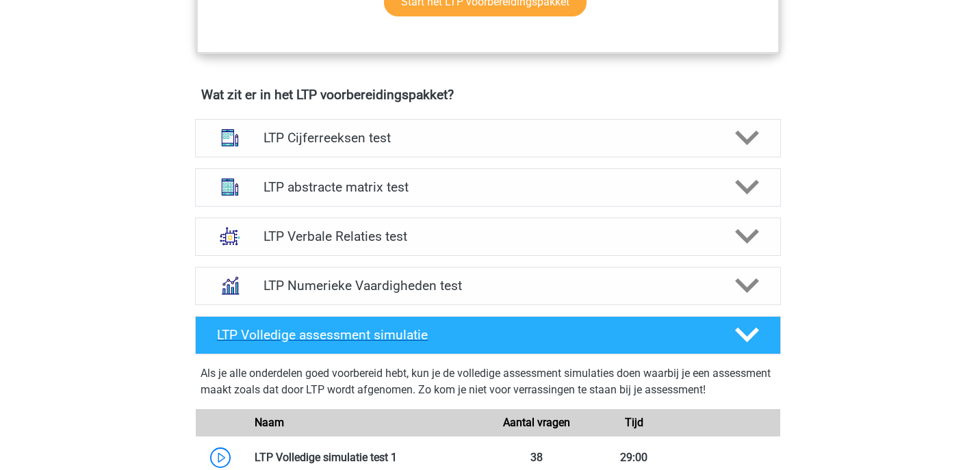
click at [748, 337] on polygon at bounding box center [747, 335] width 24 height 15
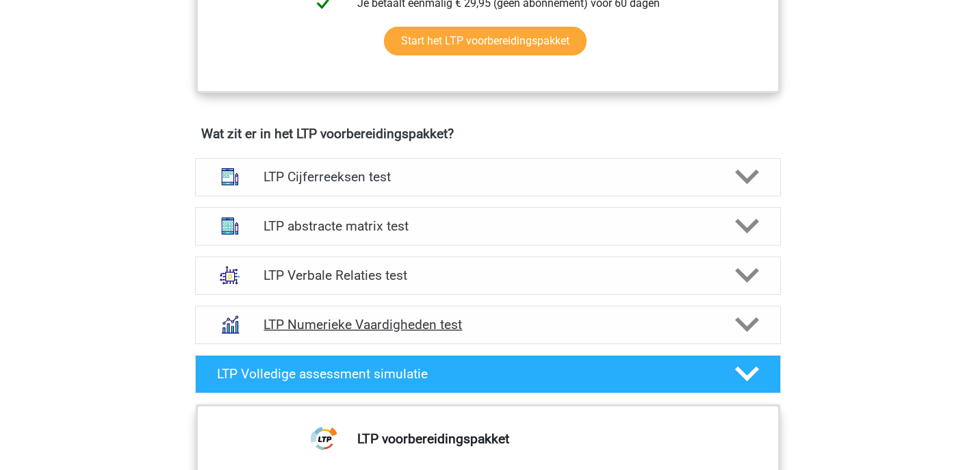
scroll to position [761, 0]
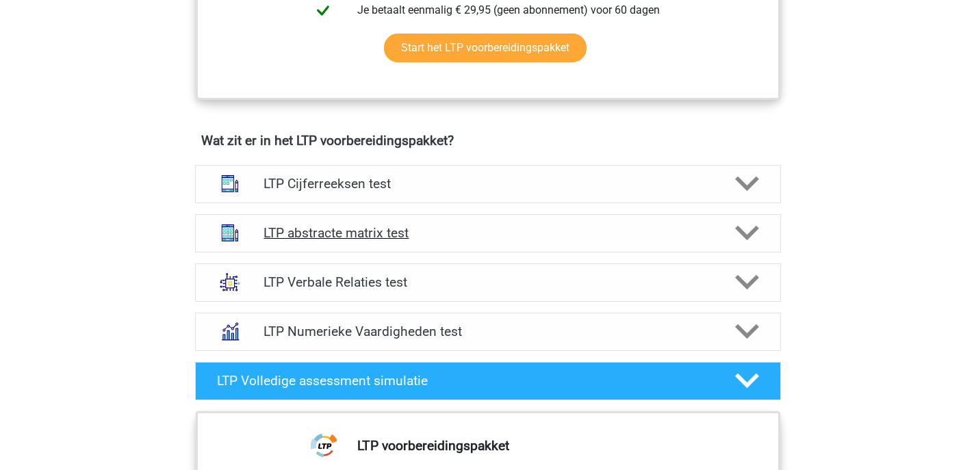
click at [665, 229] on h4 "LTP abstracte matrix test" at bounding box center [487, 233] width 448 height 16
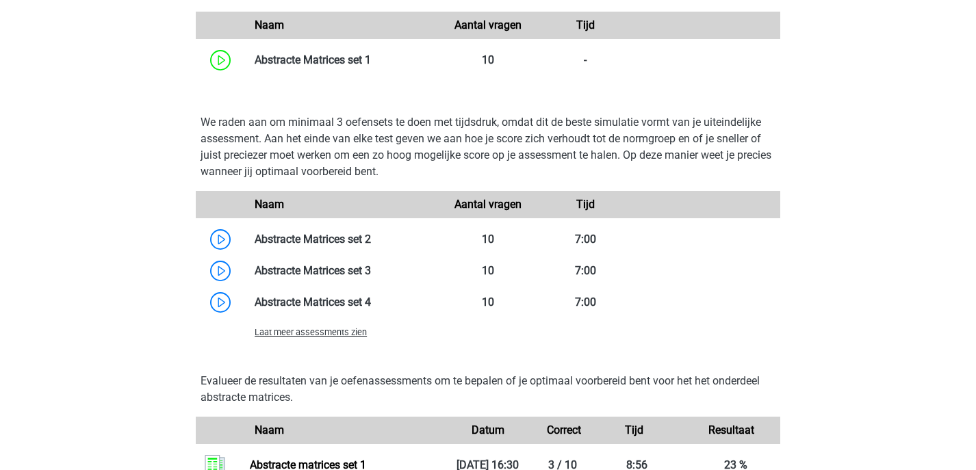
scroll to position [1310, 0]
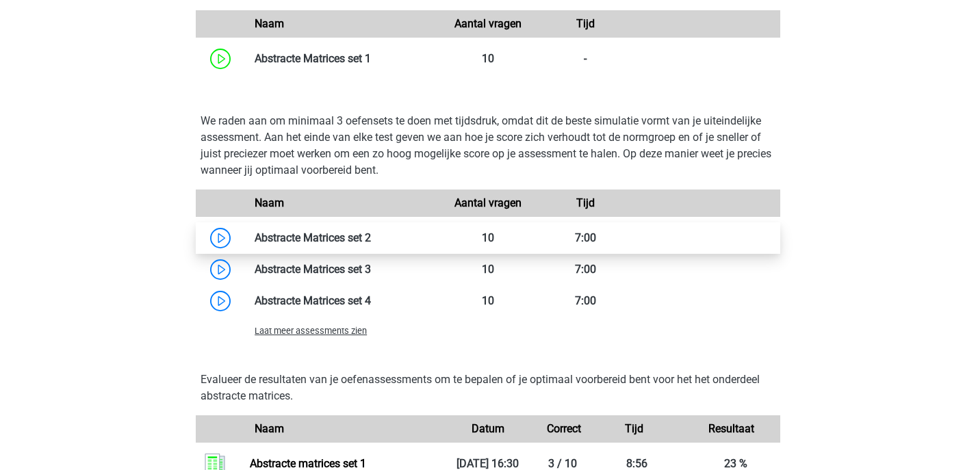
click at [371, 239] on link at bounding box center [371, 237] width 0 height 13
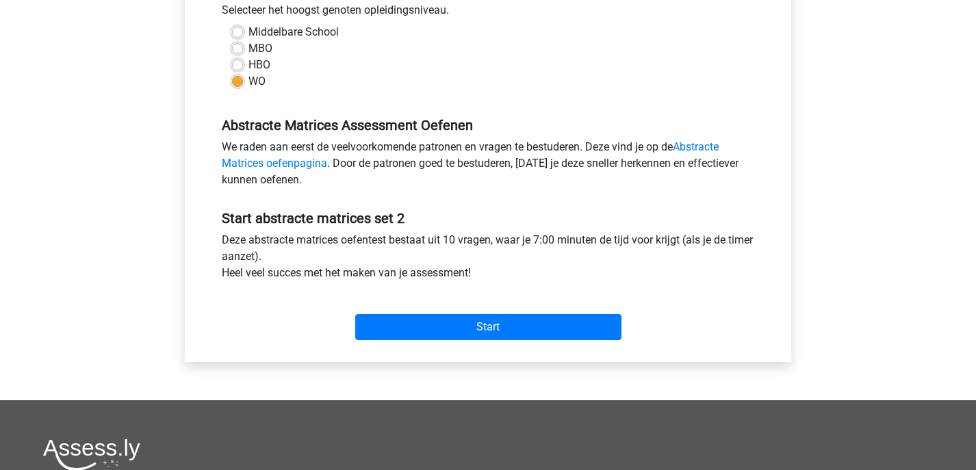
scroll to position [404, 0]
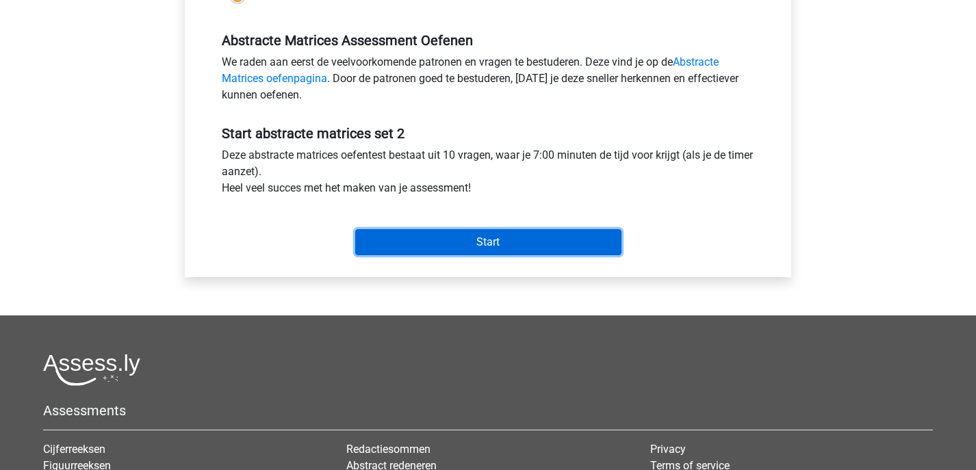
click at [475, 248] on input "Start" at bounding box center [488, 242] width 266 height 26
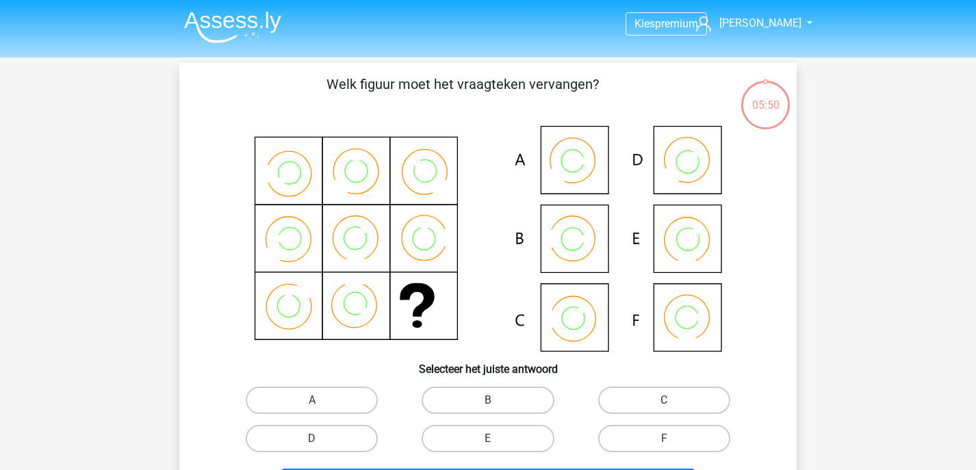
click at [566, 323] on icon at bounding box center [488, 239] width 552 height 226
click at [673, 409] on label "C" at bounding box center [664, 400] width 132 height 27
click at [673, 409] on input "C" at bounding box center [668, 404] width 9 height 9
radio input "true"
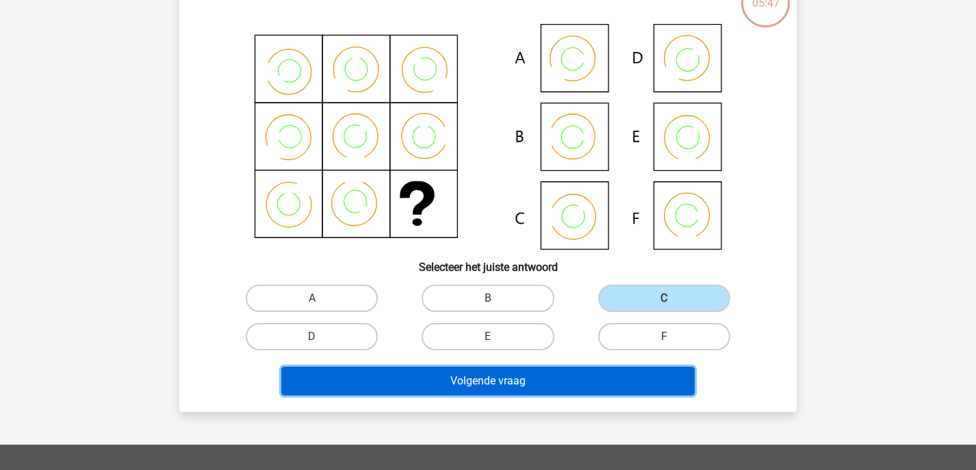
click at [630, 378] on button "Volgende vraag" at bounding box center [488, 381] width 414 height 29
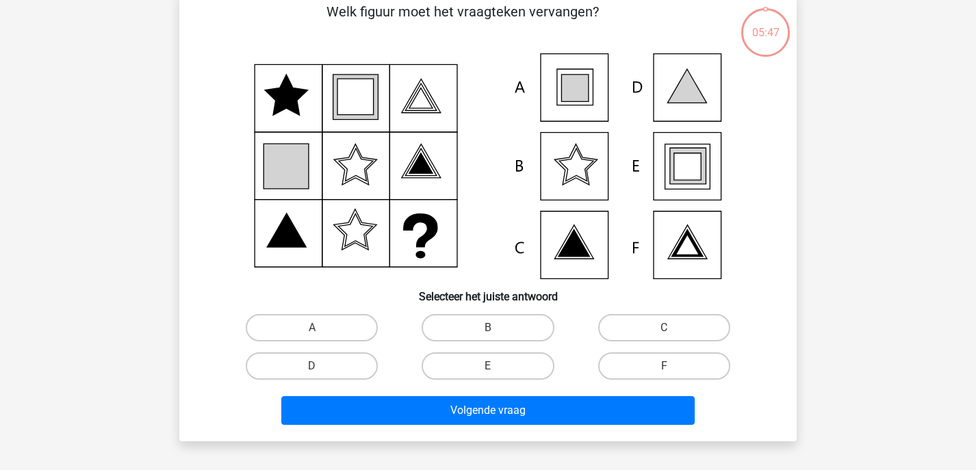
scroll to position [63, 0]
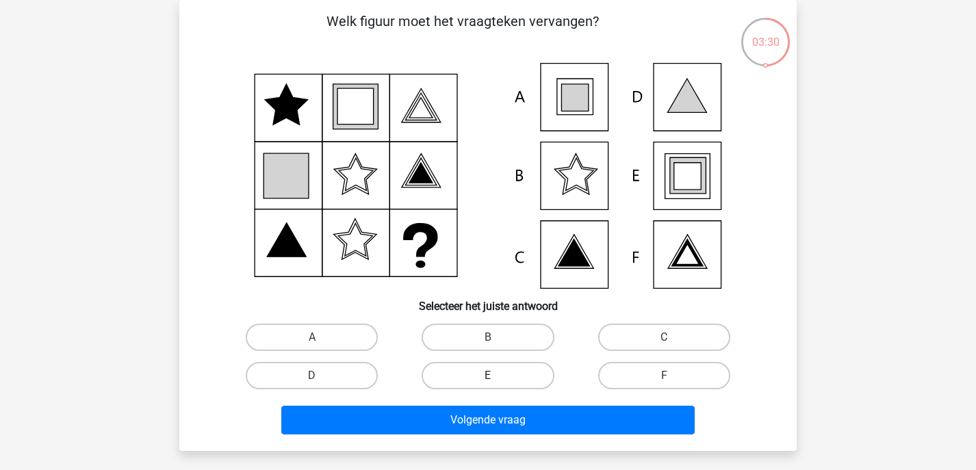
click at [484, 384] on label "E" at bounding box center [487, 375] width 132 height 27
click at [488, 384] on input "E" at bounding box center [492, 380] width 9 height 9
radio input "true"
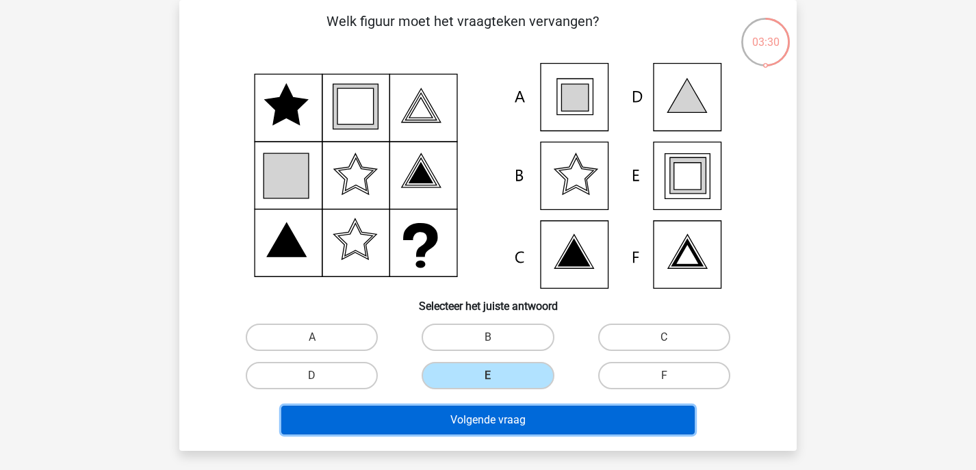
click at [483, 424] on button "Volgende vraag" at bounding box center [488, 420] width 414 height 29
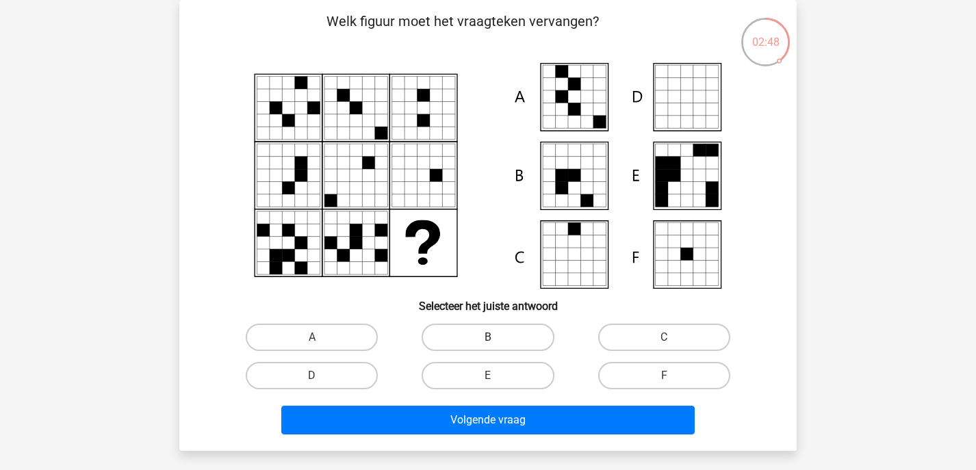
click at [523, 328] on label "B" at bounding box center [487, 337] width 132 height 27
click at [497, 337] on input "B" at bounding box center [492, 341] width 9 height 9
radio input "true"
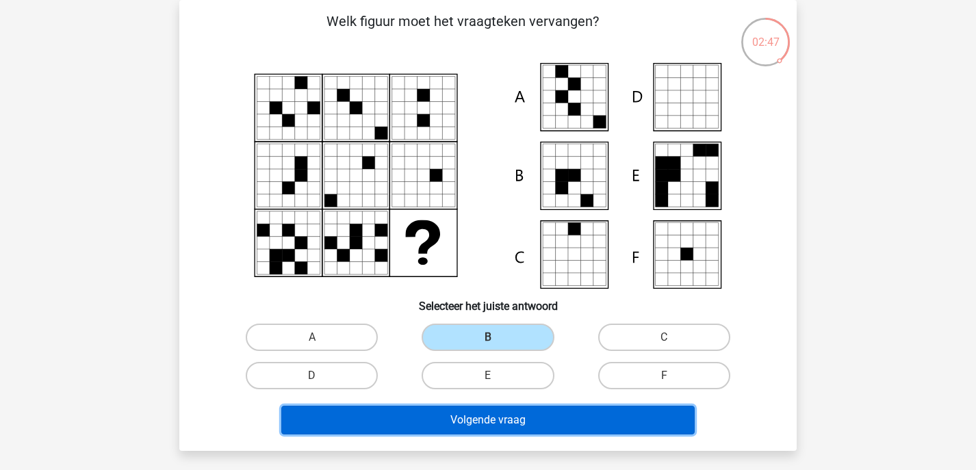
click at [501, 423] on button "Volgende vraag" at bounding box center [488, 420] width 414 height 29
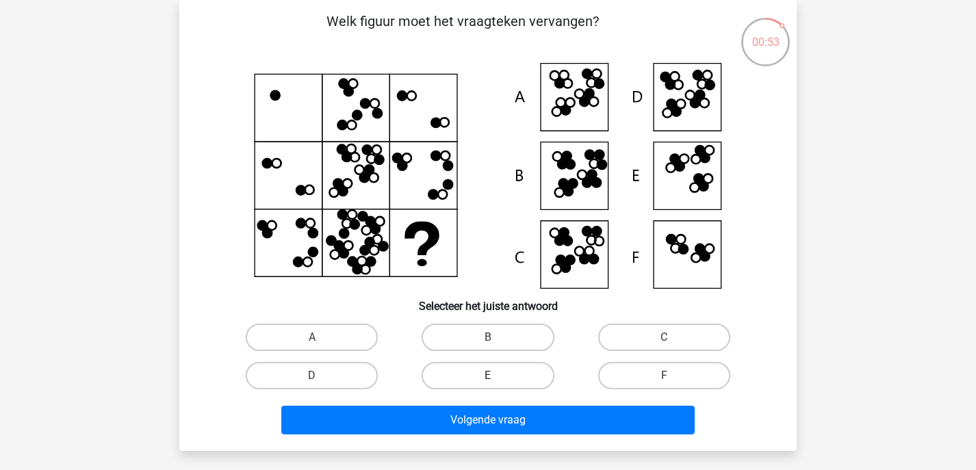
click at [512, 380] on label "E" at bounding box center [487, 375] width 132 height 27
click at [497, 380] on input "E" at bounding box center [492, 380] width 9 height 9
radio input "true"
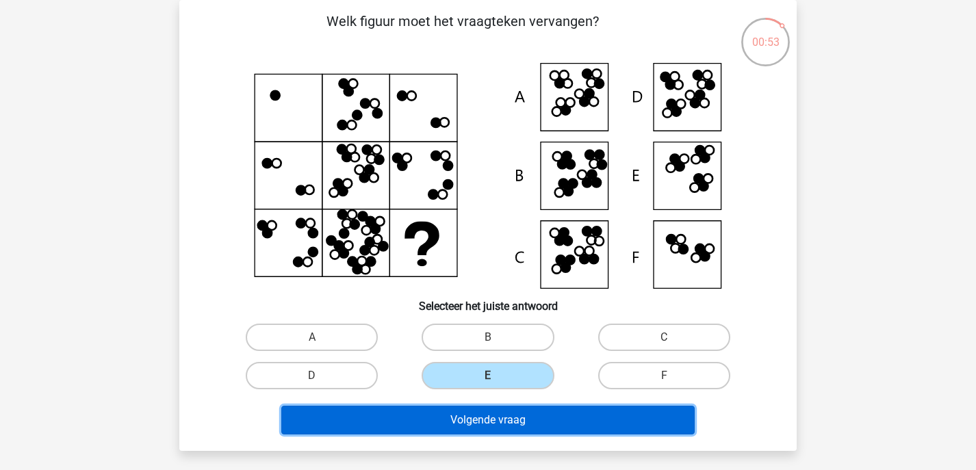
click at [514, 423] on button "Volgende vraag" at bounding box center [488, 420] width 414 height 29
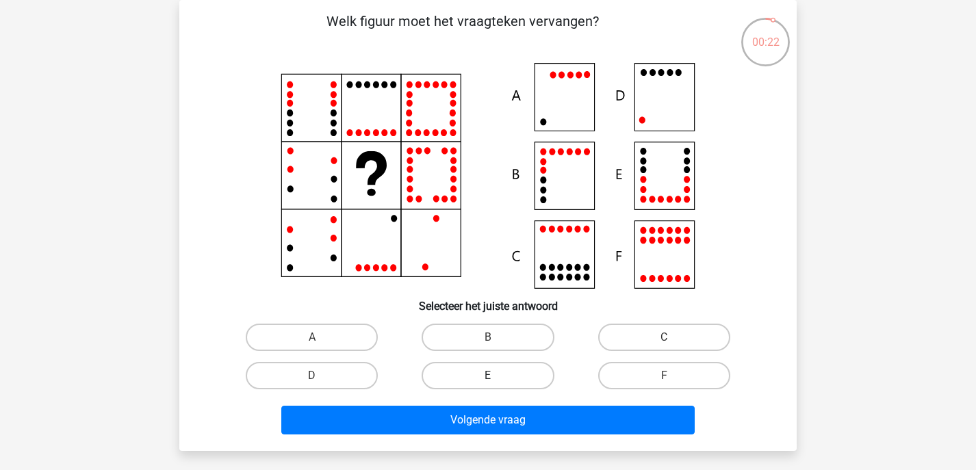
click at [515, 383] on label "E" at bounding box center [487, 375] width 132 height 27
click at [497, 383] on input "E" at bounding box center [492, 380] width 9 height 9
radio input "true"
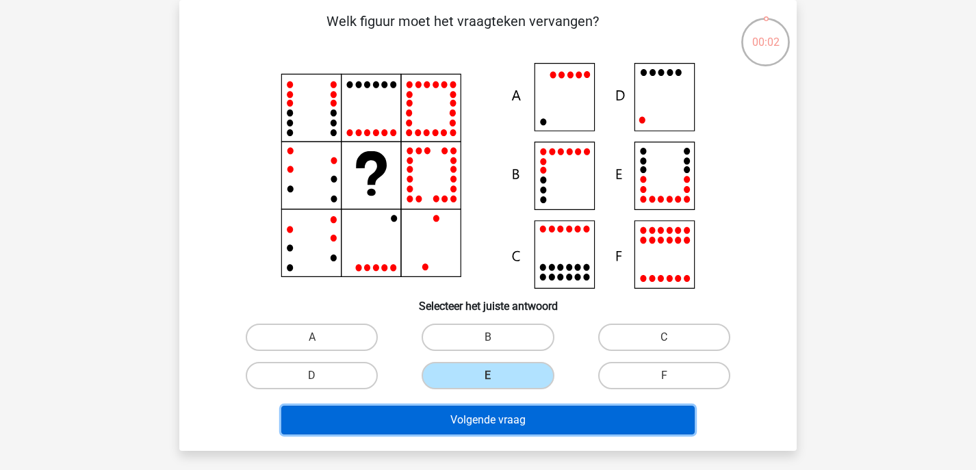
click at [534, 417] on button "Volgende vraag" at bounding box center [488, 420] width 414 height 29
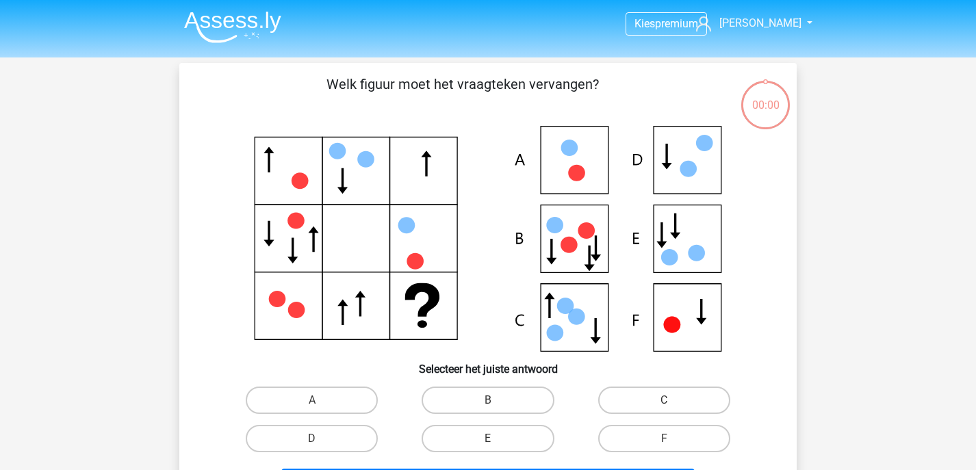
scroll to position [63, 0]
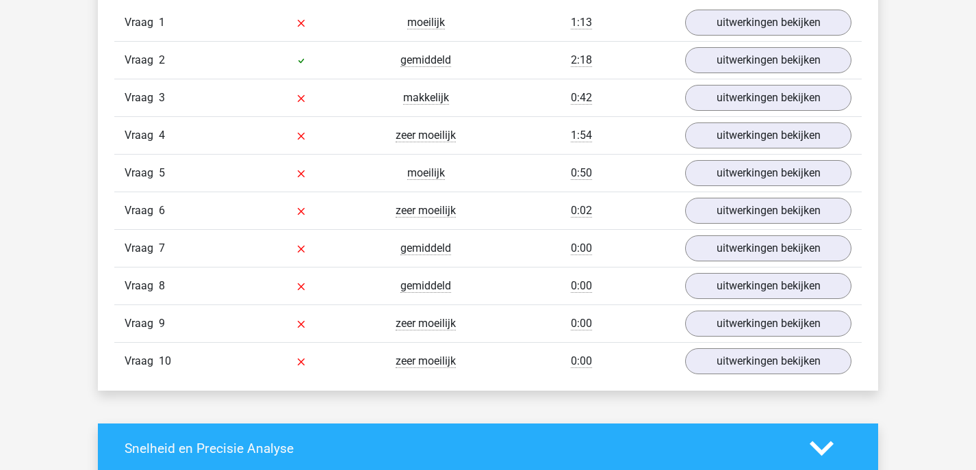
scroll to position [1142, 0]
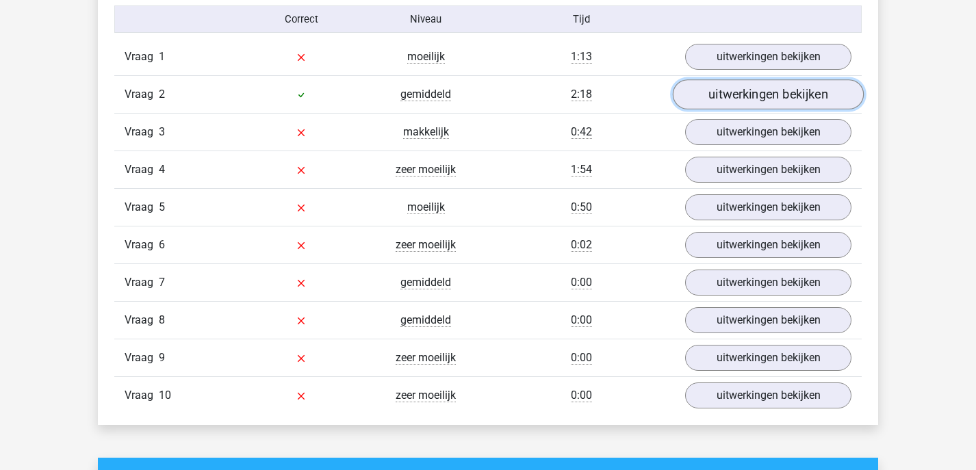
click at [722, 94] on link "uitwerkingen bekijken" at bounding box center [768, 95] width 191 height 30
